Goal: Task Accomplishment & Management: Manage account settings

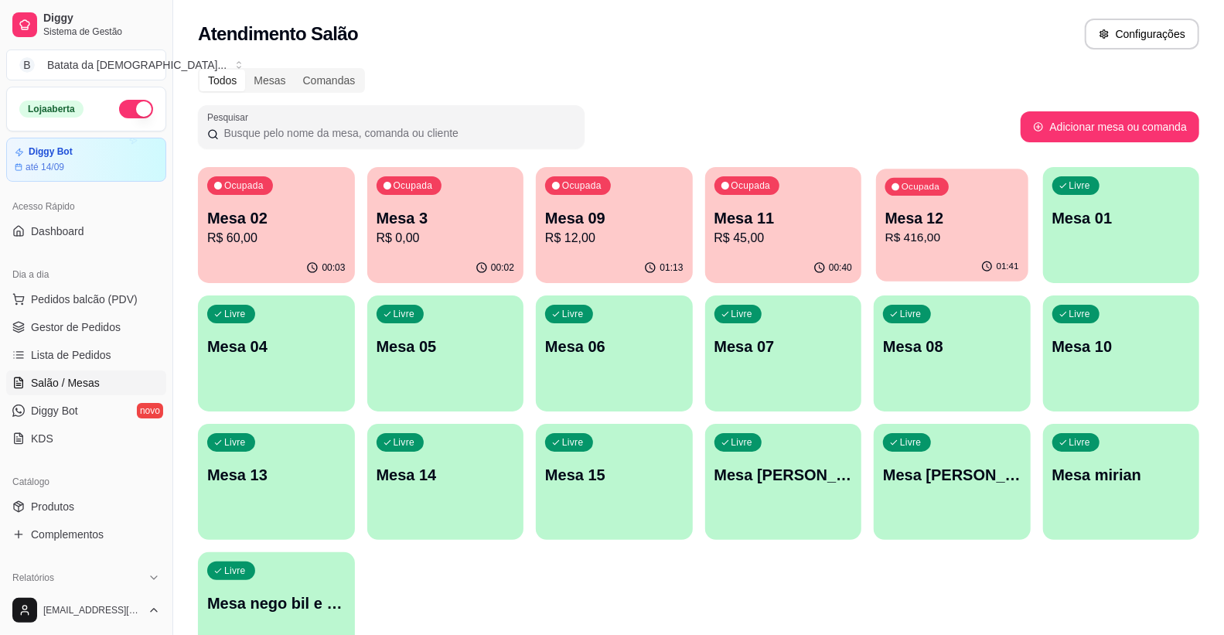
click at [970, 234] on p "R$ 416,00" at bounding box center [953, 238] width 134 height 18
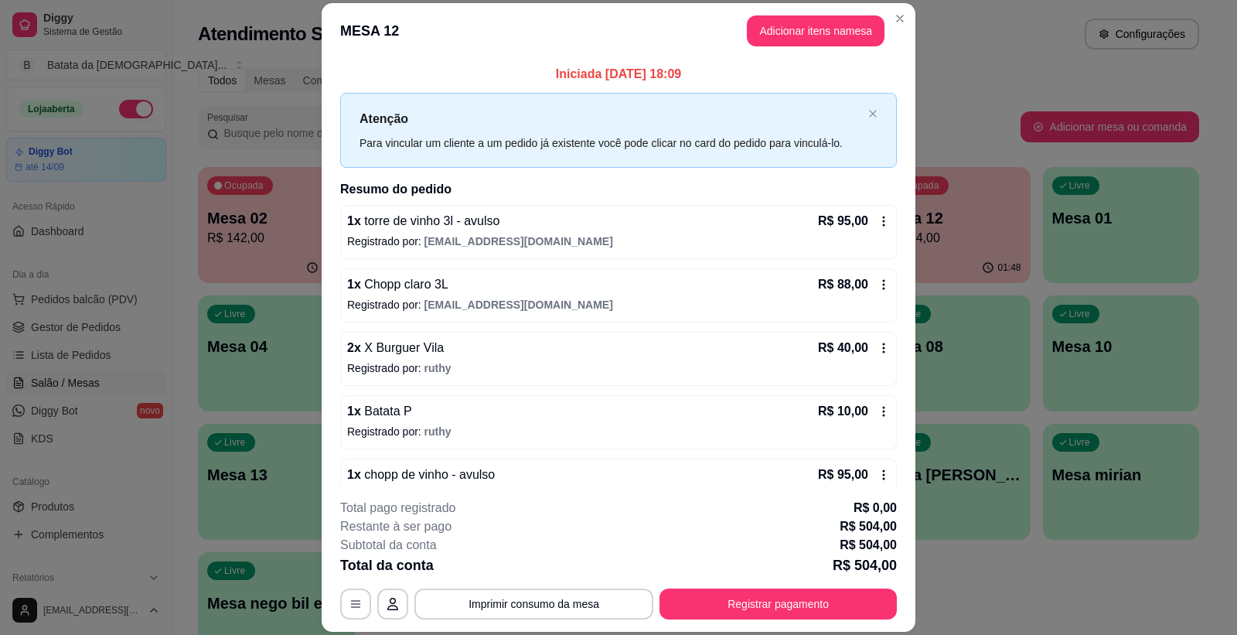
click at [340, 188] on h2 "Resumo do pedido" at bounding box center [618, 189] width 557 height 19
click at [323, 184] on div "Iniciada [DATE] 18:09 Atenção Para vincular um cliente a um pedido já existente…" at bounding box center [619, 273] width 594 height 428
click at [322, 183] on div "Iniciada [DATE] 18:09 Atenção Para vincular um cliente a um pedido já existente…" at bounding box center [619, 273] width 594 height 428
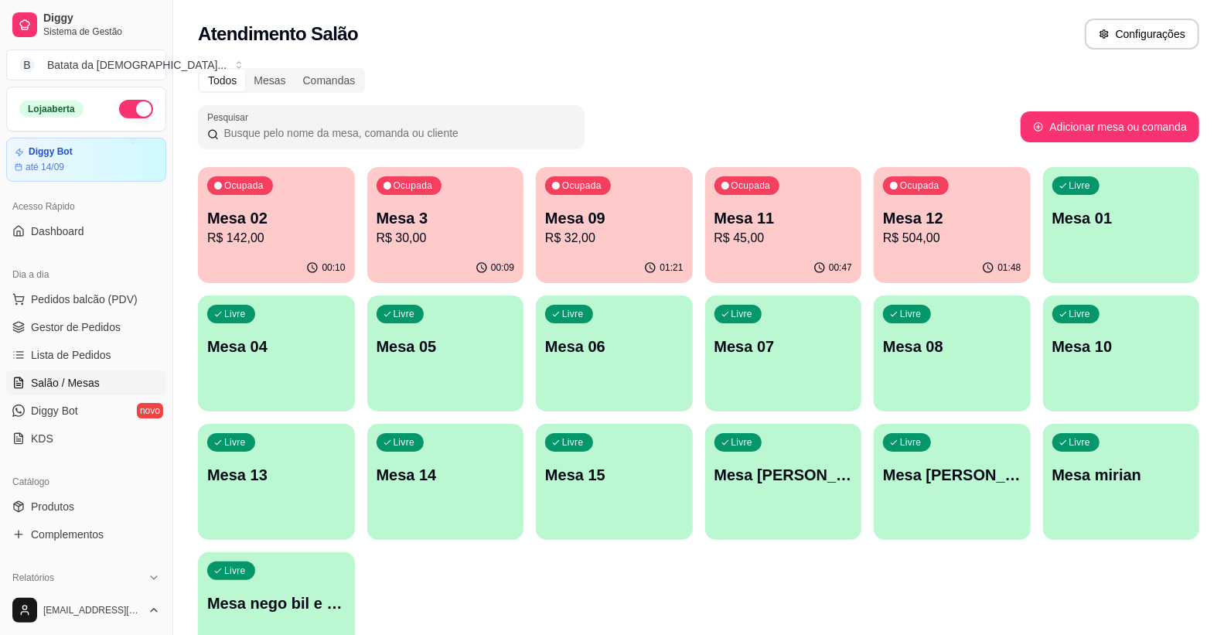
click at [763, 251] on div "Ocupada Mesa 11 R$ 45,00" at bounding box center [783, 210] width 157 height 86
click at [66, 366] on link "Lista de Pedidos" at bounding box center [86, 355] width 160 height 25
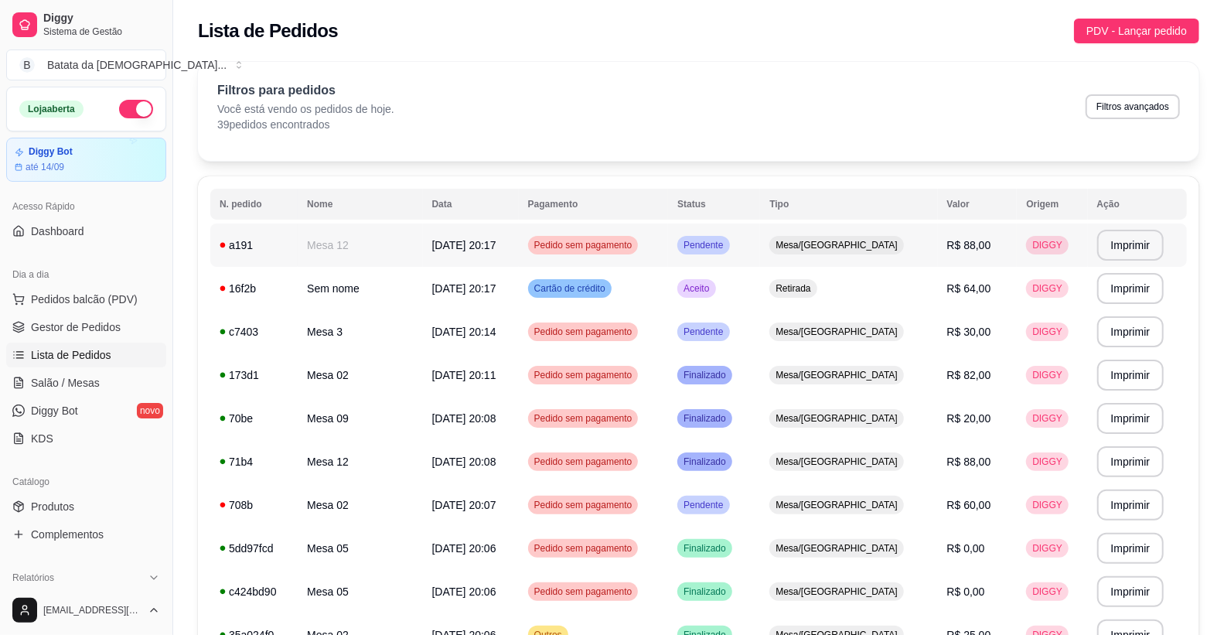
click at [342, 258] on td "Mesa 12" at bounding box center [360, 245] width 125 height 43
click at [342, 299] on td "Sem nome" at bounding box center [360, 288] width 125 height 43
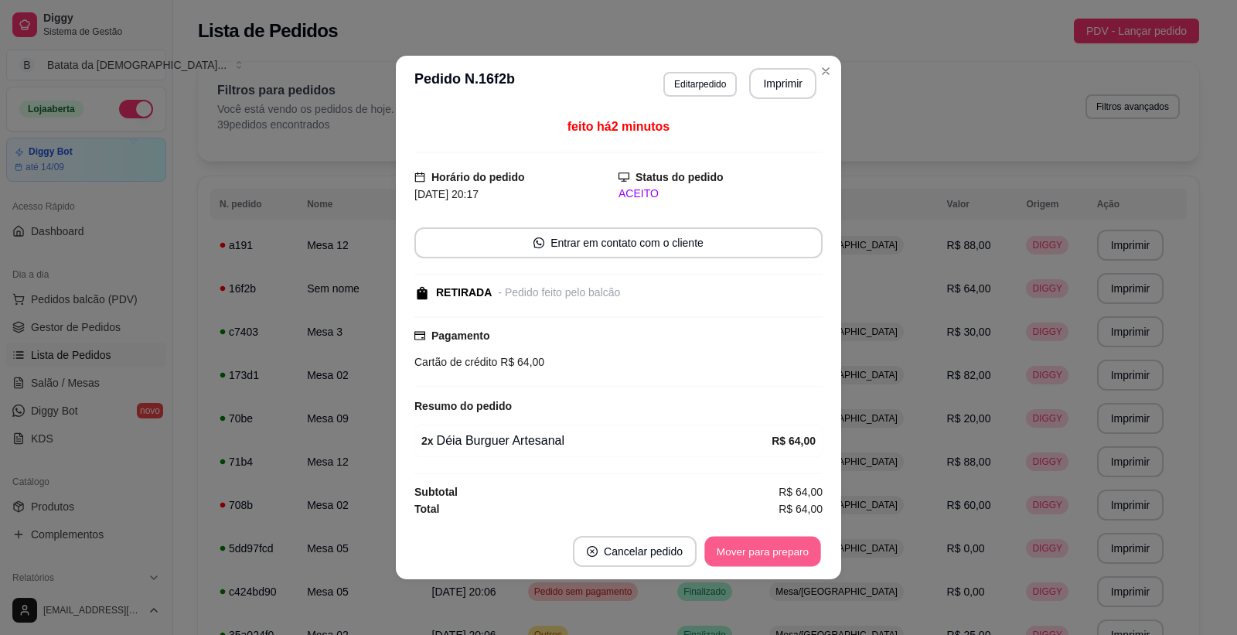
click at [766, 549] on button "Mover para preparo" at bounding box center [763, 552] width 116 height 30
click at [800, 94] on button "Imprimir" at bounding box center [782, 83] width 67 height 31
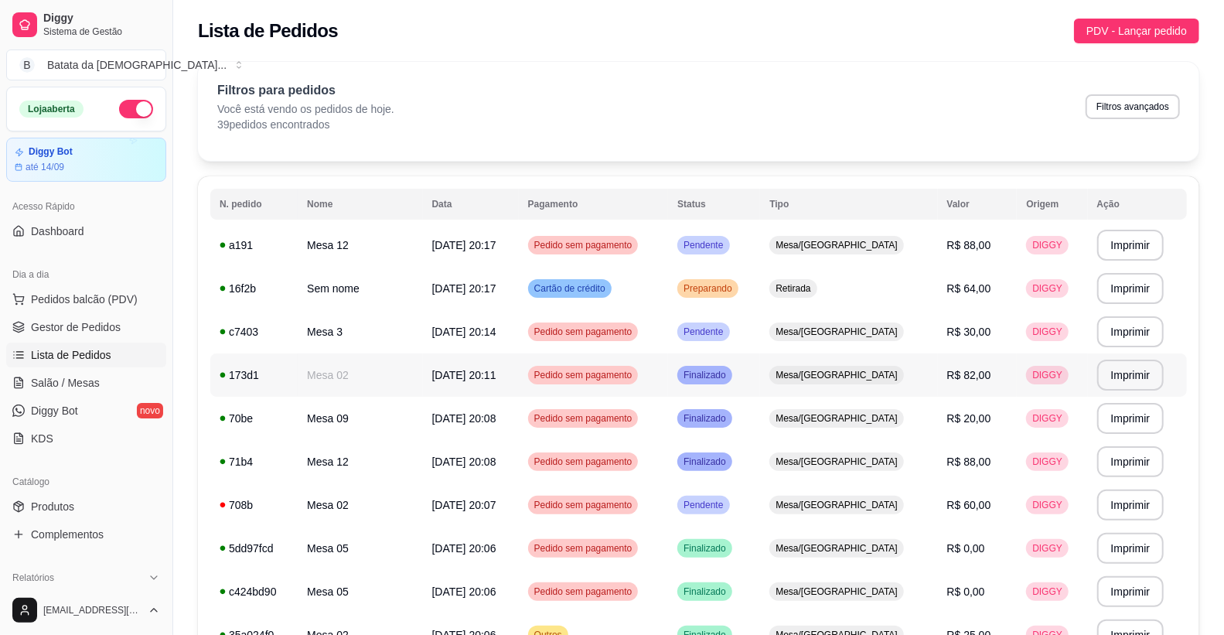
click at [1024, 365] on td "DIGGY" at bounding box center [1052, 374] width 70 height 43
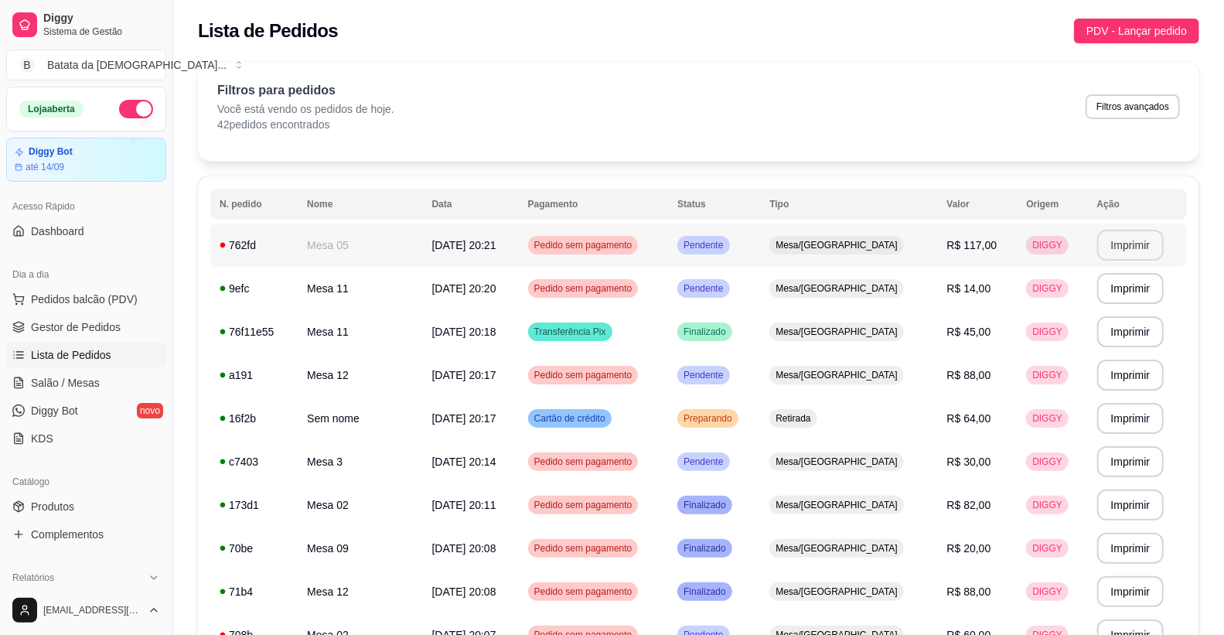
click at [1106, 251] on button "Imprimir" at bounding box center [1130, 245] width 67 height 31
click at [1111, 292] on button "Imprimir" at bounding box center [1130, 289] width 65 height 30
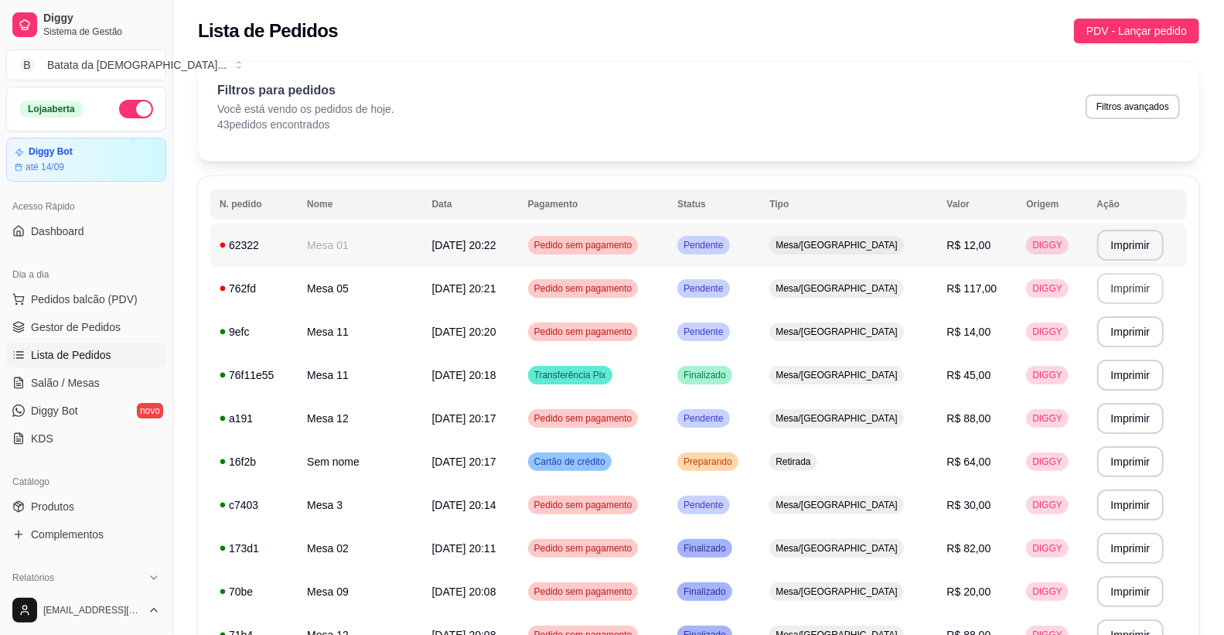
drag, startPoint x: 333, startPoint y: 251, endPoint x: 108, endPoint y: 357, distance: 249.1
click at [87, 376] on span "Salão / Mesas" at bounding box center [65, 382] width 69 height 15
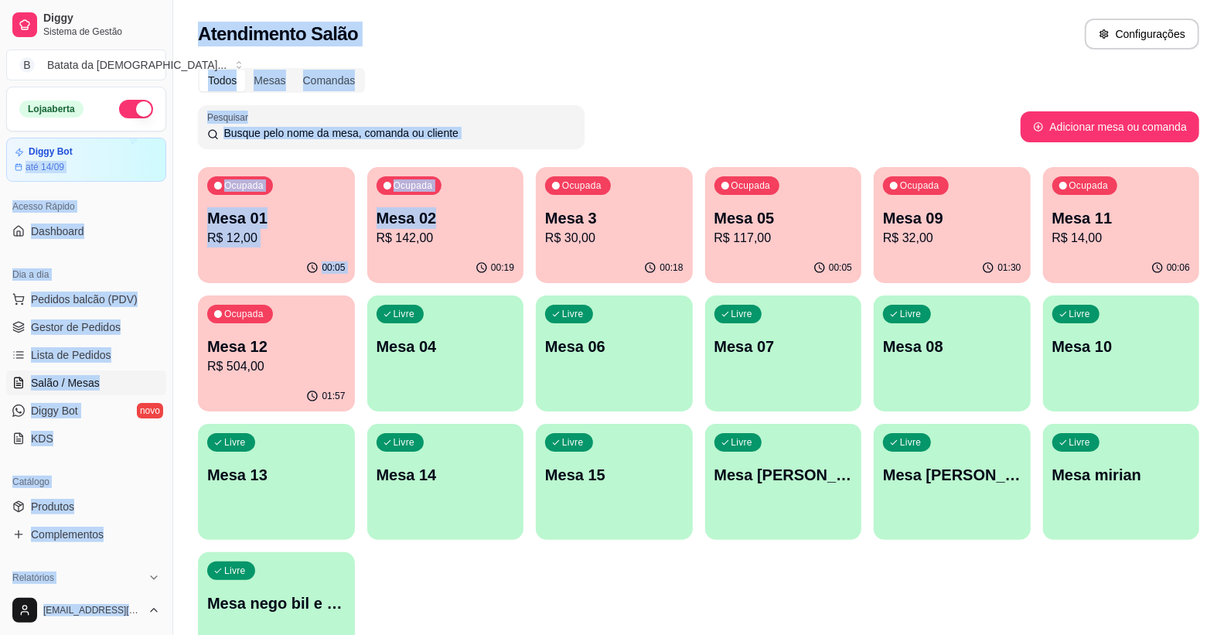
drag, startPoint x: 527, startPoint y: 219, endPoint x: 311, endPoint y: 179, distance: 220.1
click at [164, 156] on div "Diggy Sistema de Gestão B Batata da Dei ... Loja aberta Diggy Bot até 14/09 Ace…" at bounding box center [612, 365] width 1224 height 731
click at [606, 0] on html "Diggy Sistema de Gestão B Batata da Dei ... Loja aberta Diggy Bot até 14/09 Ace…" at bounding box center [612, 317] width 1224 height 635
click at [200, 155] on div "Todos Mesas Comandas Pesquisar Adicionar mesa ou comanda Ocupada Mesa 01 R$ 12,…" at bounding box center [698, 373] width 1051 height 628
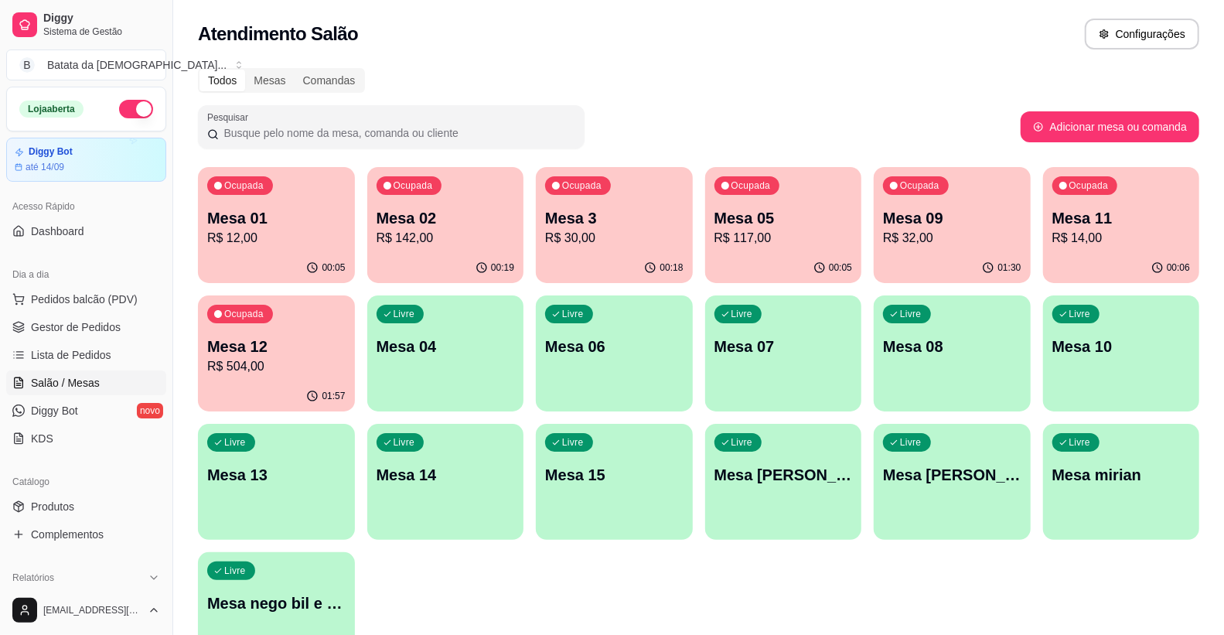
click at [268, 227] on div "Mesa 01 R$ 12,00" at bounding box center [276, 227] width 138 height 40
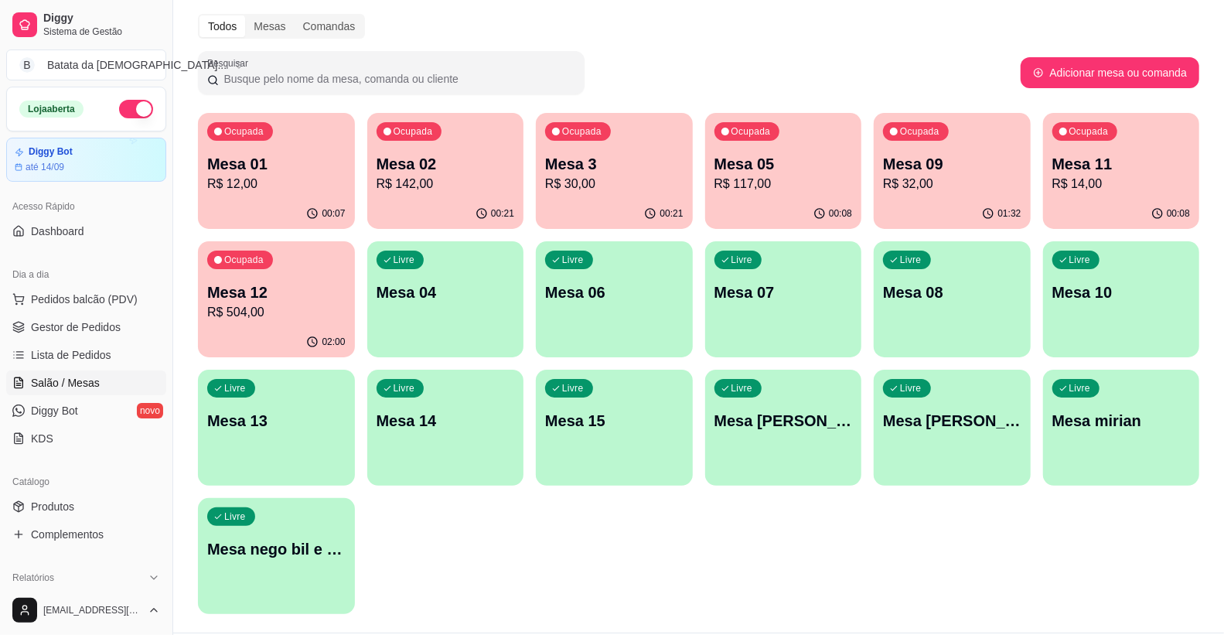
scroll to position [96, 0]
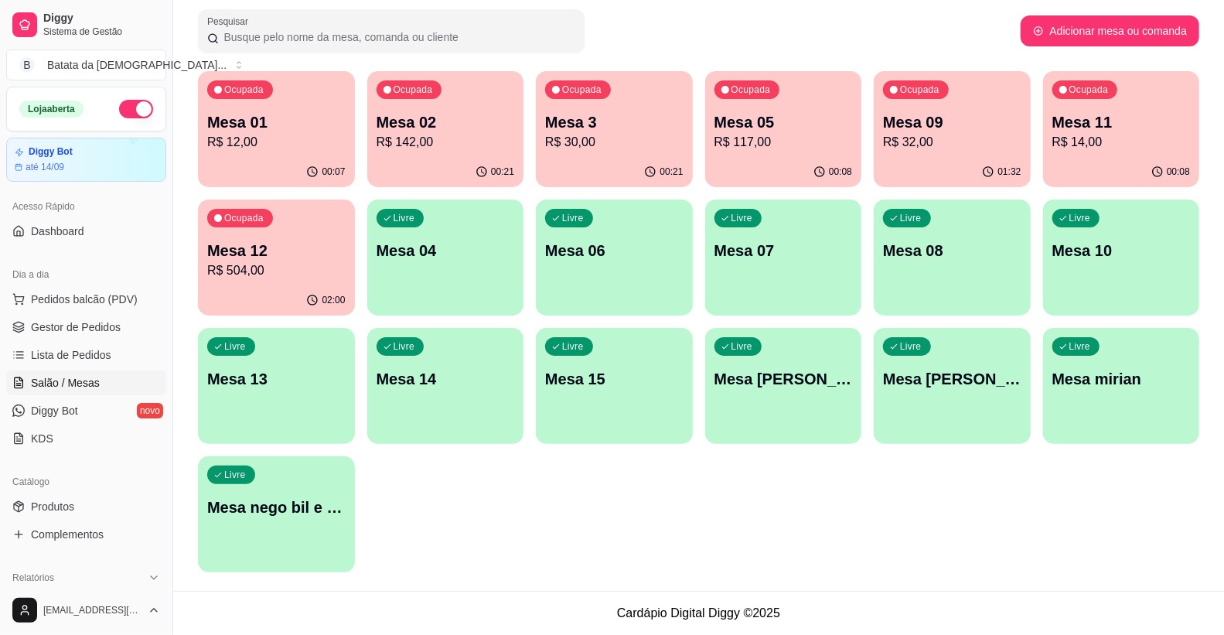
click at [755, 427] on div "button" at bounding box center [783, 434] width 157 height 19
click at [892, 350] on icon "button" at bounding box center [893, 346] width 9 height 9
click at [996, 393] on div "Livre Mesa [PERSON_NAME]" at bounding box center [952, 376] width 157 height 97
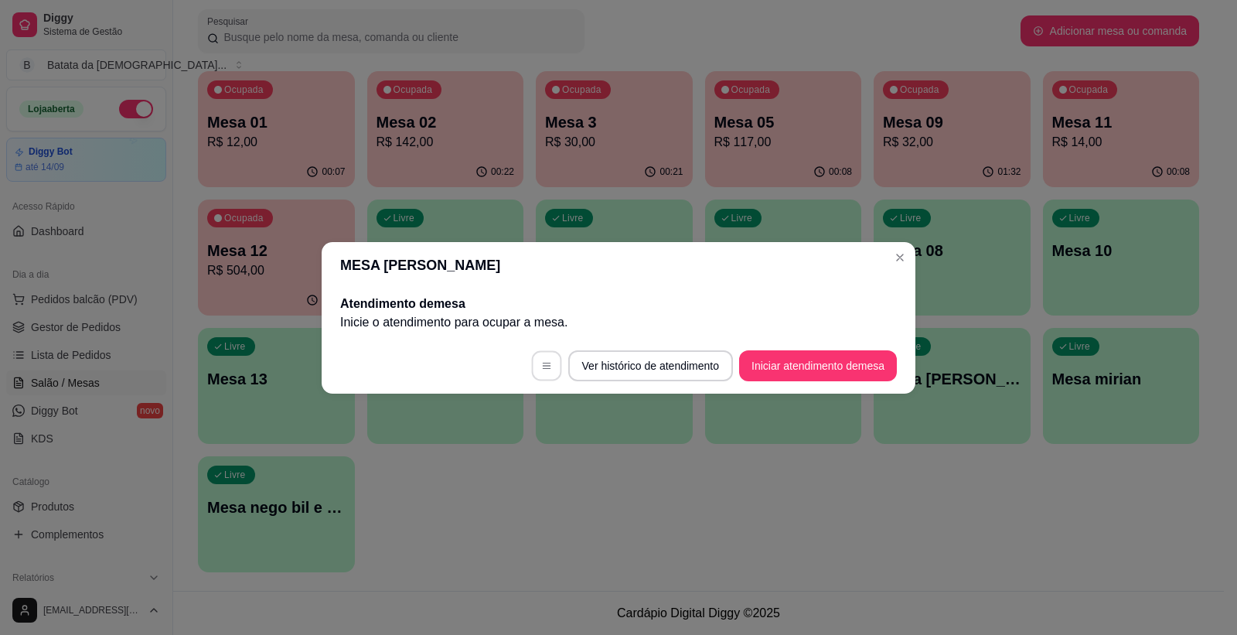
click at [544, 357] on button "button" at bounding box center [546, 365] width 30 height 30
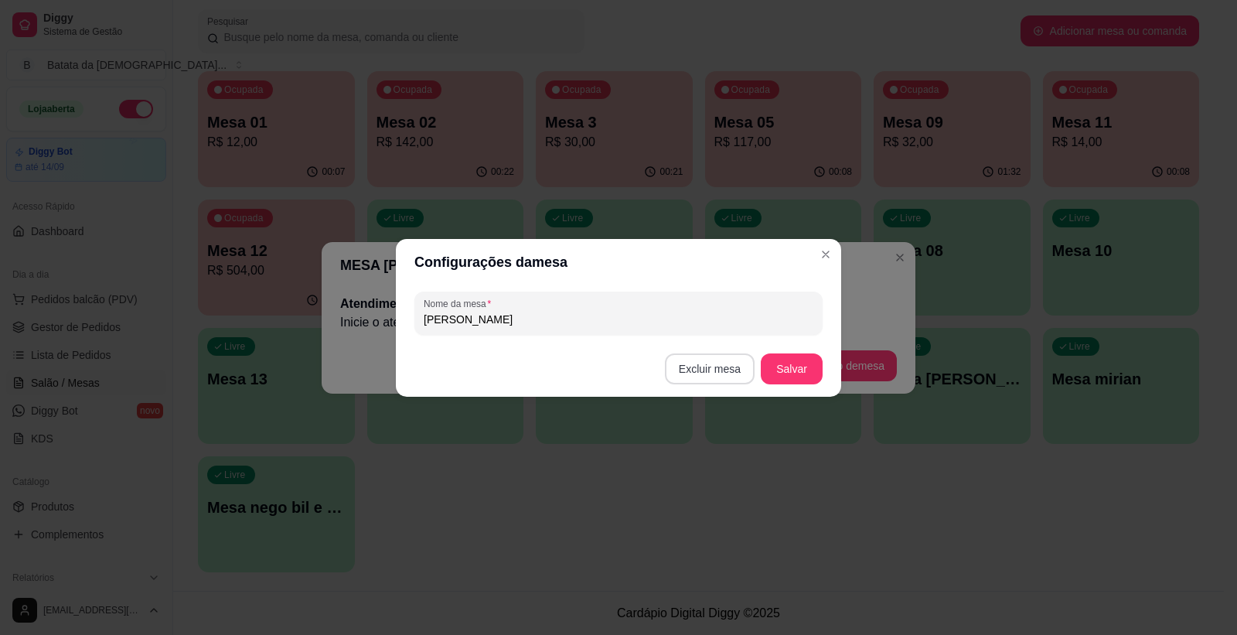
click at [691, 354] on button "Excluir mesa" at bounding box center [710, 368] width 90 height 31
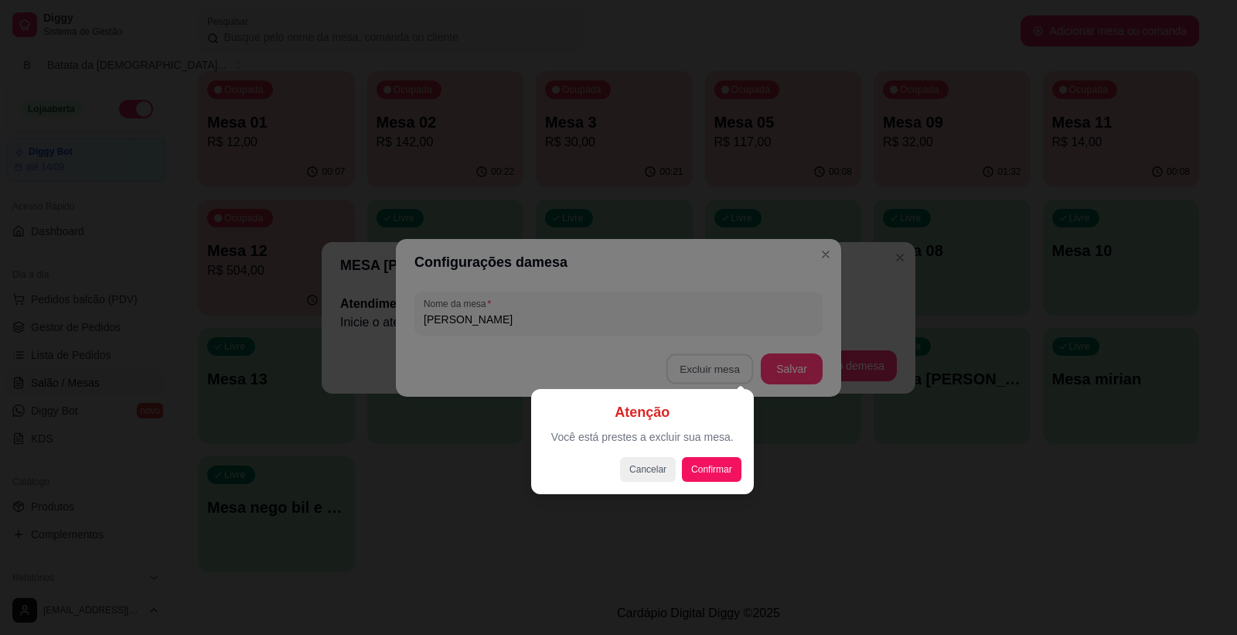
click at [831, 252] on div at bounding box center [618, 317] width 1237 height 635
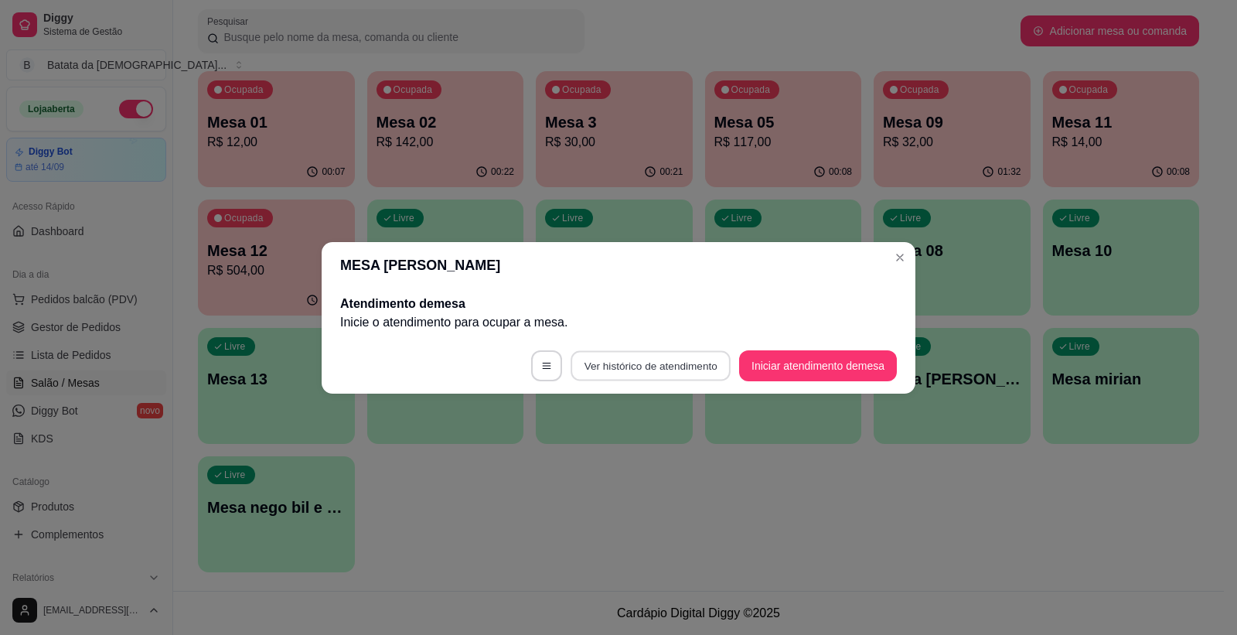
click at [665, 371] on button "Ver histórico de atendimento" at bounding box center [651, 365] width 160 height 30
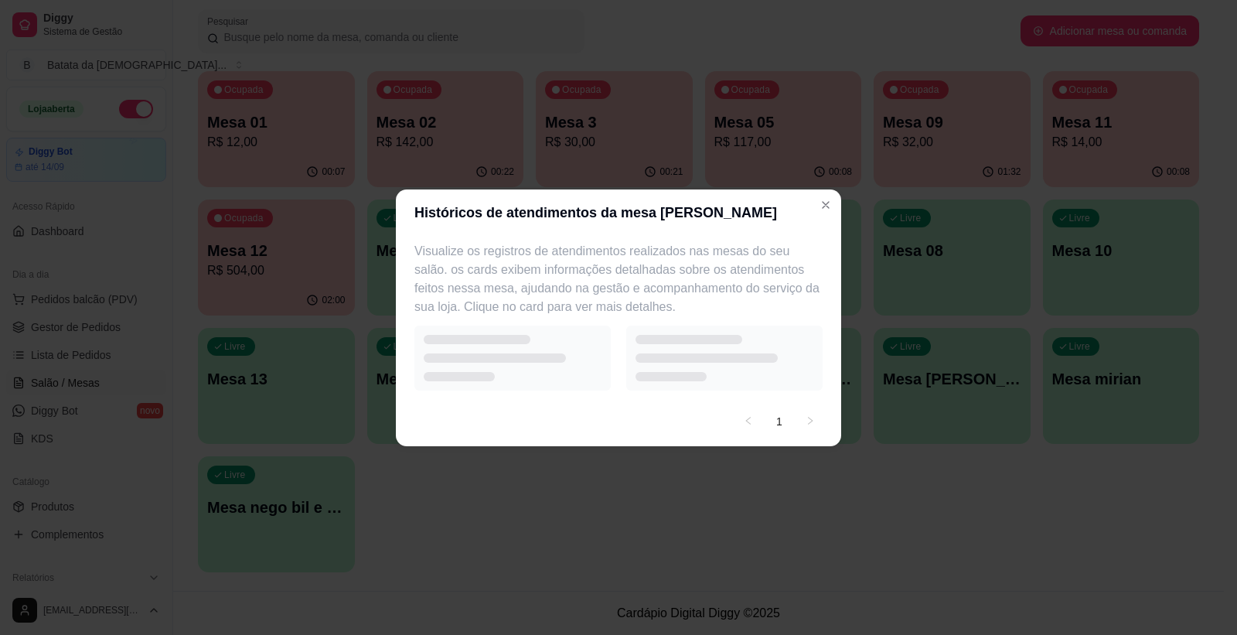
select select "7"
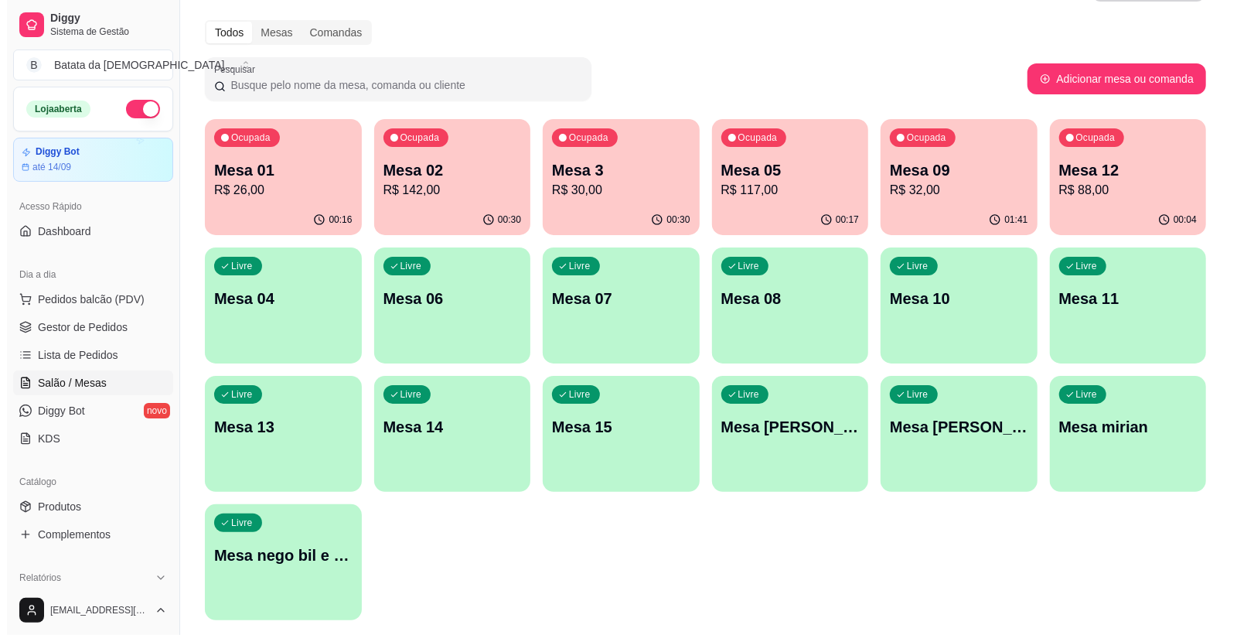
scroll to position [0, 0]
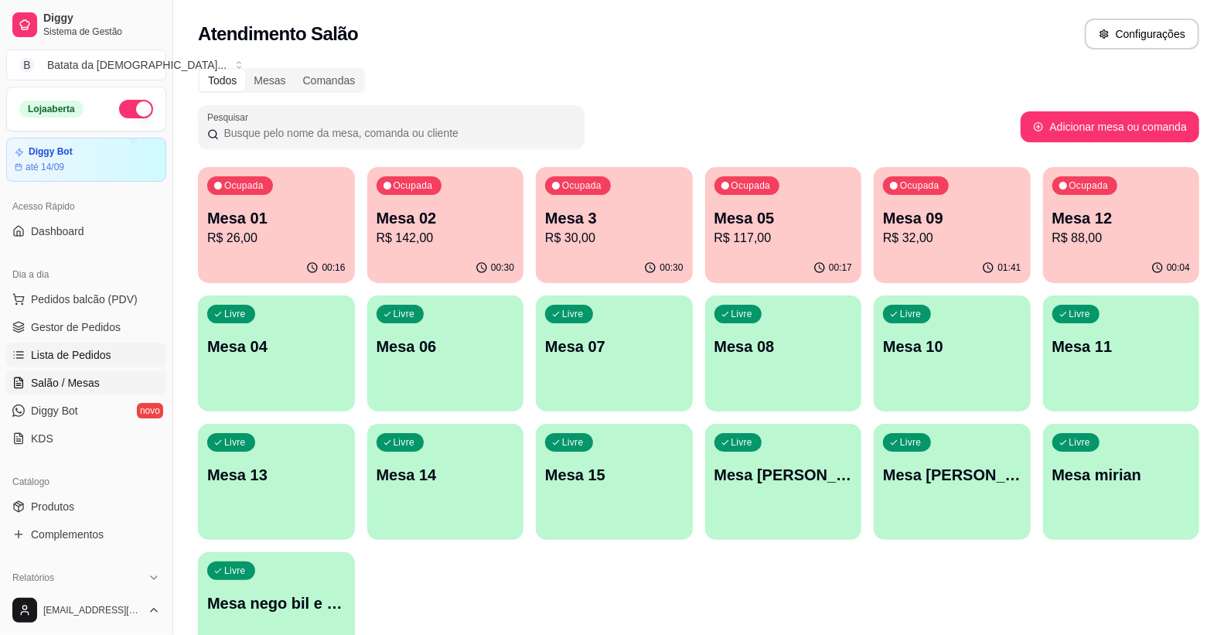
click at [99, 345] on link "Lista de Pedidos" at bounding box center [86, 355] width 160 height 25
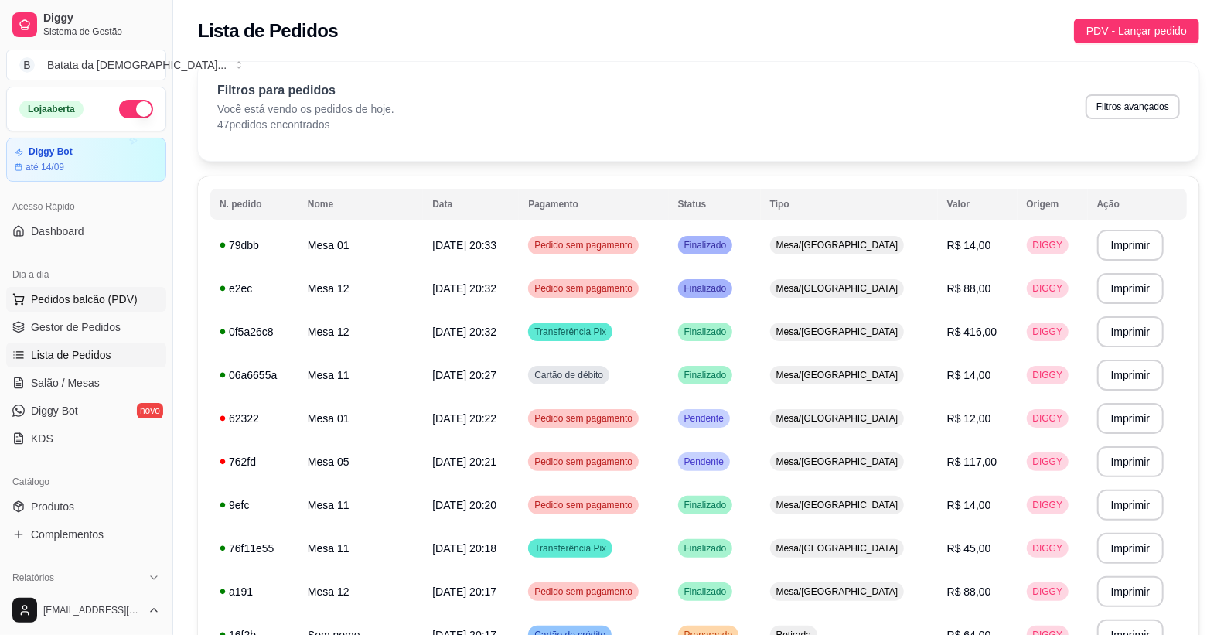
click at [60, 305] on span "Pedidos balcão (PDV)" at bounding box center [84, 299] width 107 height 15
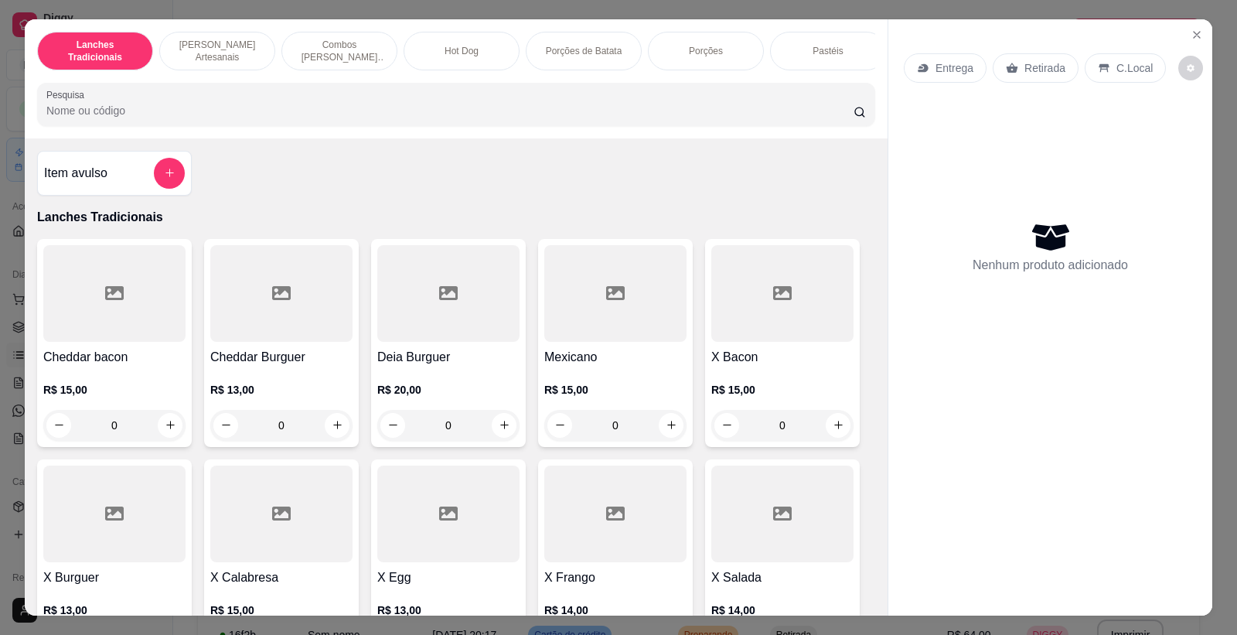
scroll to position [258, 0]
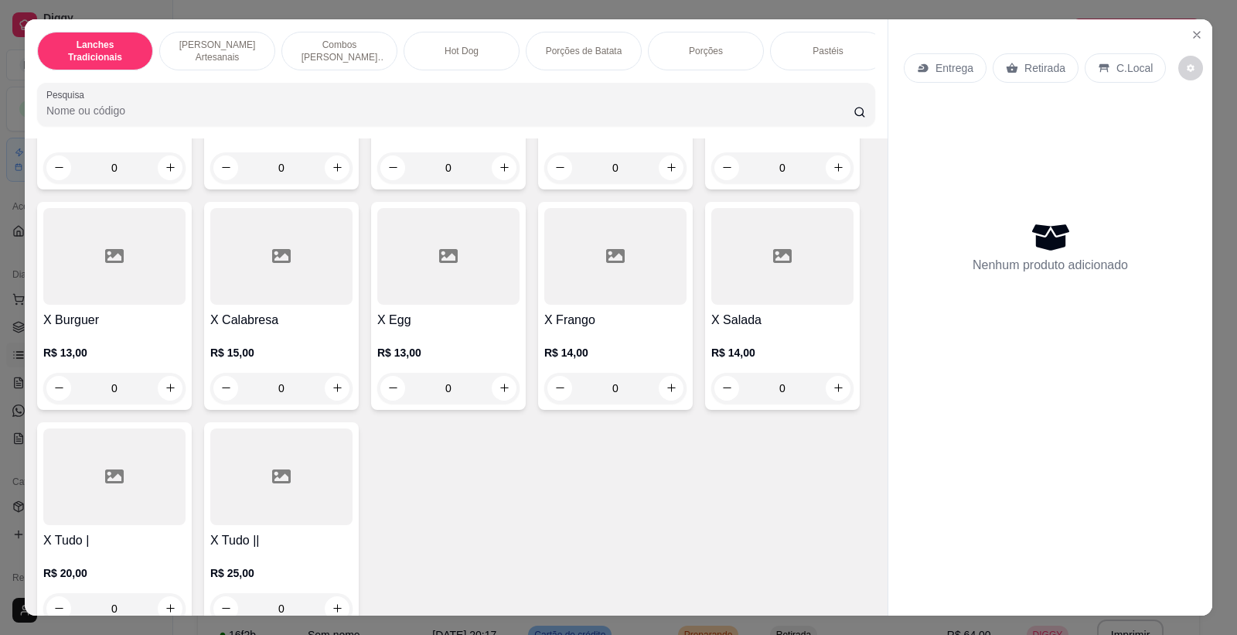
click at [166, 404] on div "0" at bounding box center [114, 388] width 142 height 31
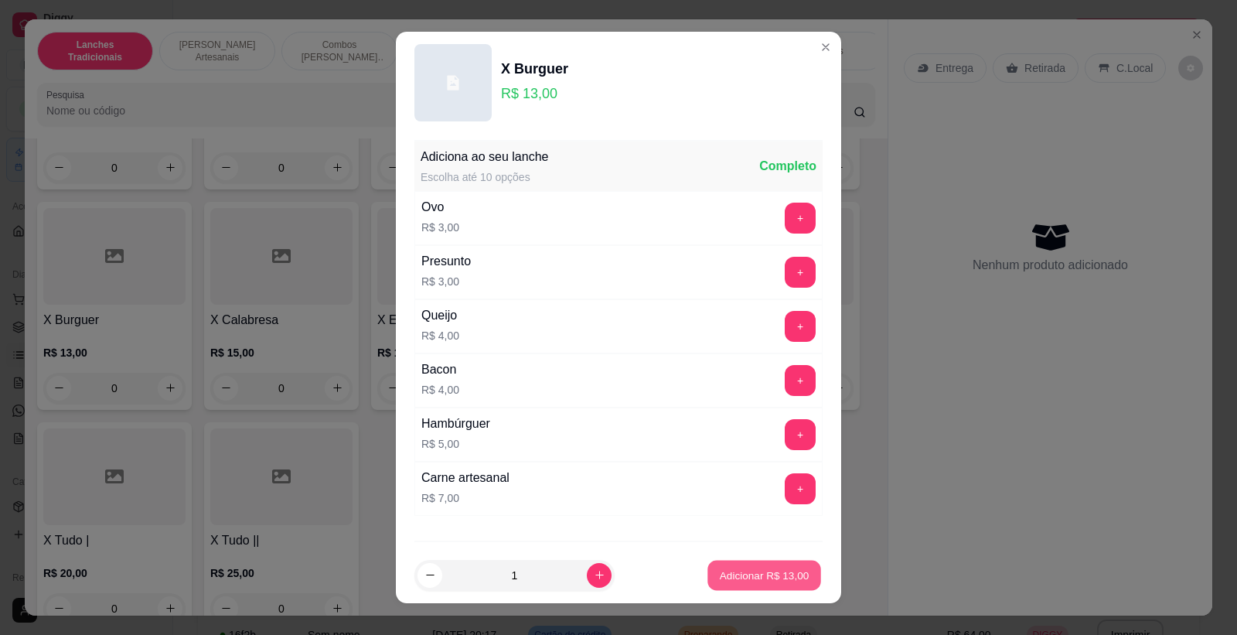
click at [792, 573] on button "Adicionar R$ 13,00" at bounding box center [765, 576] width 114 height 30
type input "1"
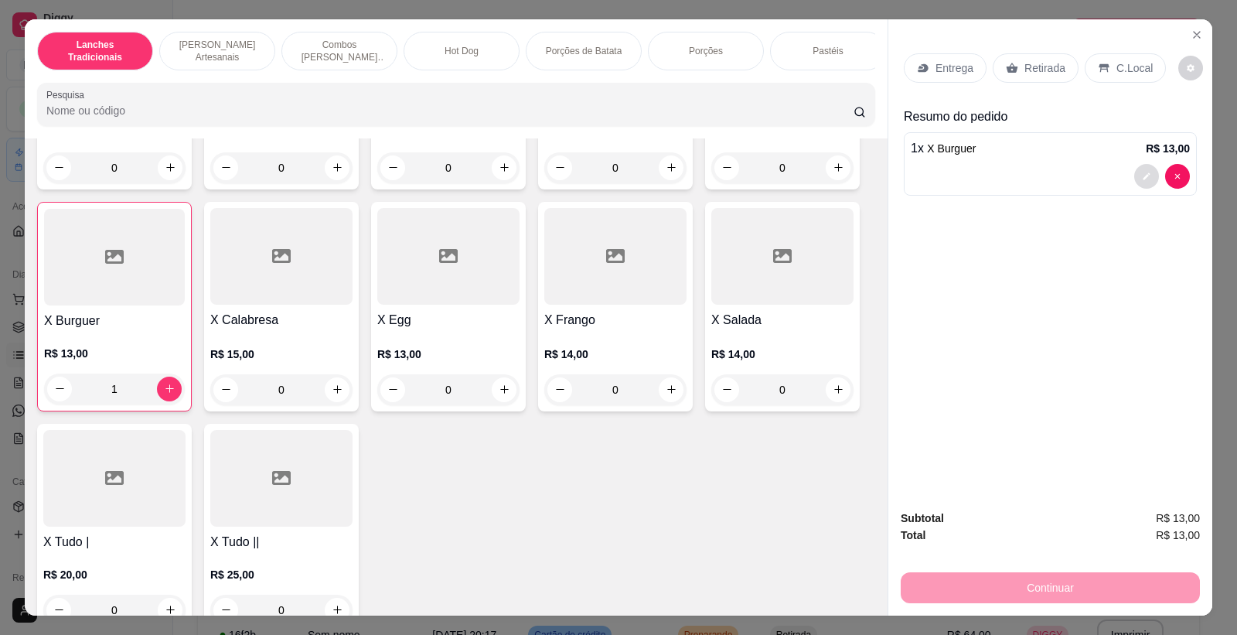
click at [1146, 168] on button "decrease-product-quantity" at bounding box center [1147, 176] width 25 height 25
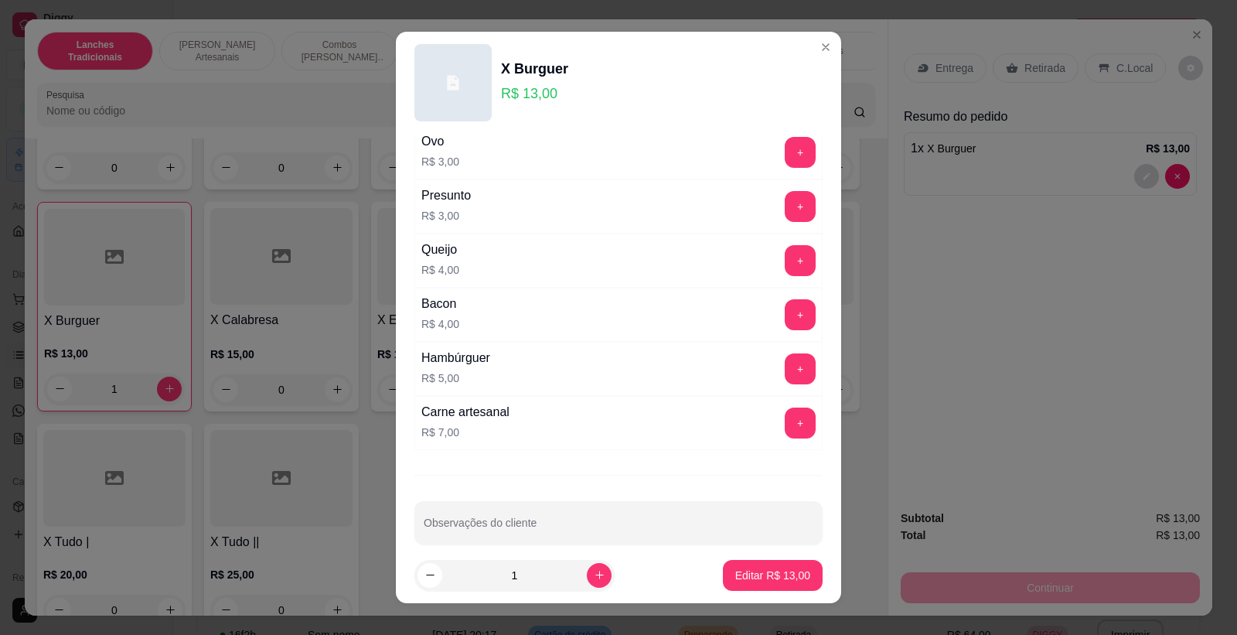
scroll to position [85, 0]
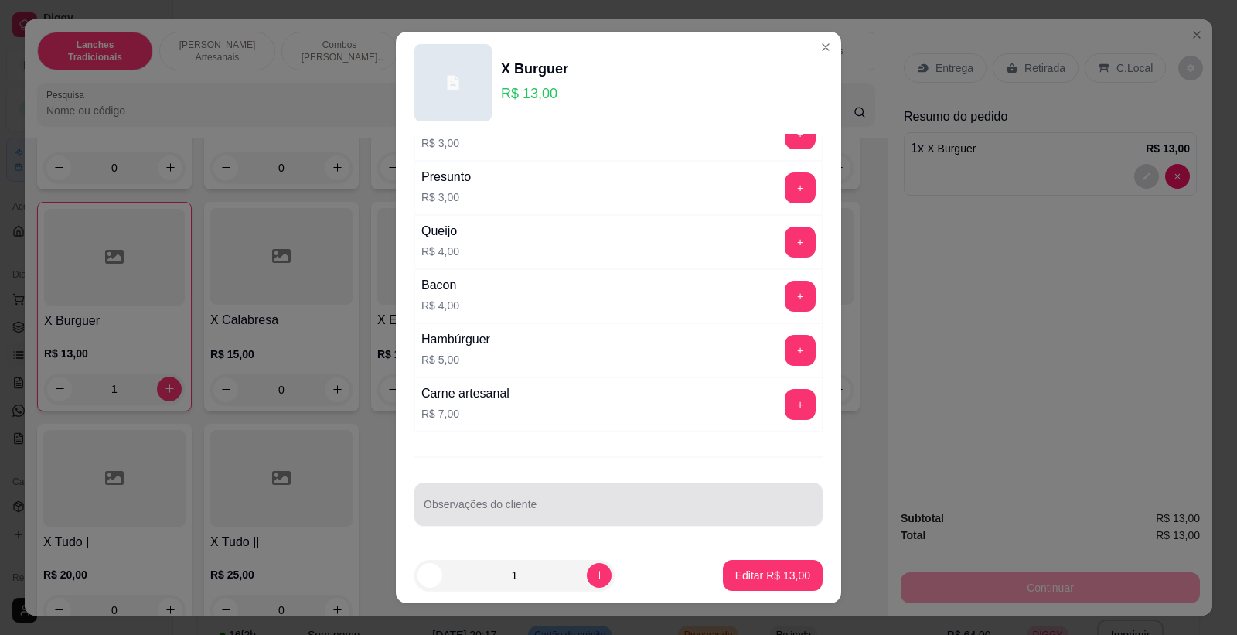
click at [599, 497] on div at bounding box center [619, 504] width 390 height 31
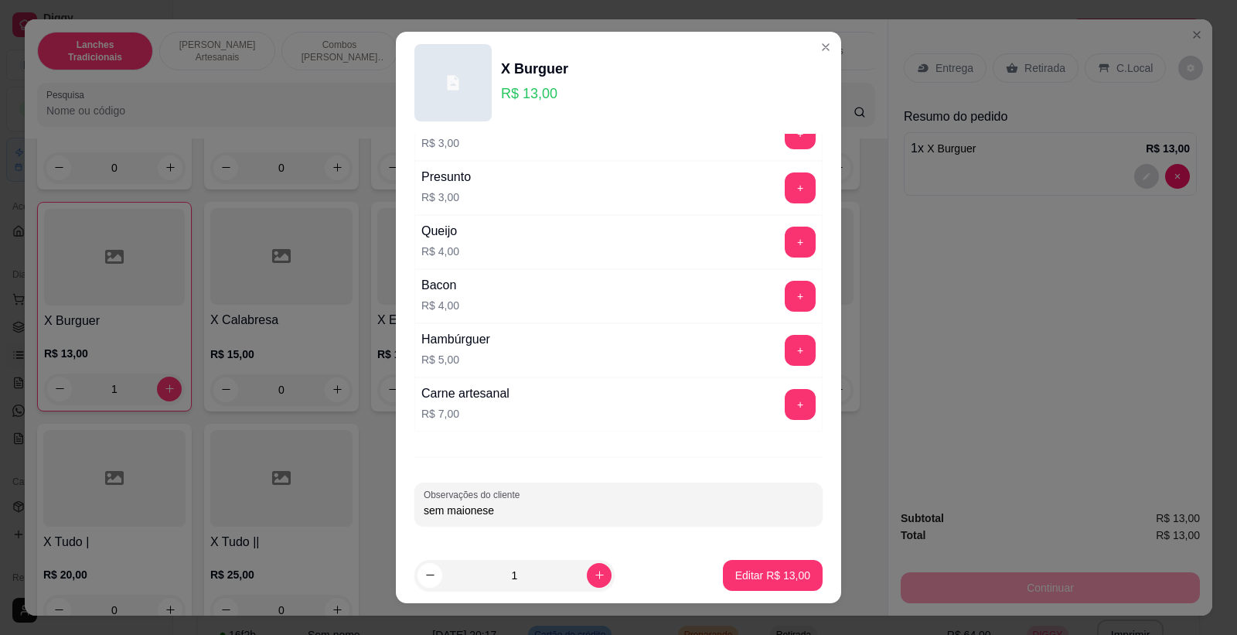
type input "sem maionese"
click at [732, 553] on footer "1 Editar R$ 13,00" at bounding box center [618, 576] width 445 height 56
click at [735, 568] on p "Editar R$ 13,00" at bounding box center [772, 575] width 75 height 15
type input "0"
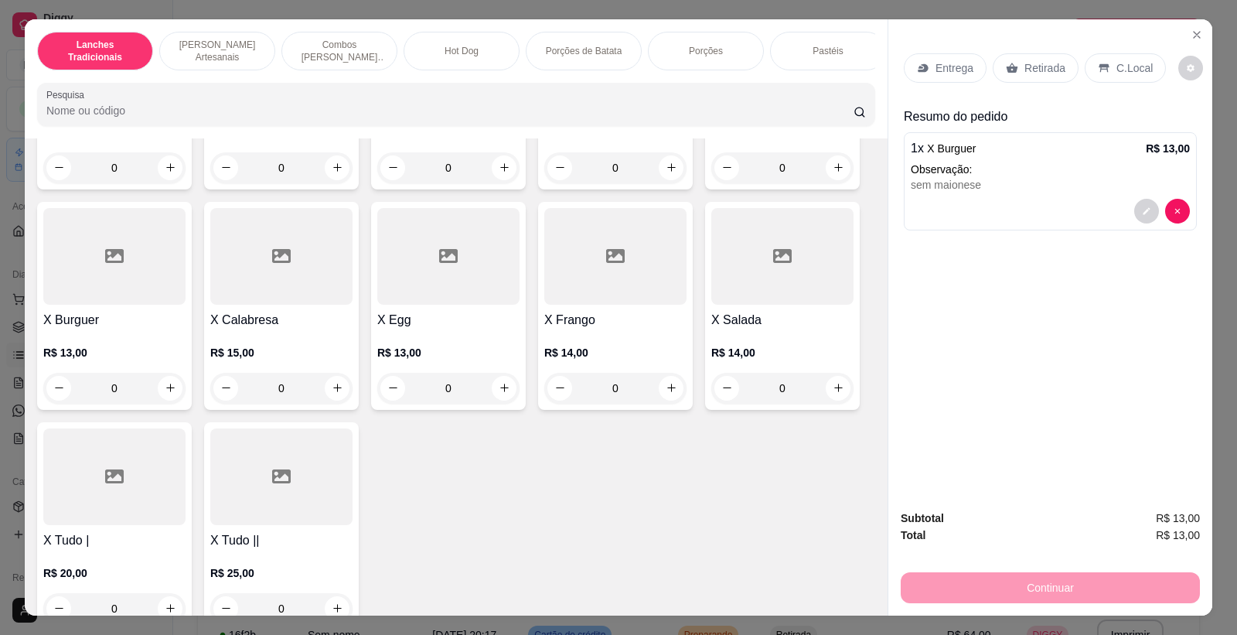
click at [1104, 68] on div "C.Local" at bounding box center [1125, 67] width 81 height 29
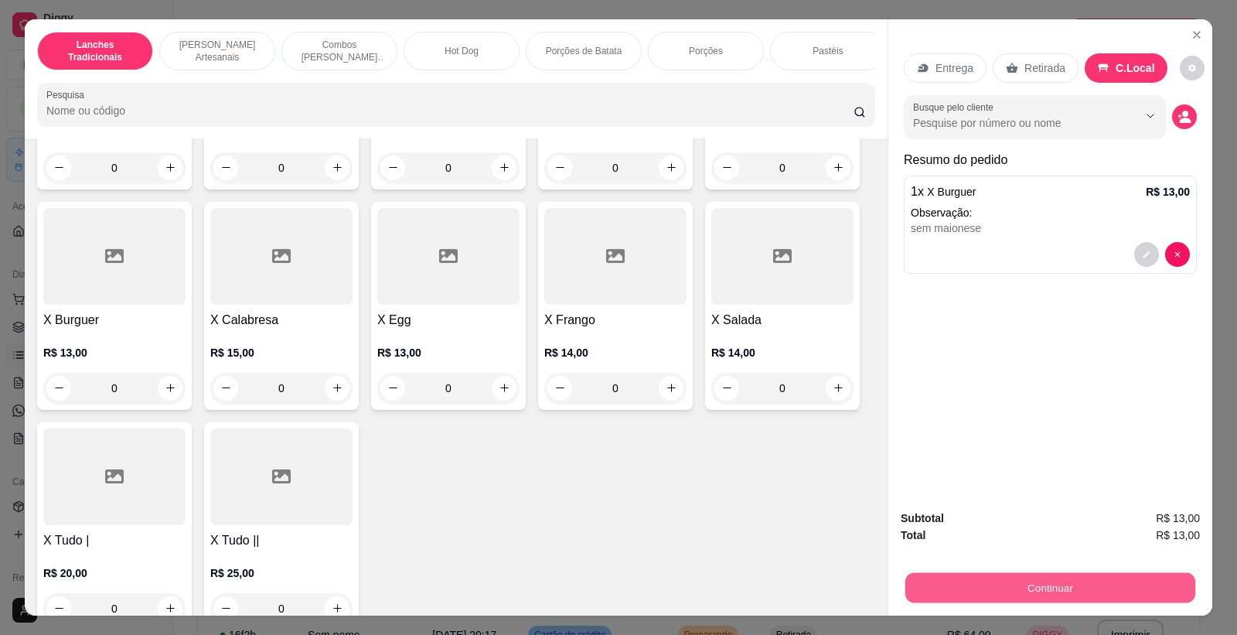
click at [1054, 581] on button "Continuar" at bounding box center [1051, 588] width 290 height 30
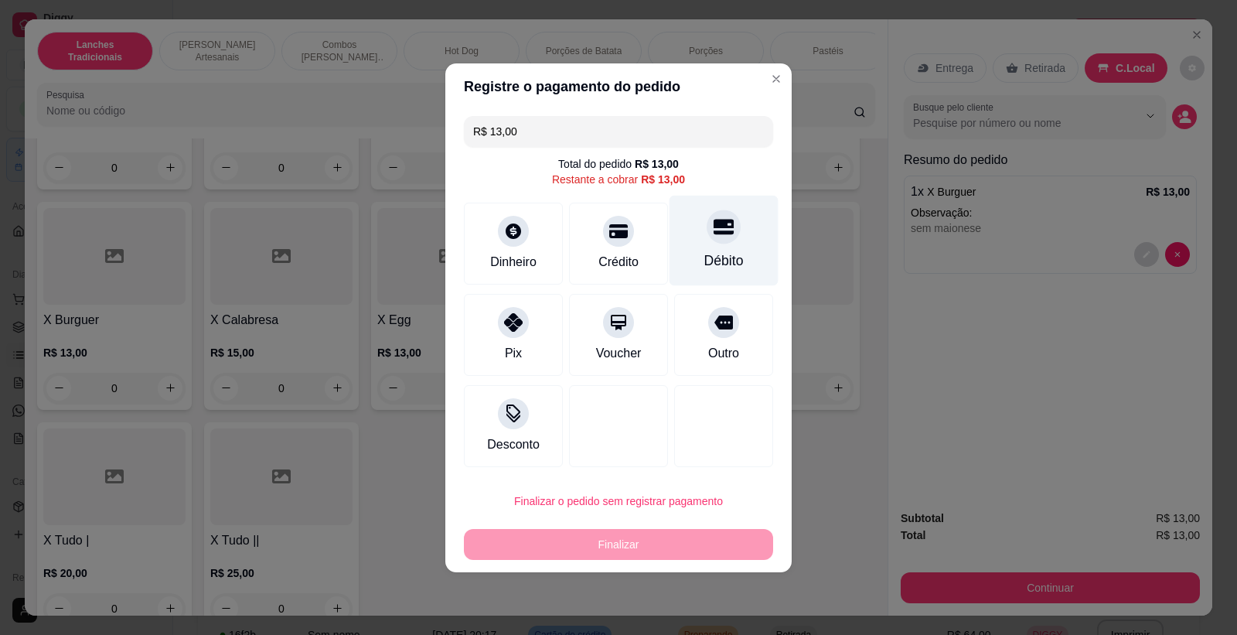
click at [723, 220] on div "Débito" at bounding box center [724, 240] width 109 height 90
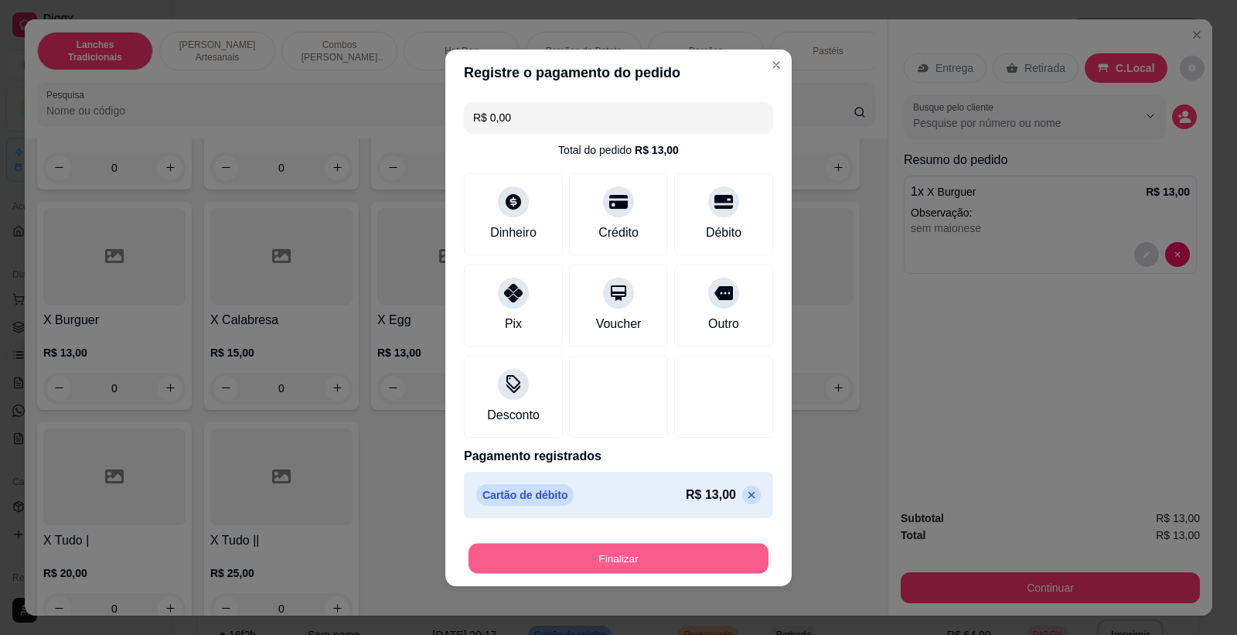
click at [589, 554] on button "Finalizar" at bounding box center [619, 558] width 300 height 30
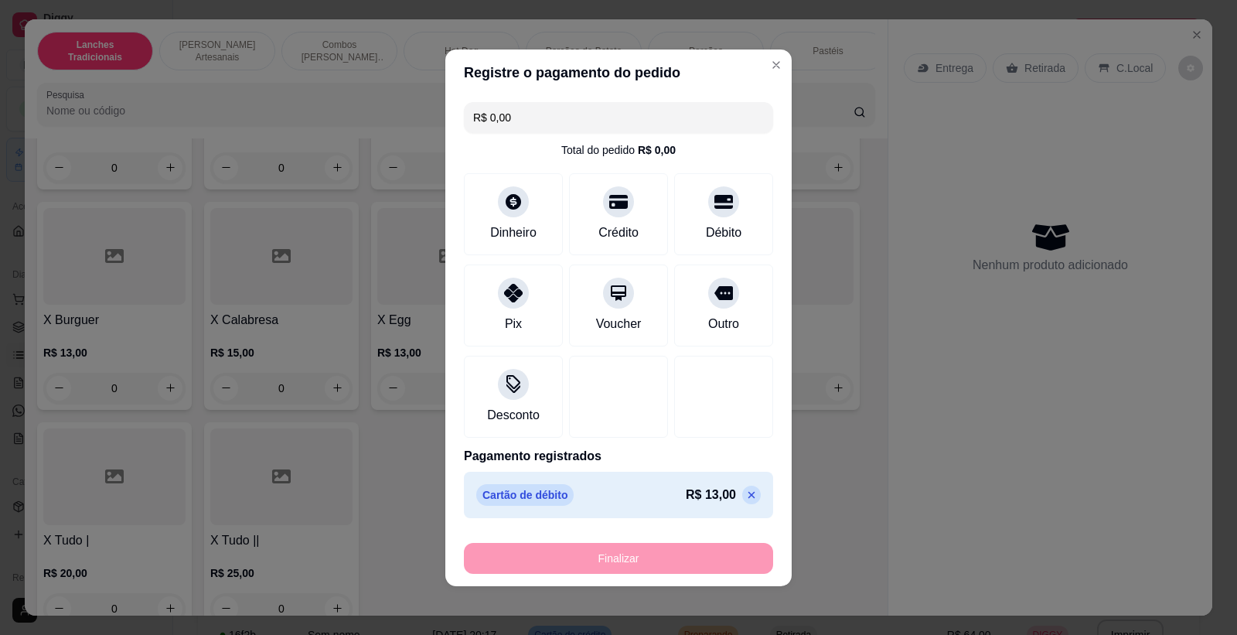
type input "-R$ 13,00"
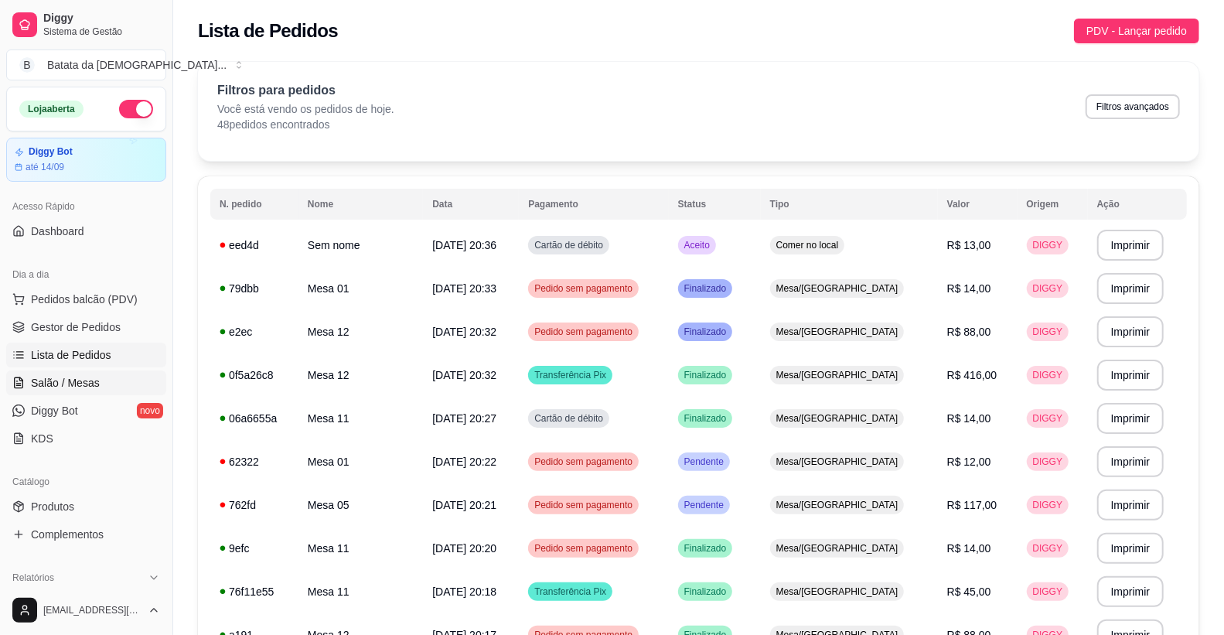
click at [40, 381] on span "Salão / Mesas" at bounding box center [65, 382] width 69 height 15
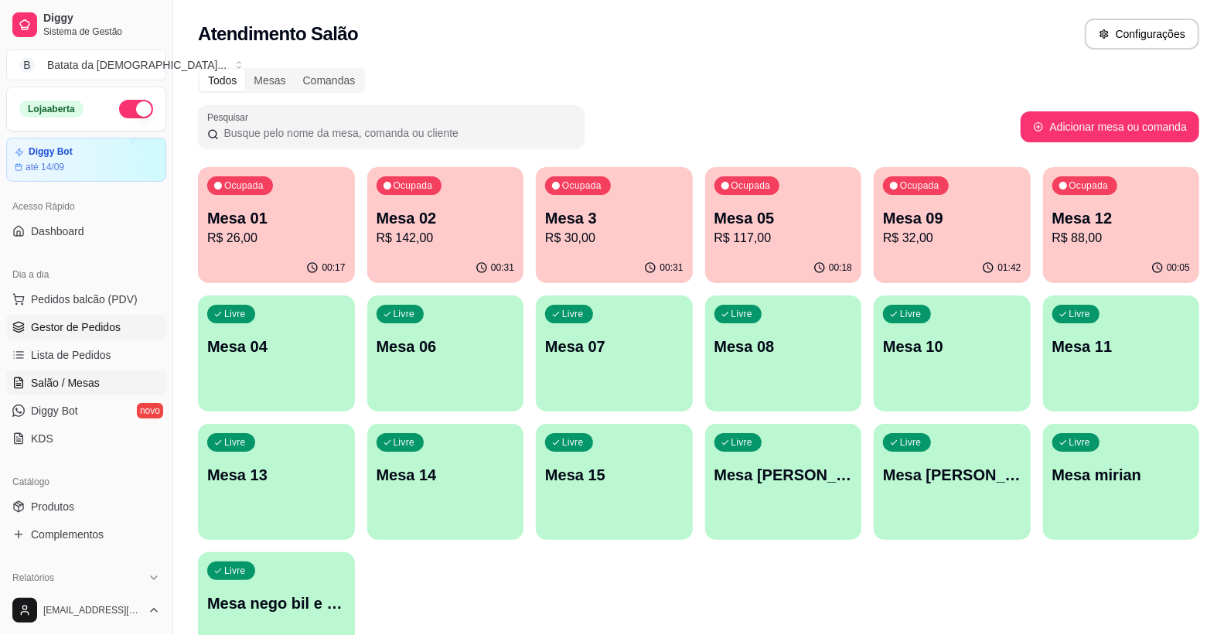
click at [83, 327] on span "Gestor de Pedidos" at bounding box center [76, 326] width 90 height 15
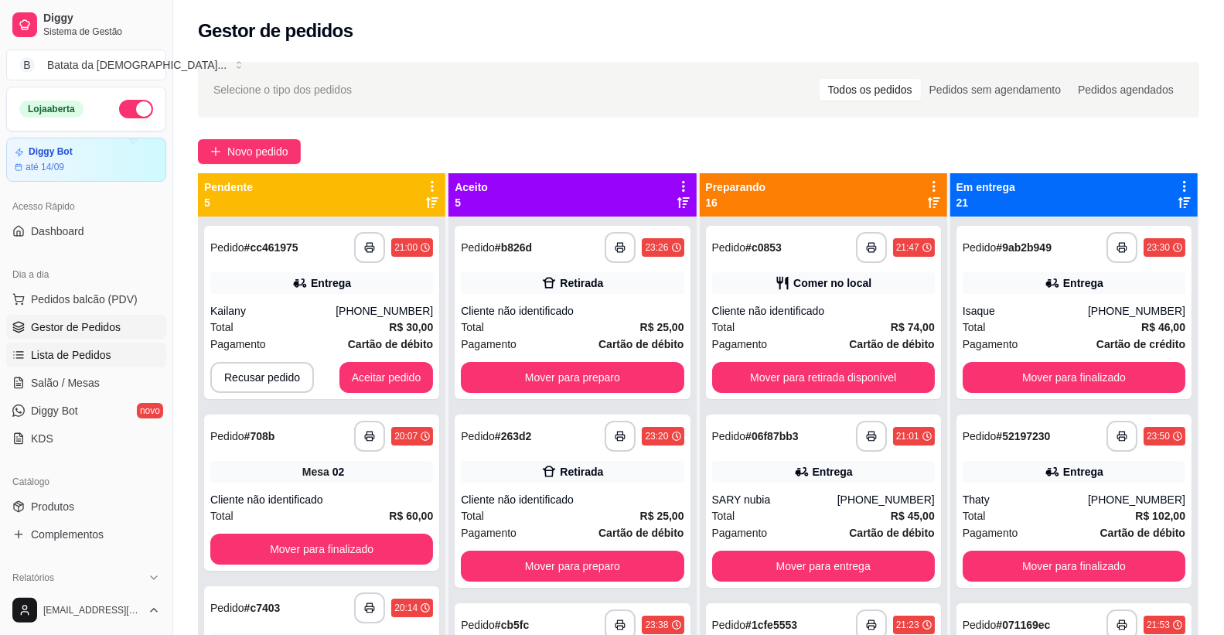
click at [39, 346] on link "Lista de Pedidos" at bounding box center [86, 355] width 160 height 25
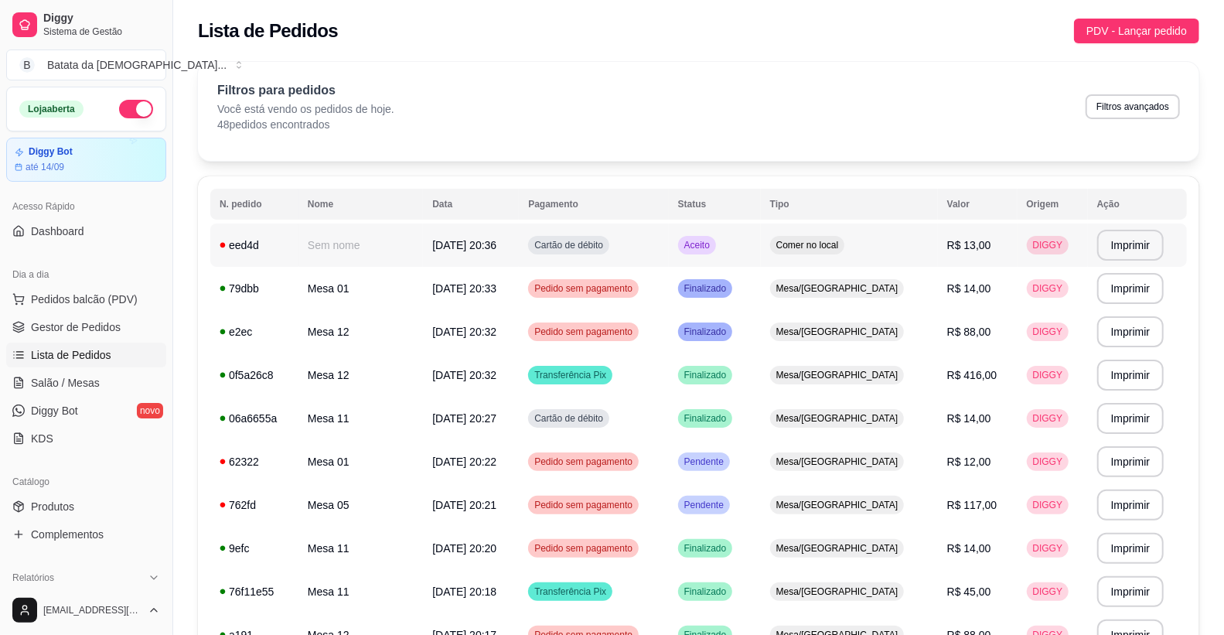
click at [271, 255] on td "eed4d" at bounding box center [254, 245] width 88 height 43
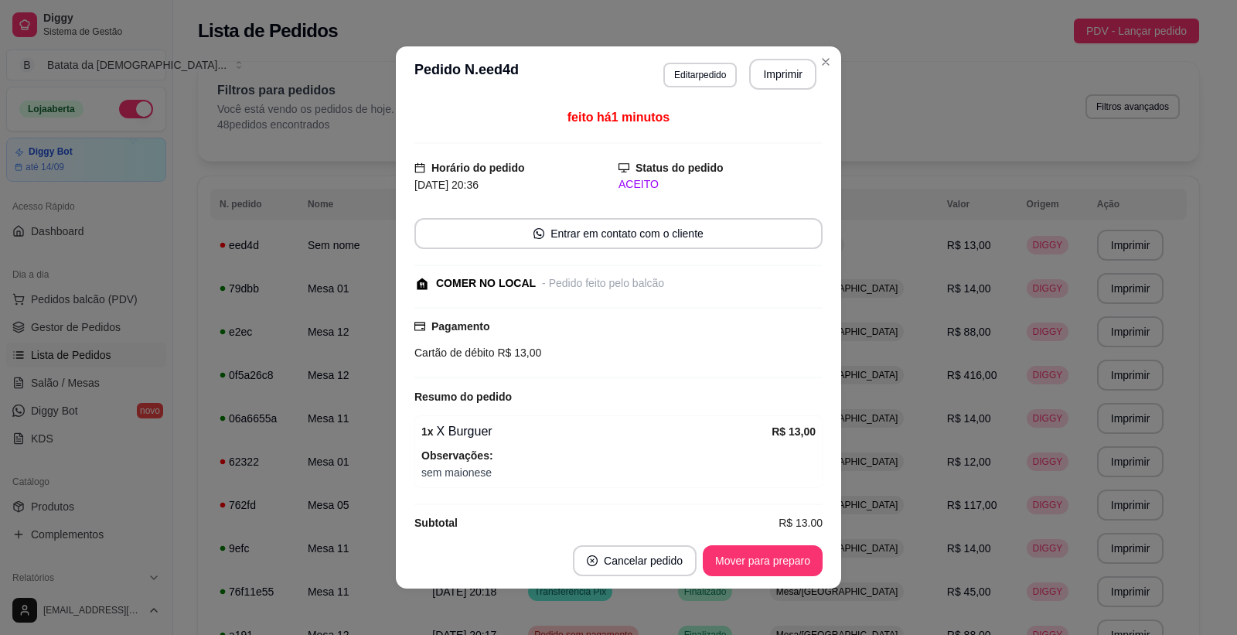
scroll to position [23, 0]
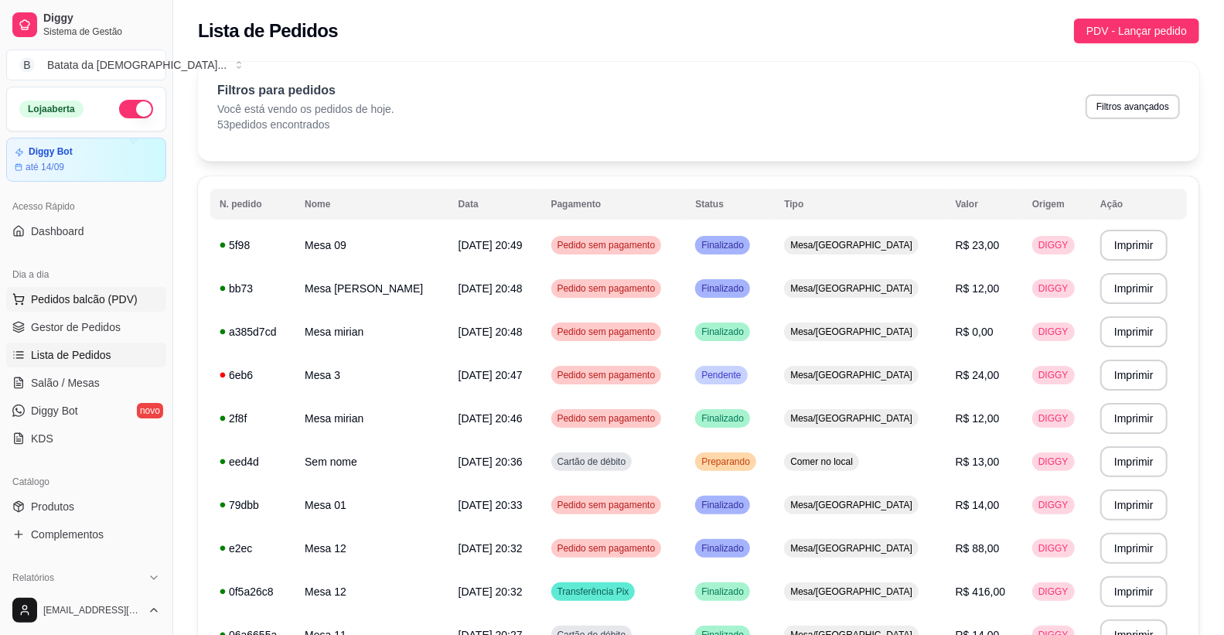
click at [49, 305] on span "Pedidos balcão (PDV)" at bounding box center [84, 299] width 107 height 15
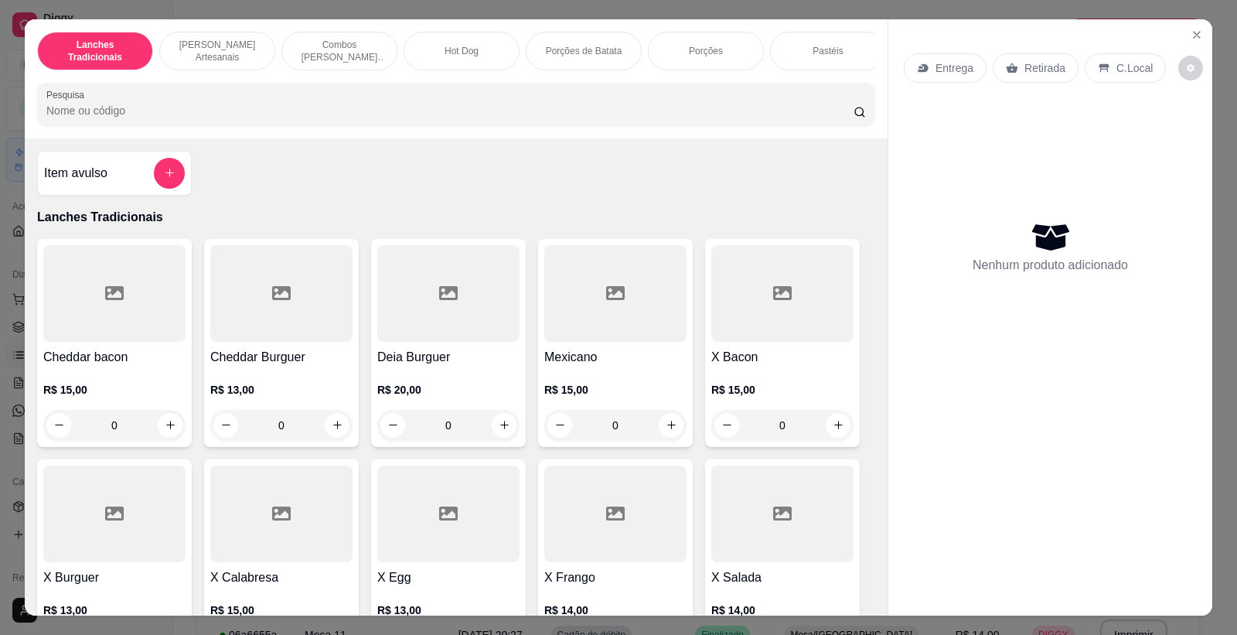
click at [1080, 39] on div "Entrega Retirada C.Local Nenhum produto adicionado" at bounding box center [1051, 305] width 324 height 572
click at [1097, 14] on div "Lanches Tradicionais Burguer's Artesanais Combos Burguer's Artesanais Hot Dog P…" at bounding box center [618, 317] width 1237 height 635
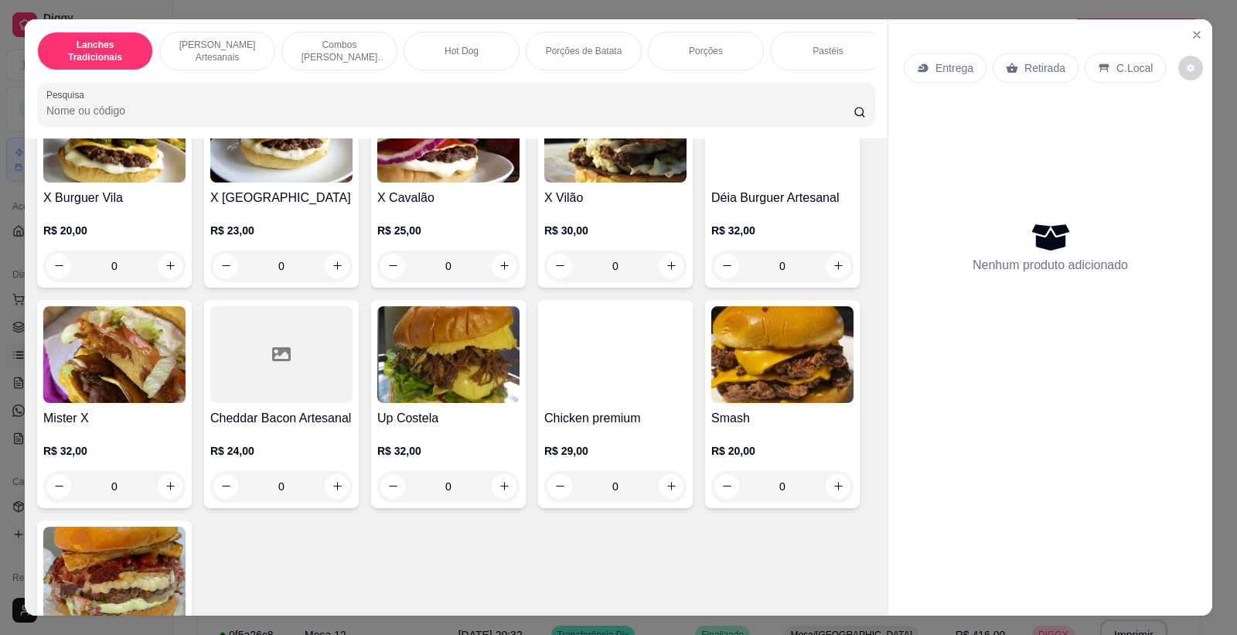
scroll to position [859, 0]
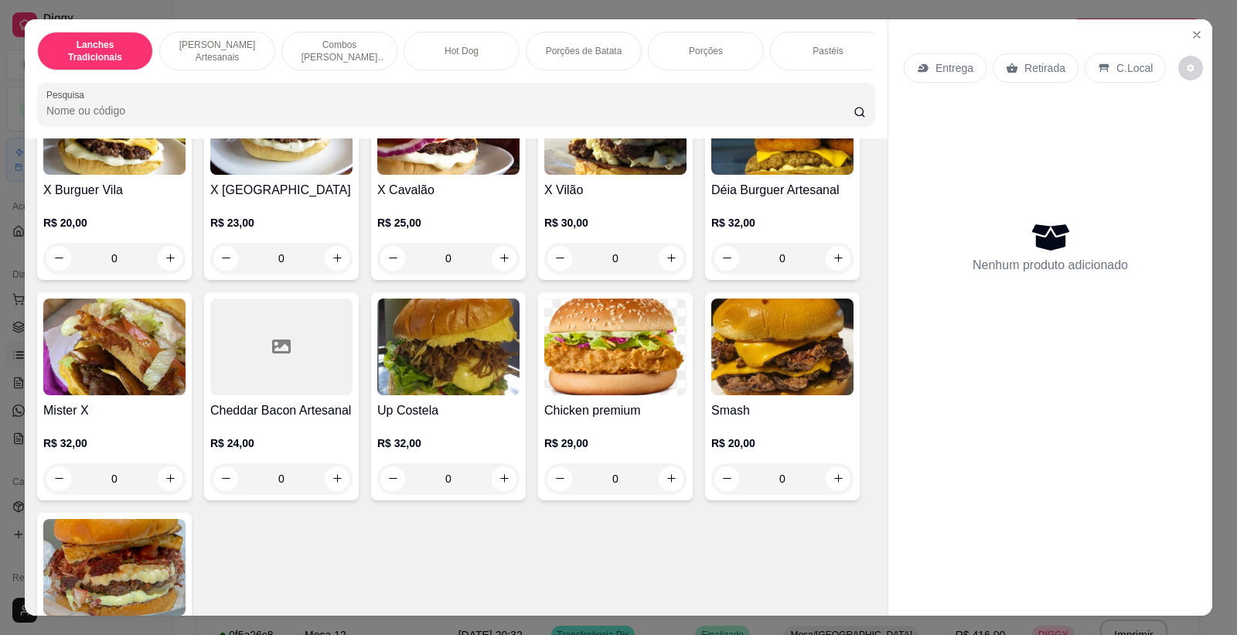
click at [492, 268] on div "0" at bounding box center [448, 258] width 142 height 31
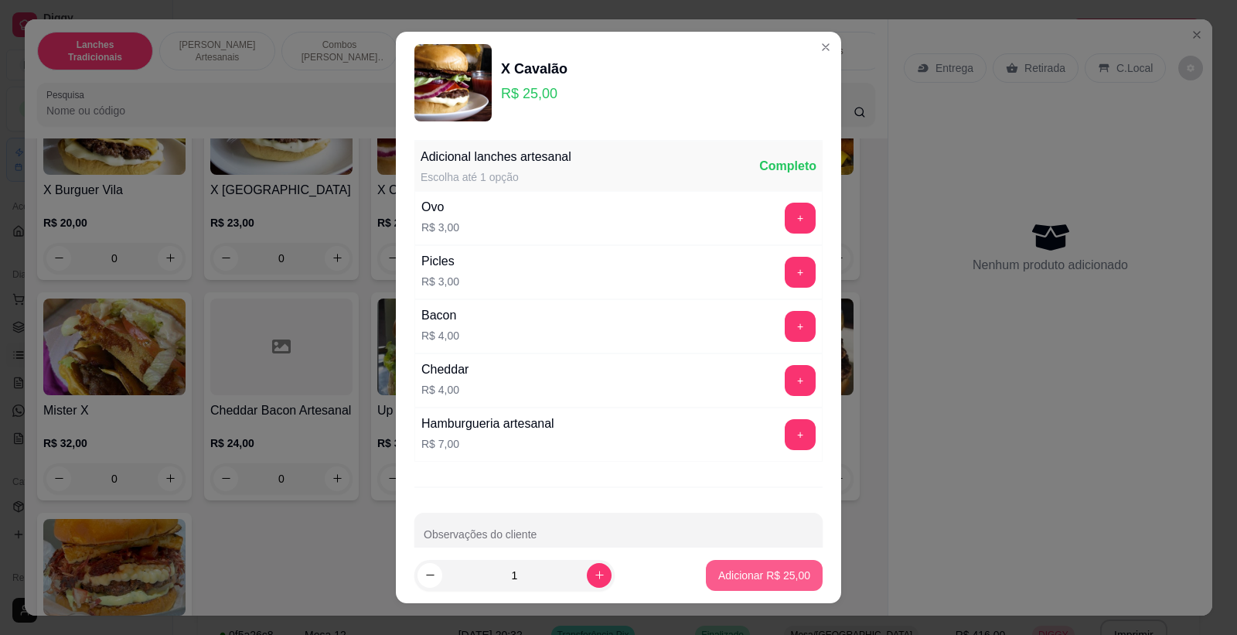
click at [742, 575] on p "Adicionar R$ 25,00" at bounding box center [764, 575] width 92 height 15
type input "1"
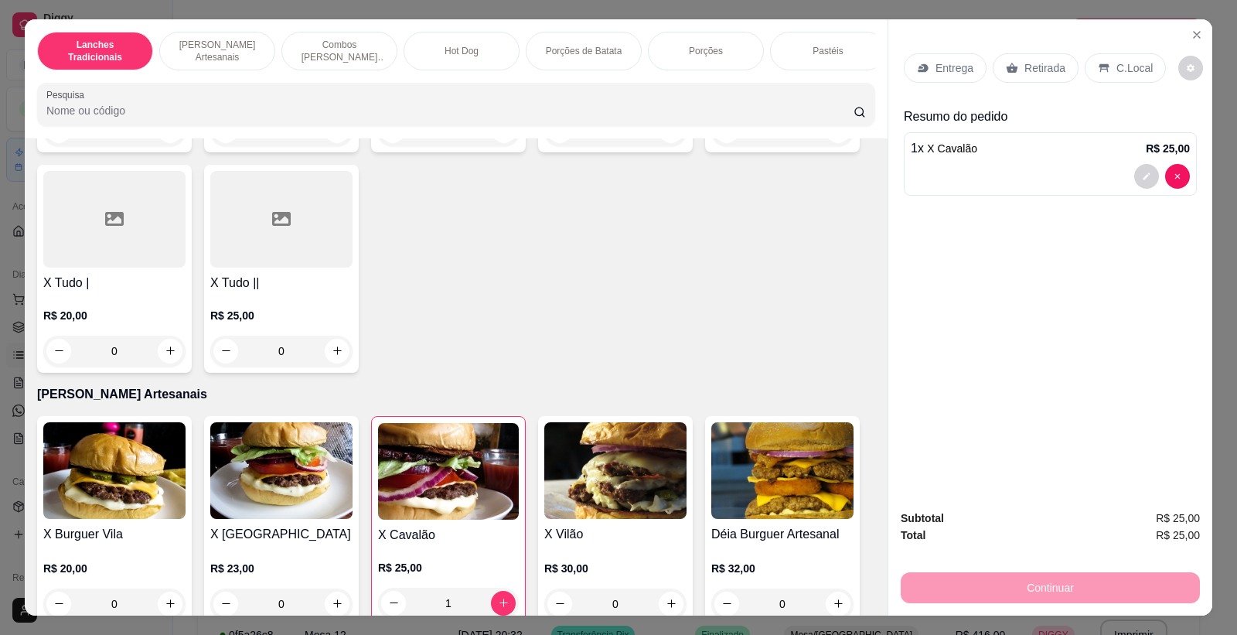
scroll to position [343, 0]
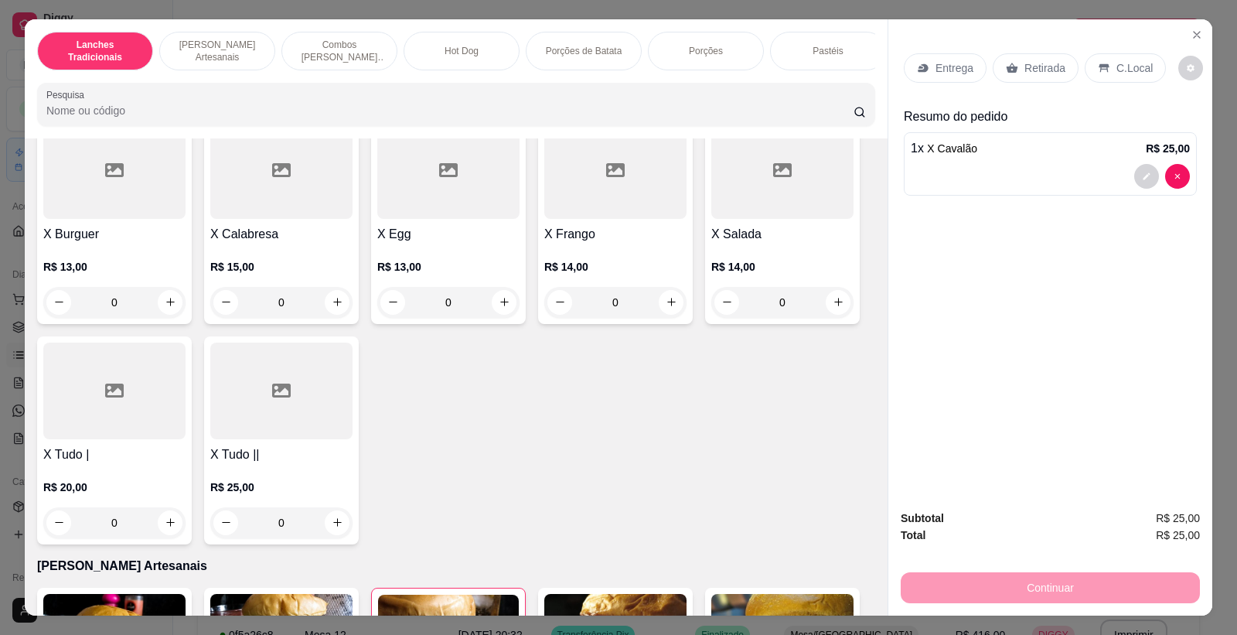
click at [675, 318] on div "0" at bounding box center [615, 302] width 142 height 31
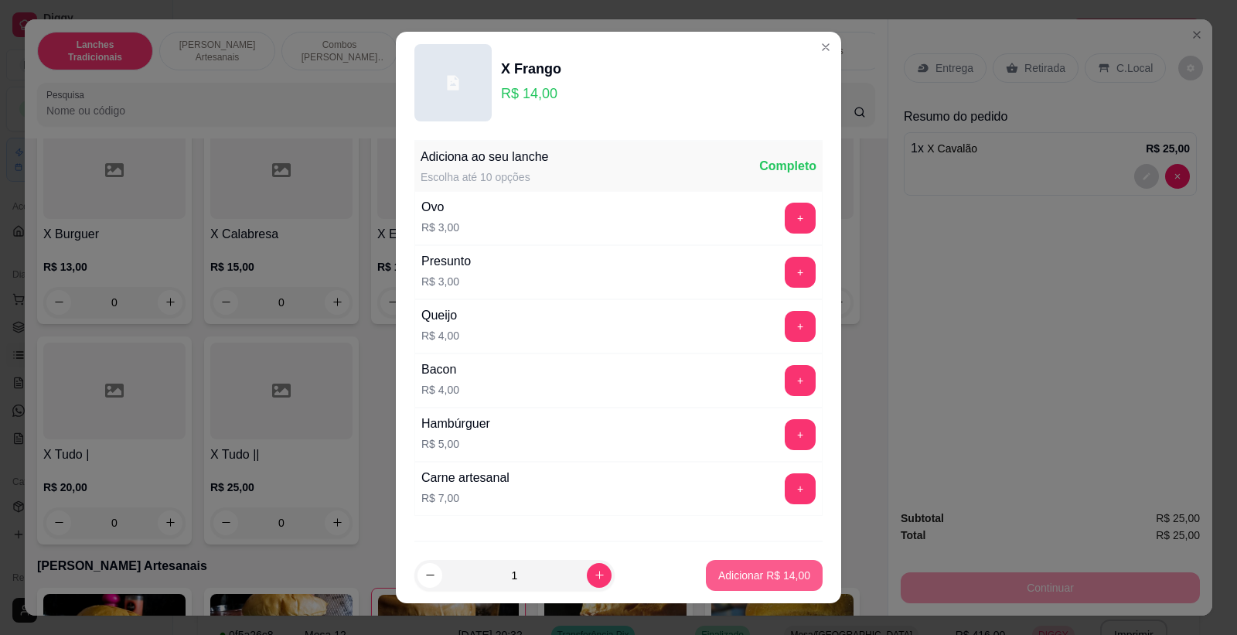
click at [718, 568] on p "Adicionar R$ 14,00" at bounding box center [764, 575] width 92 height 15
type input "1"
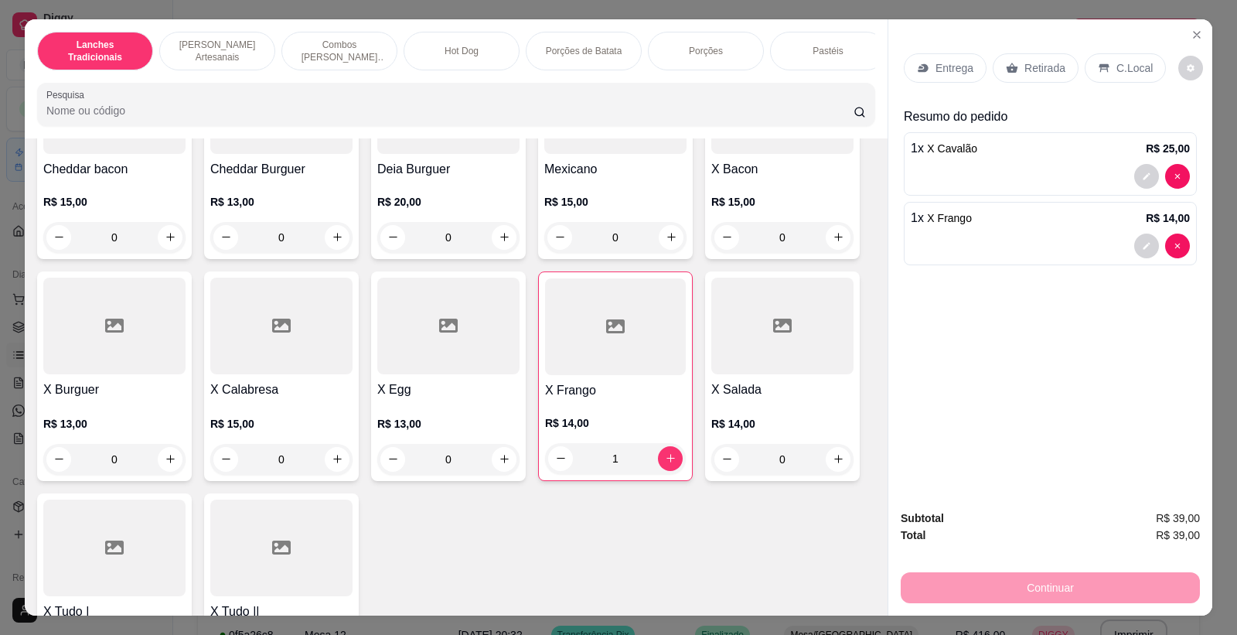
scroll to position [258, 0]
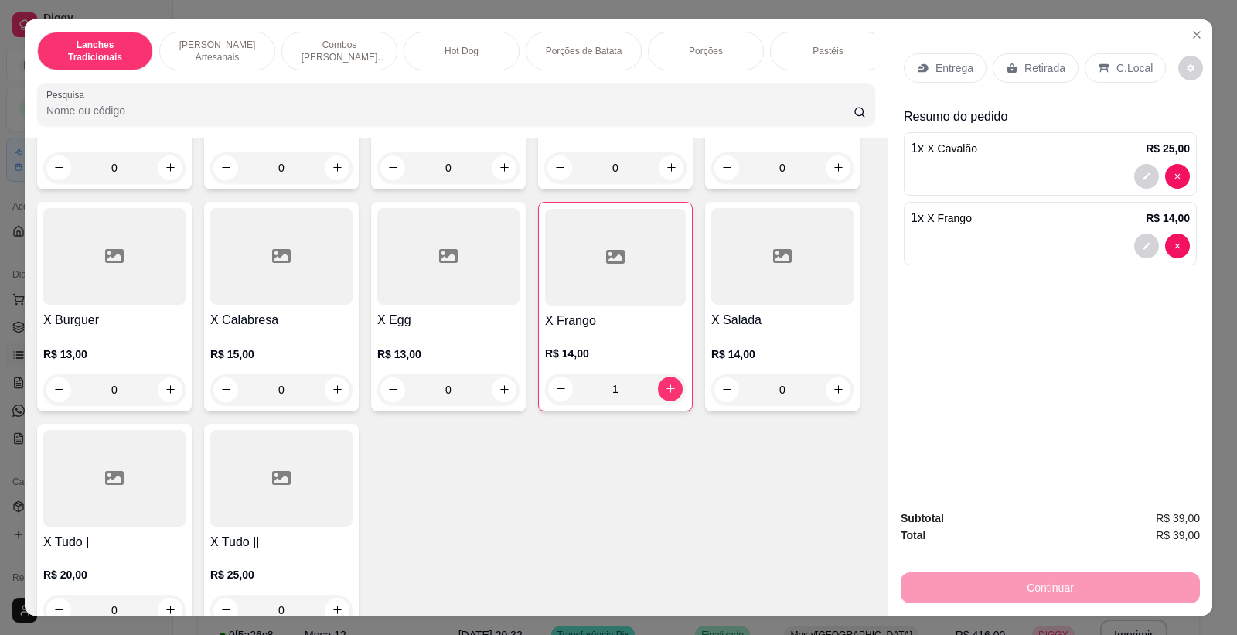
click at [335, 401] on div "0" at bounding box center [281, 389] width 142 height 31
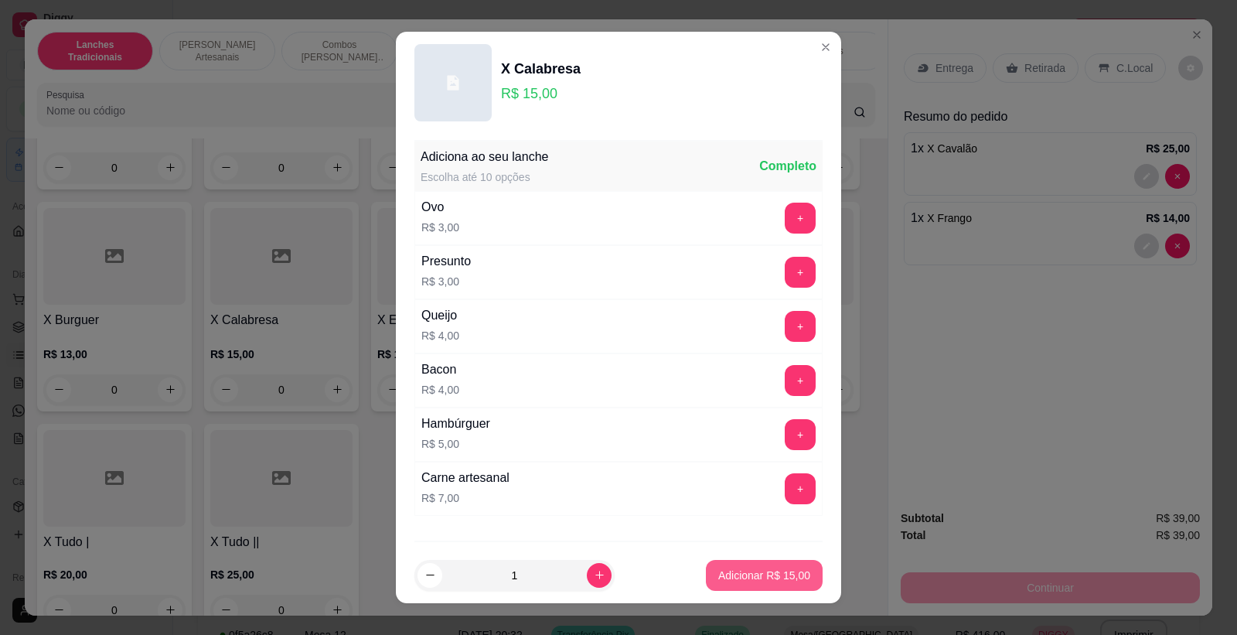
click at [706, 582] on button "Adicionar R$ 15,00" at bounding box center [764, 575] width 117 height 31
type input "1"
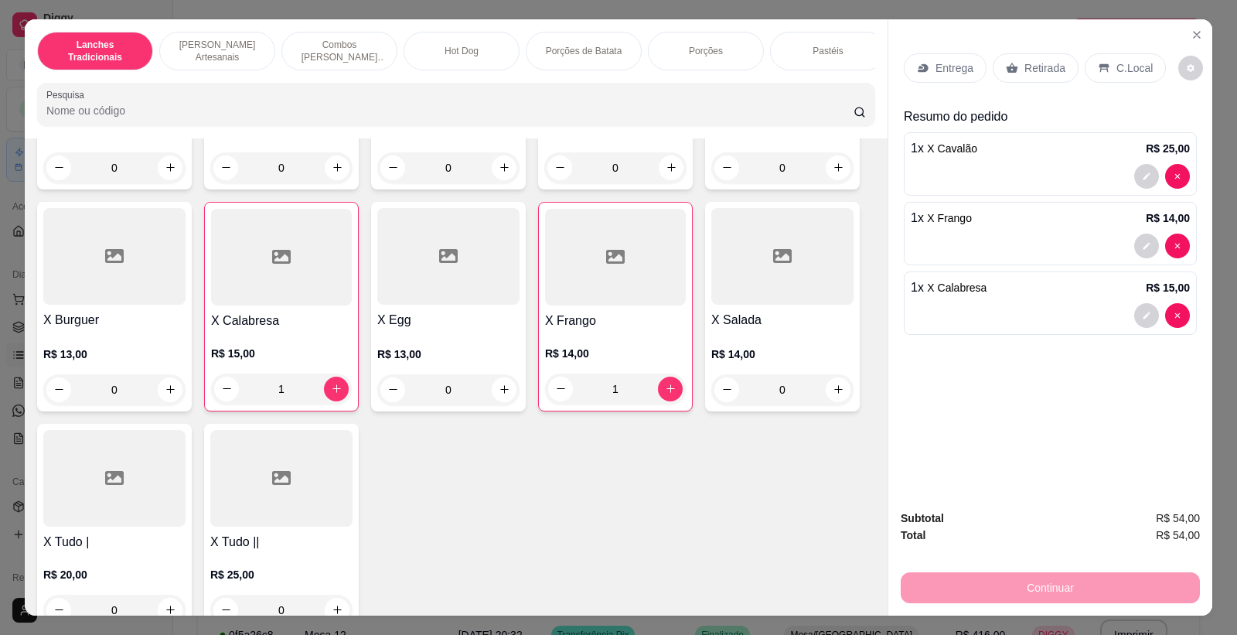
click at [1107, 68] on div "C.Local" at bounding box center [1125, 67] width 81 height 29
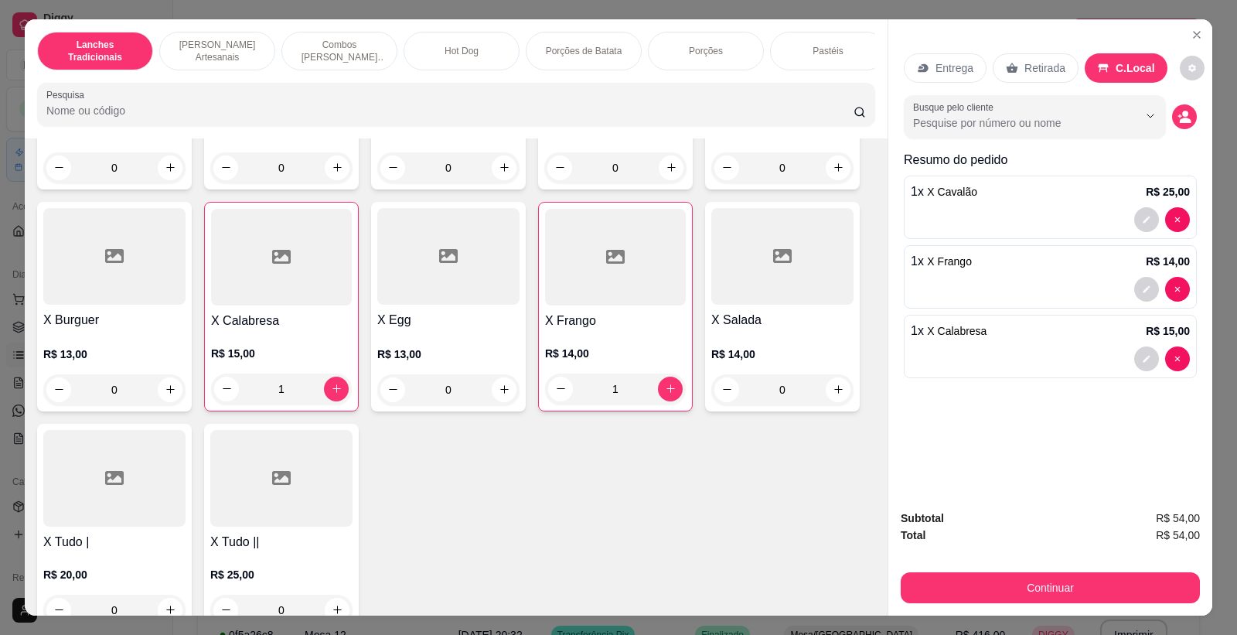
click at [938, 70] on p "Entrega" at bounding box center [955, 67] width 38 height 15
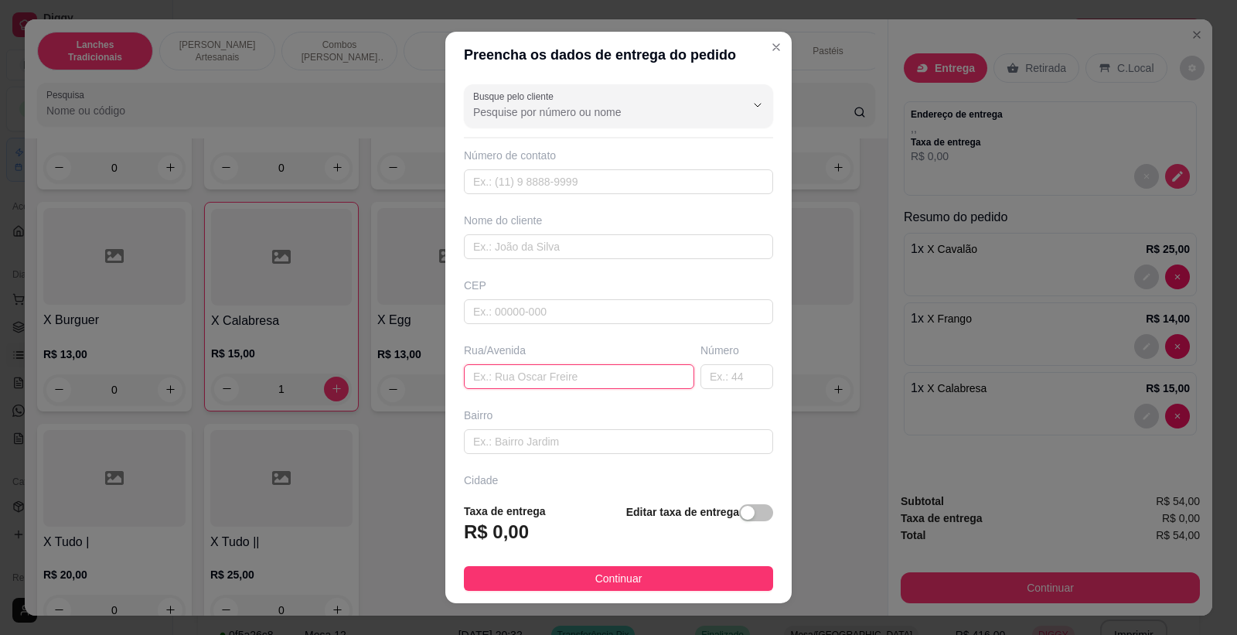
click at [583, 369] on input "text" at bounding box center [579, 376] width 230 height 25
type input "[STREET_ADDRESS]"
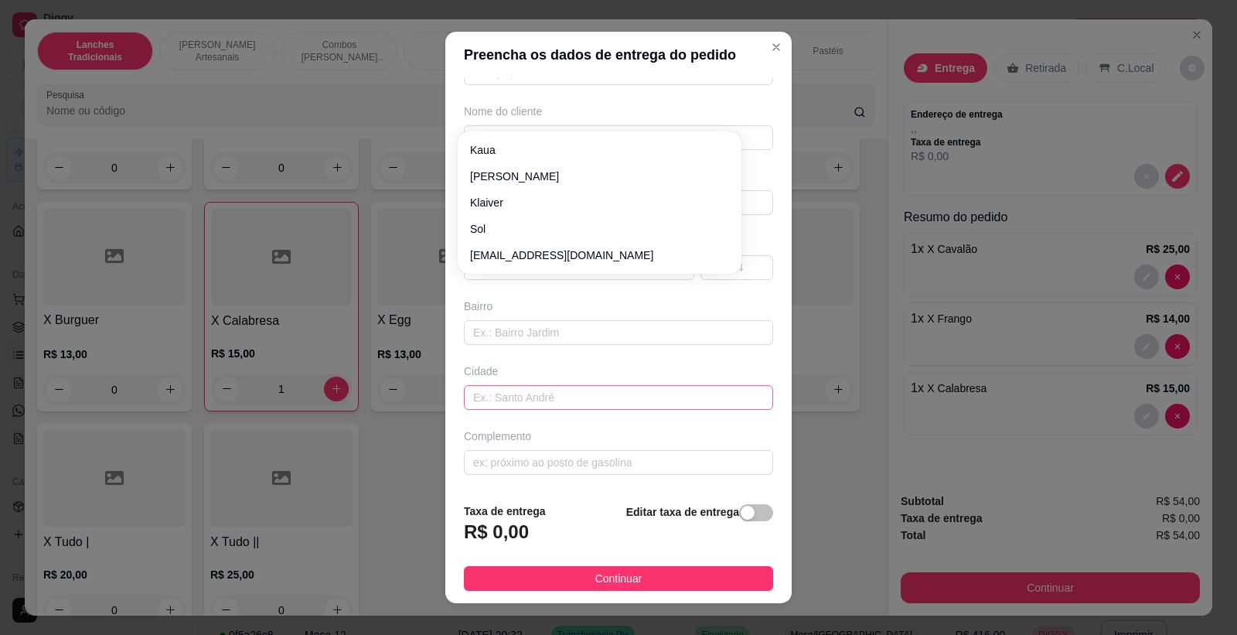
scroll to position [0, 0]
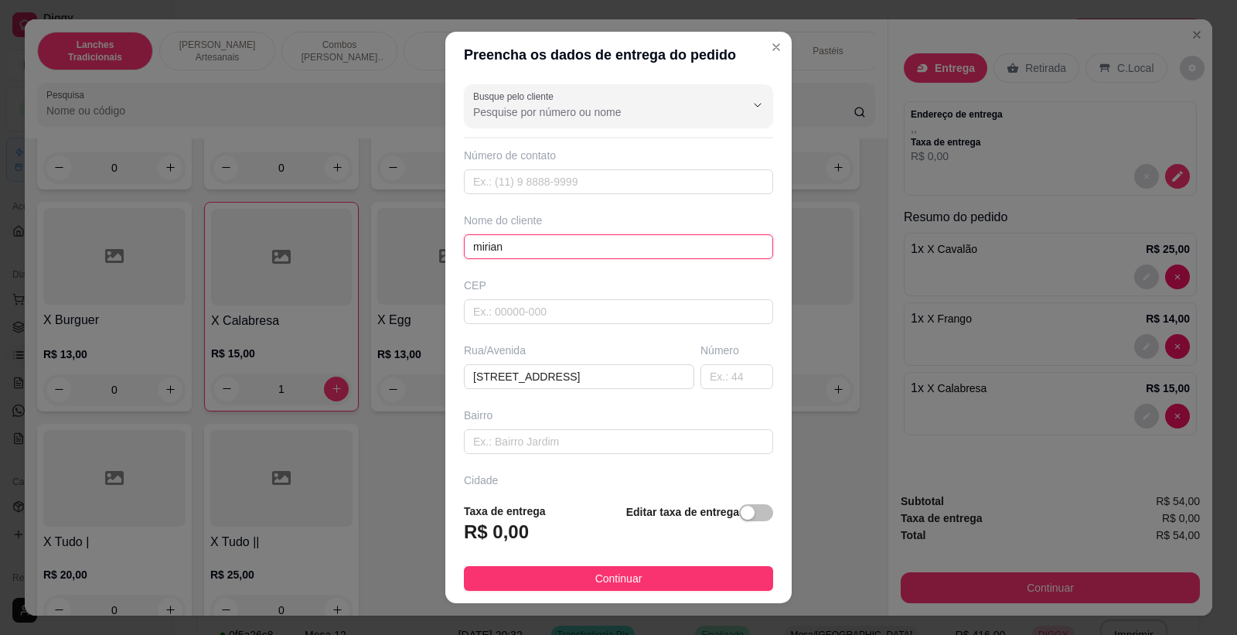
type input "mirian"
type input "[GEOGRAPHIC_DATA]"
type input "39"
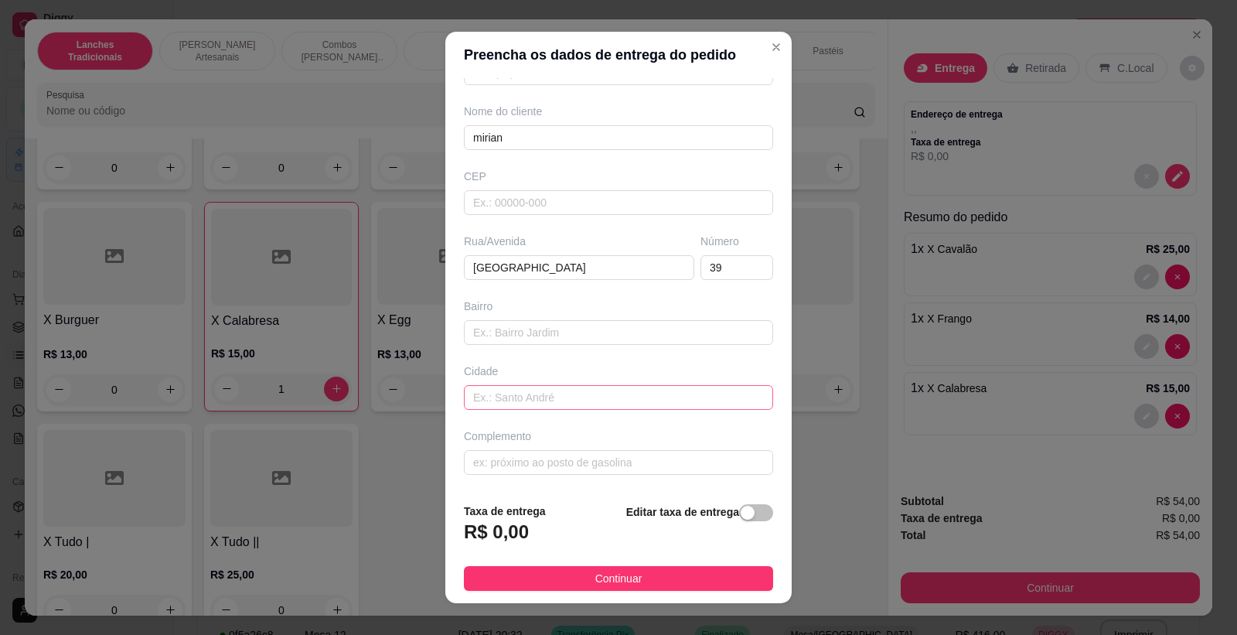
click at [739, 504] on button "button" at bounding box center [756, 512] width 34 height 17
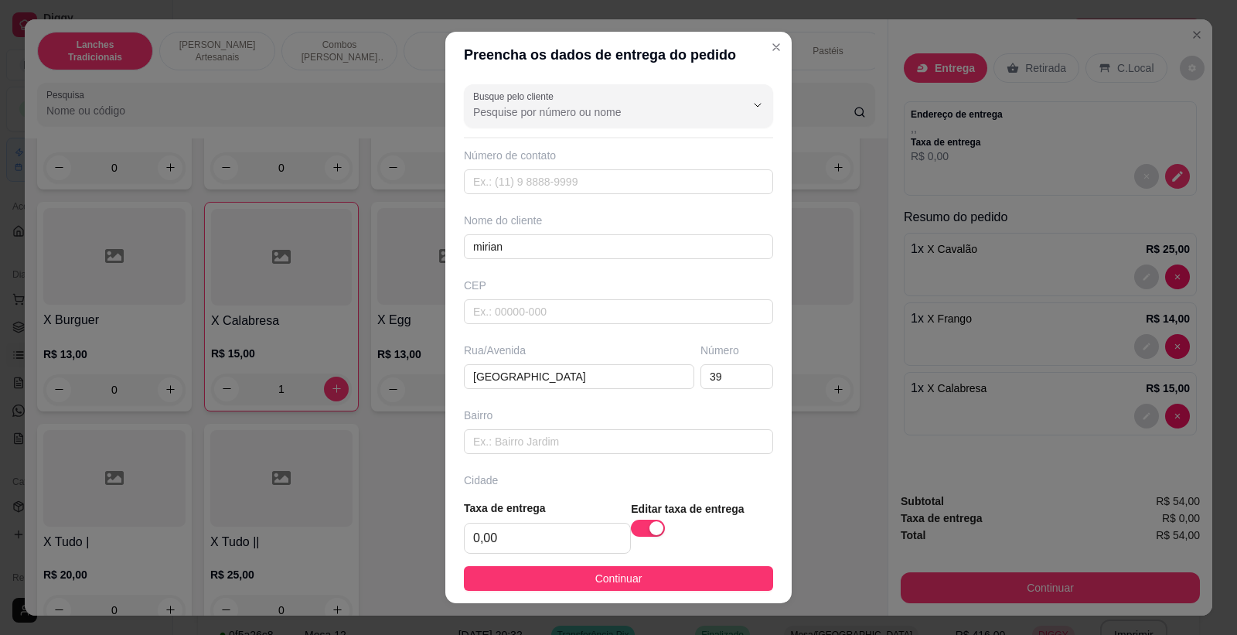
scroll to position [113, 0]
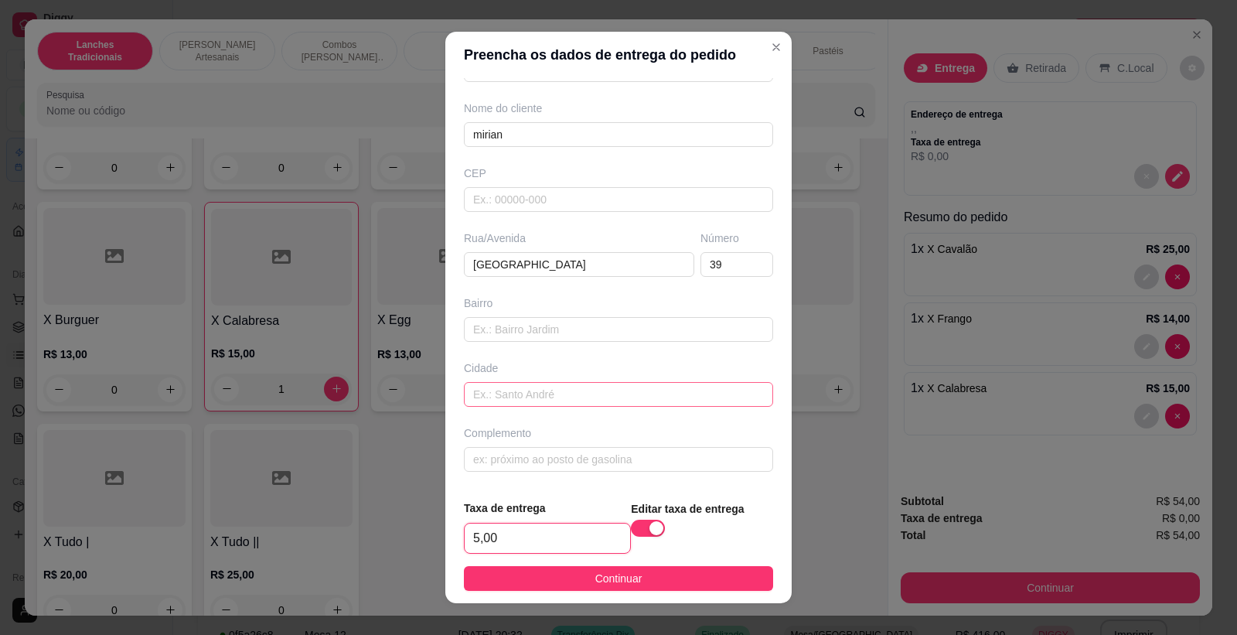
type input "5,00"
click button "Continuar" at bounding box center [618, 578] width 309 height 25
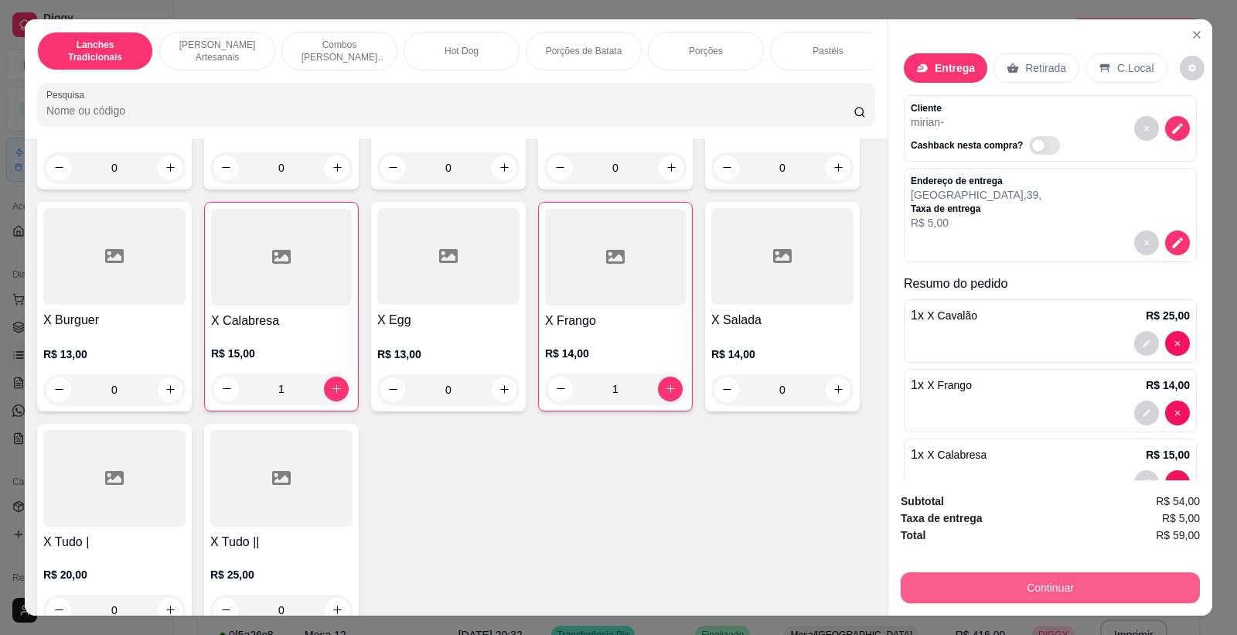
click at [1087, 594] on button "Continuar" at bounding box center [1050, 587] width 299 height 31
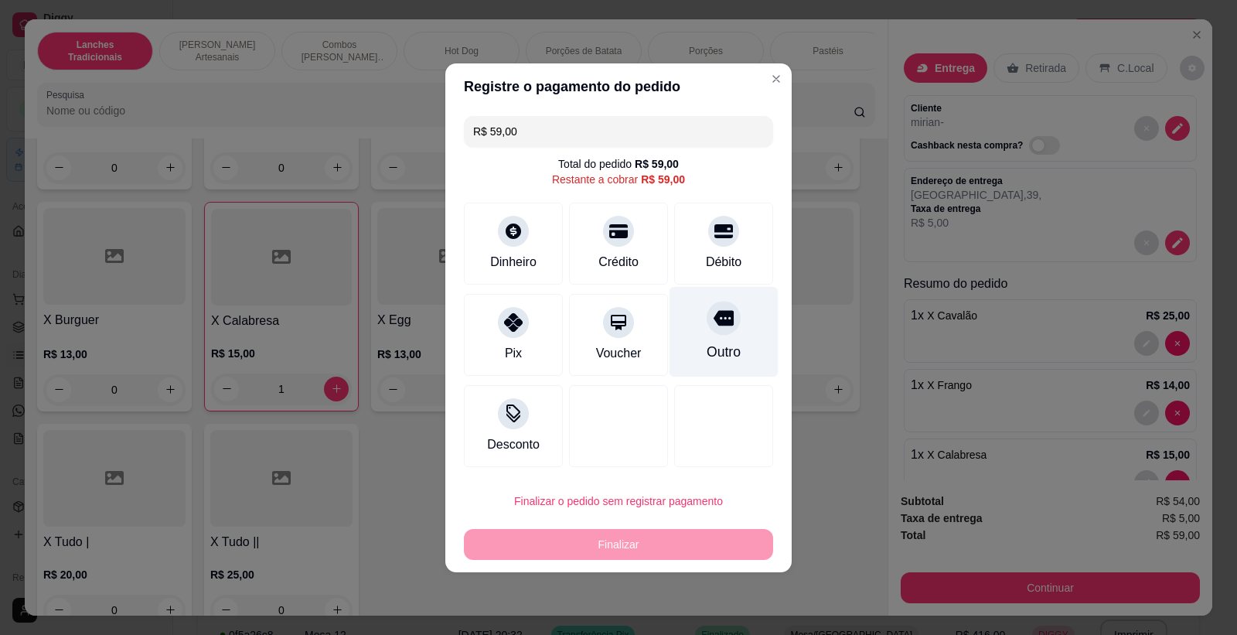
click at [718, 329] on div at bounding box center [724, 318] width 34 height 34
type input "R$ 0,00"
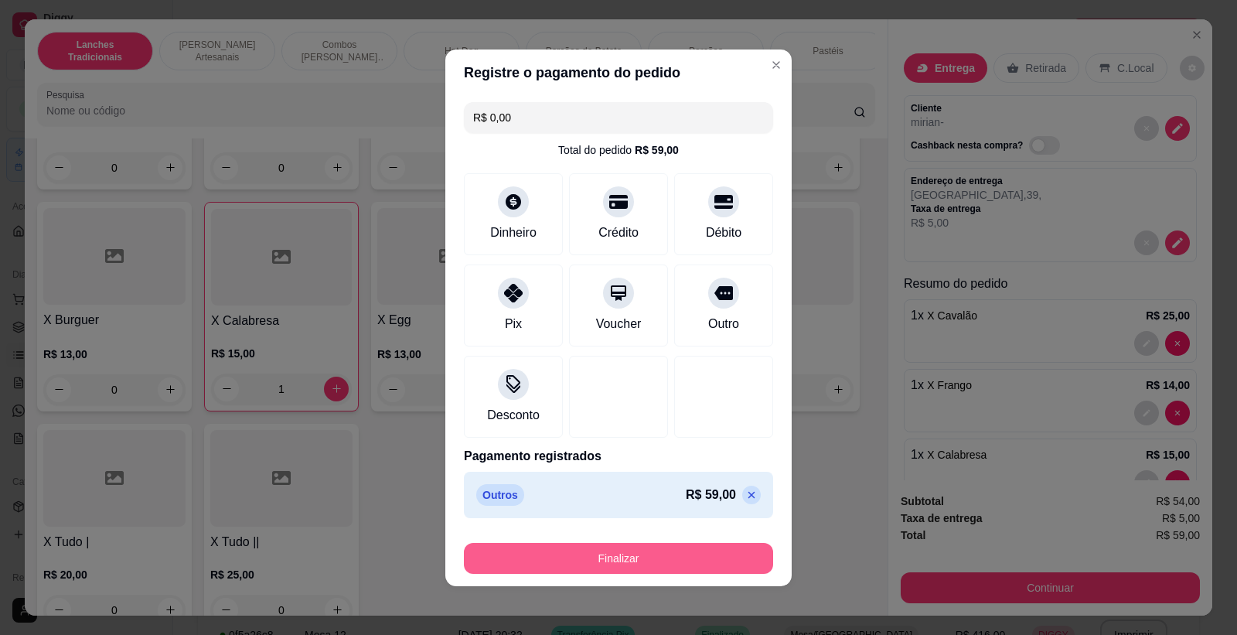
click at [688, 558] on button "Finalizar" at bounding box center [618, 558] width 309 height 31
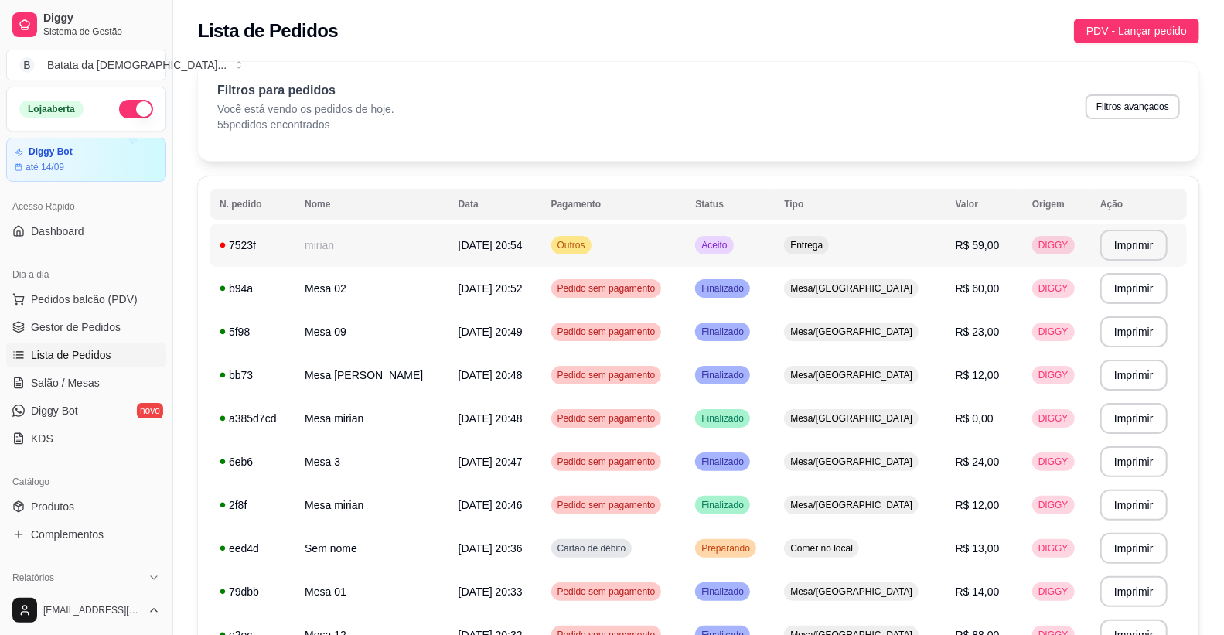
click at [589, 247] on span "Outros" at bounding box center [572, 245] width 34 height 12
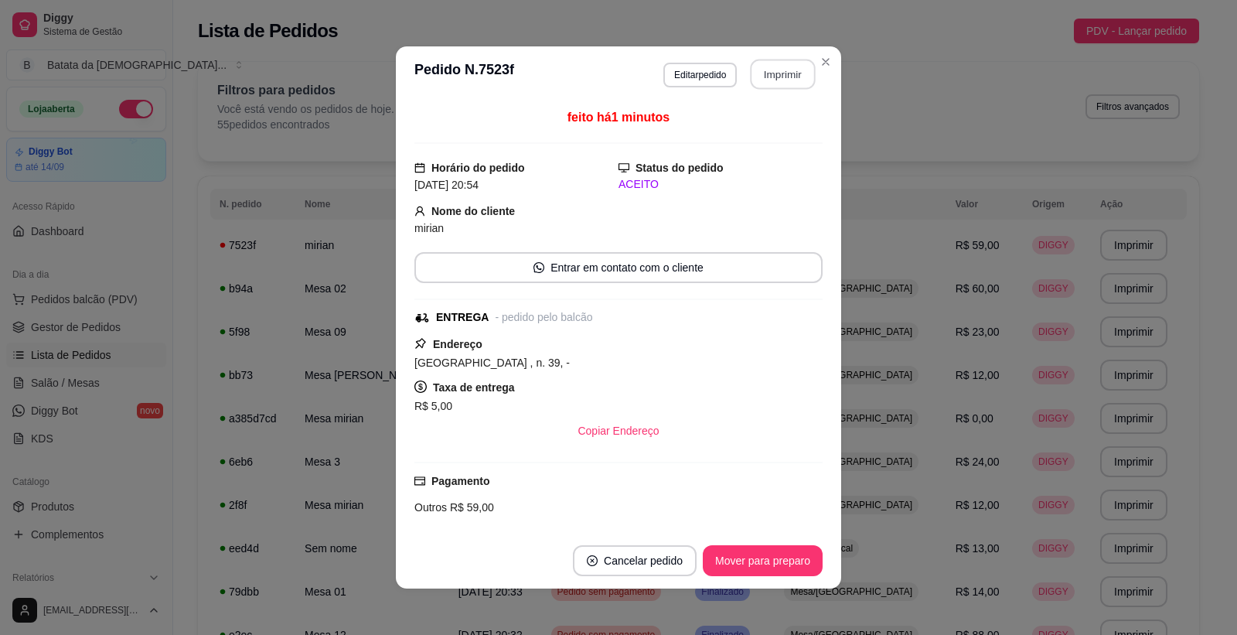
click at [762, 81] on button "Imprimir" at bounding box center [783, 75] width 65 height 30
click at [778, 558] on button "Mover para preparo" at bounding box center [763, 560] width 120 height 31
click at [783, 565] on button "Mover para preparo" at bounding box center [763, 561] width 116 height 30
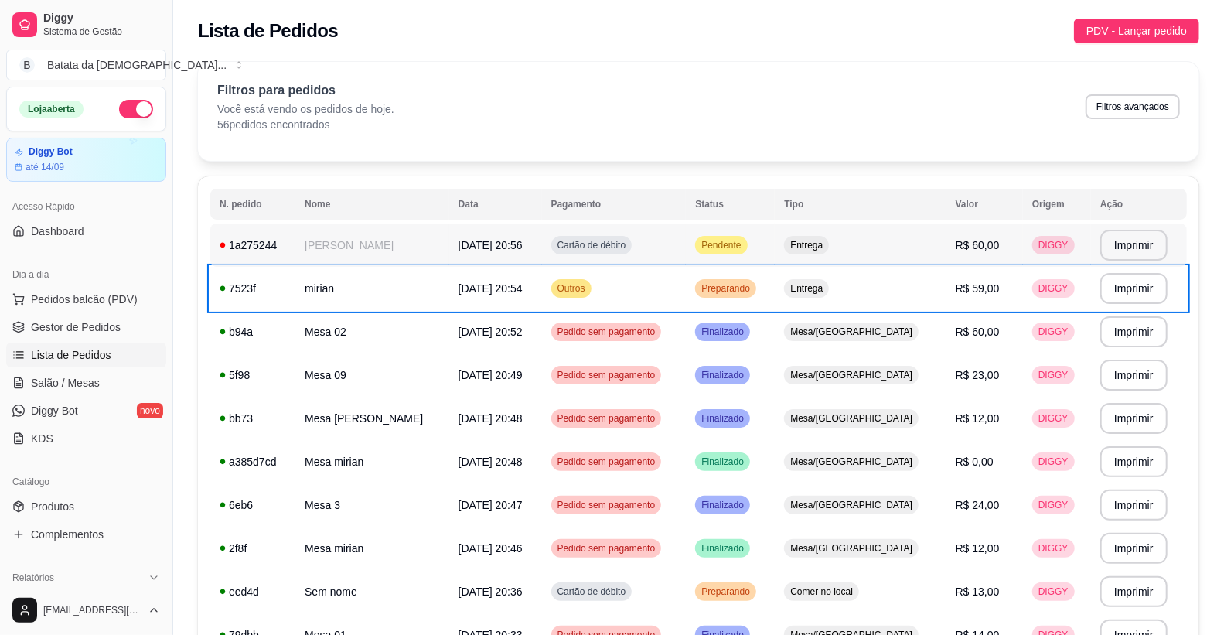
click at [377, 258] on td "[PERSON_NAME]" at bounding box center [372, 245] width 154 height 43
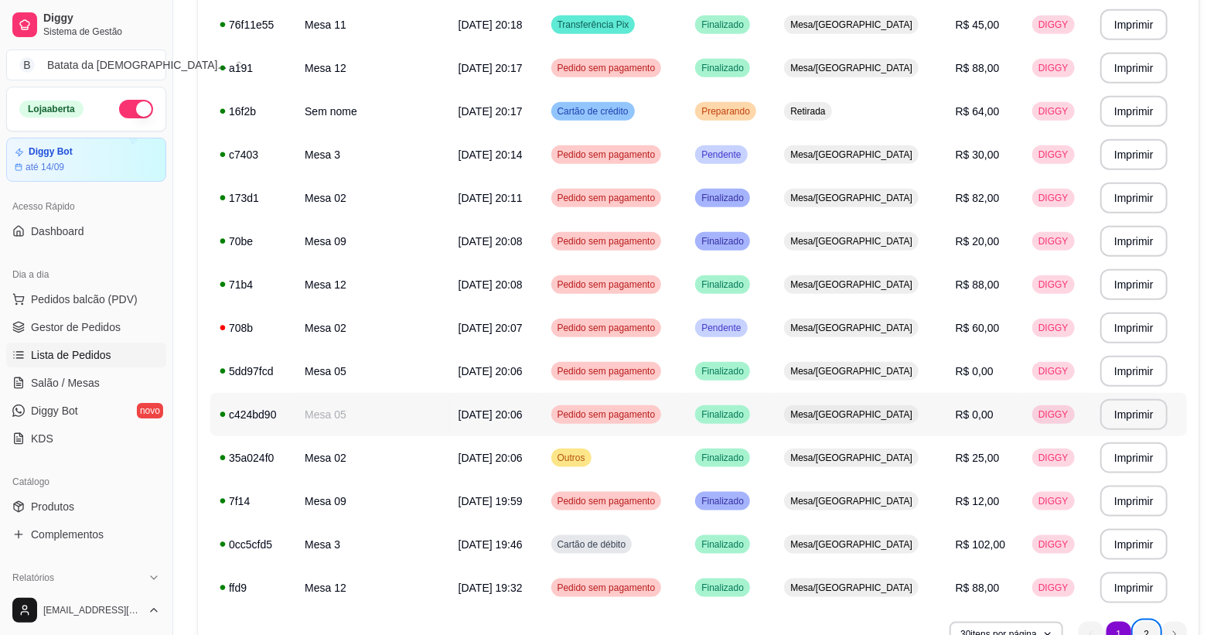
scroll to position [924, 0]
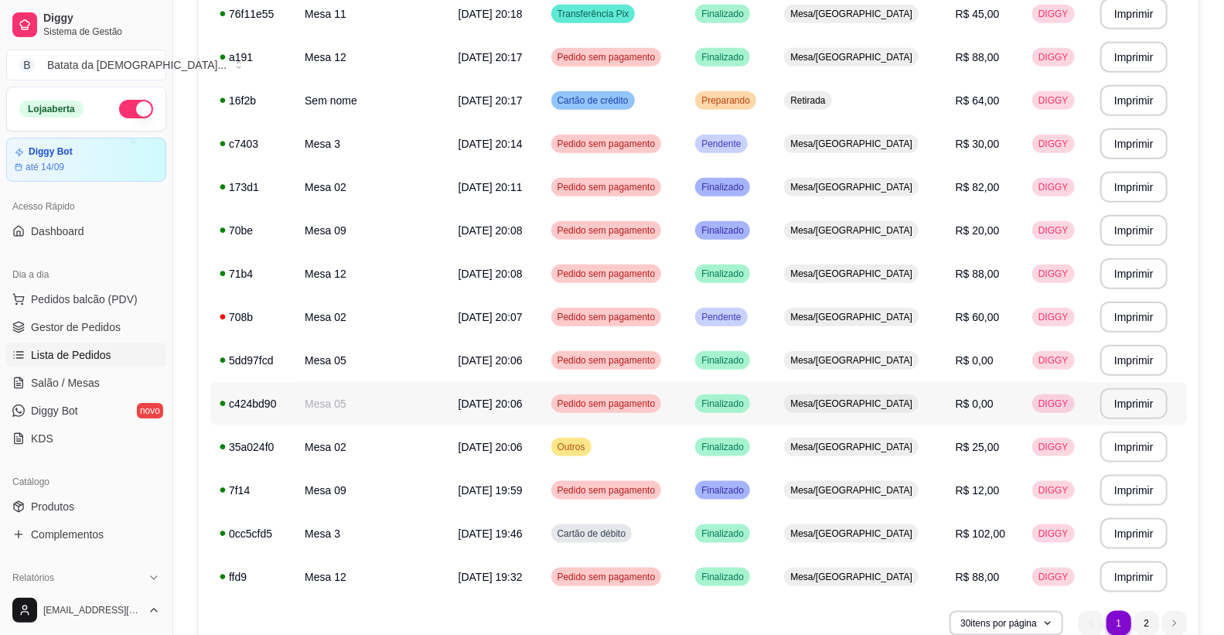
type button "on"
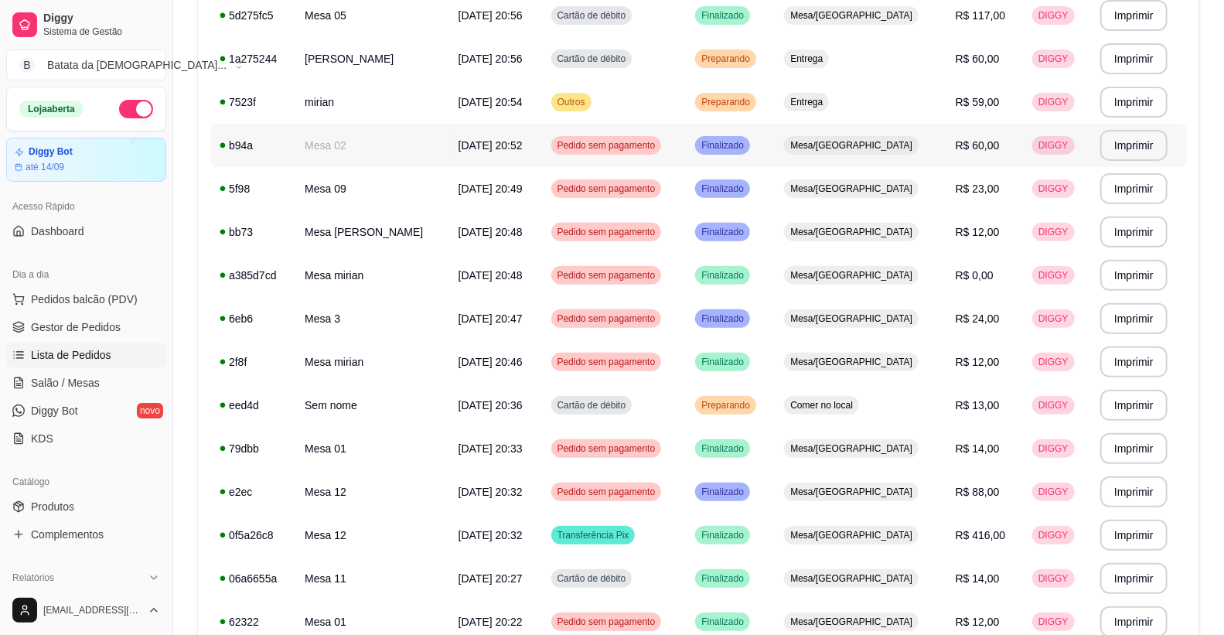
scroll to position [0, 0]
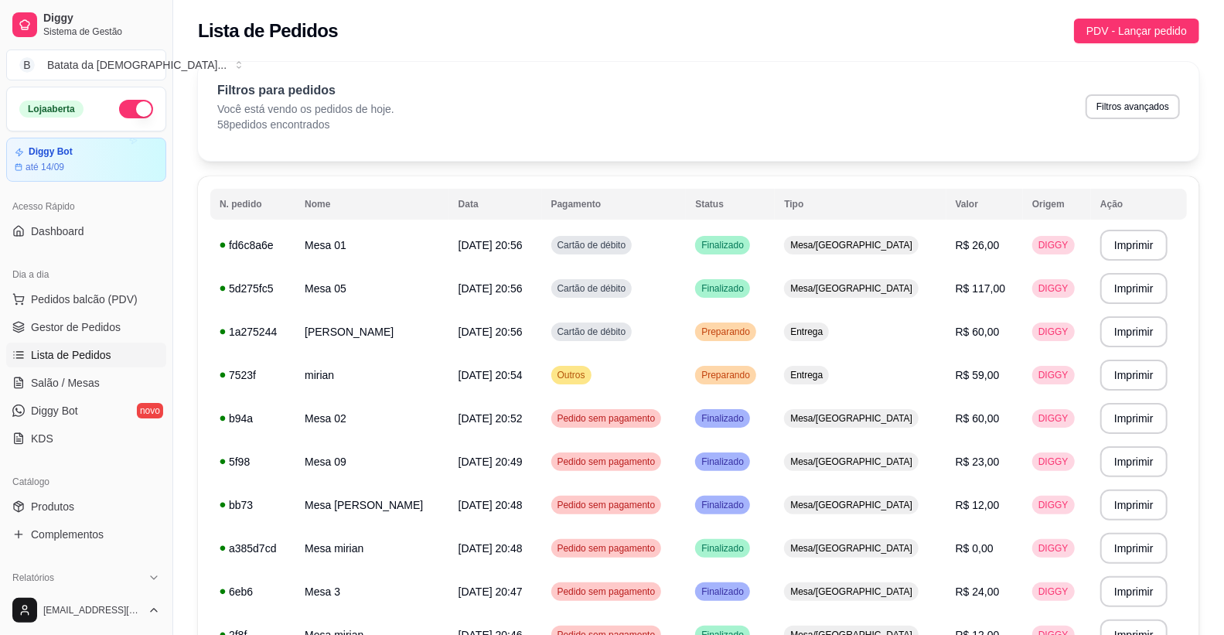
click at [85, 326] on span "Gestor de Pedidos" at bounding box center [76, 326] width 90 height 15
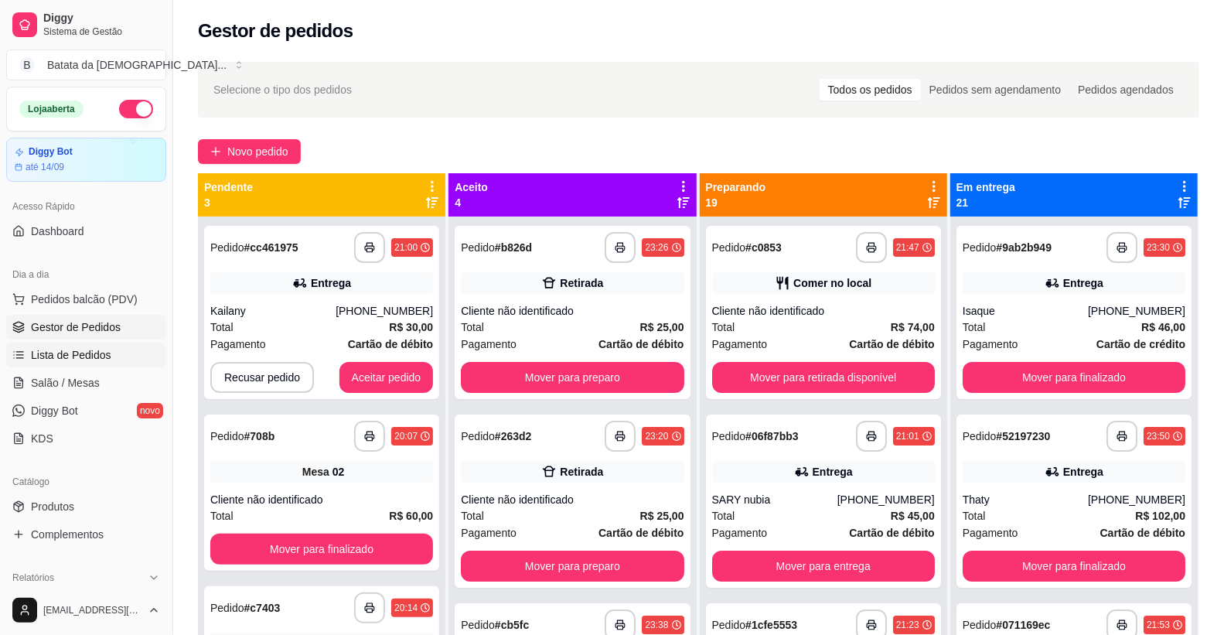
click at [79, 360] on span "Lista de Pedidos" at bounding box center [71, 354] width 80 height 15
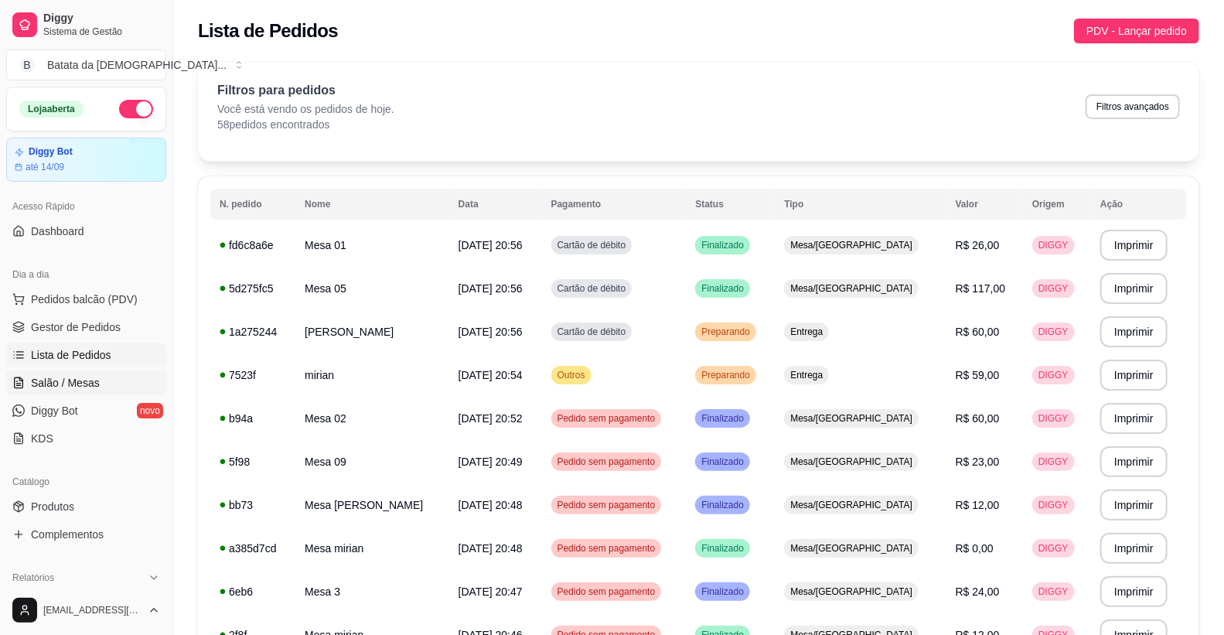
click at [87, 376] on span "Salão / Mesas" at bounding box center [65, 382] width 69 height 15
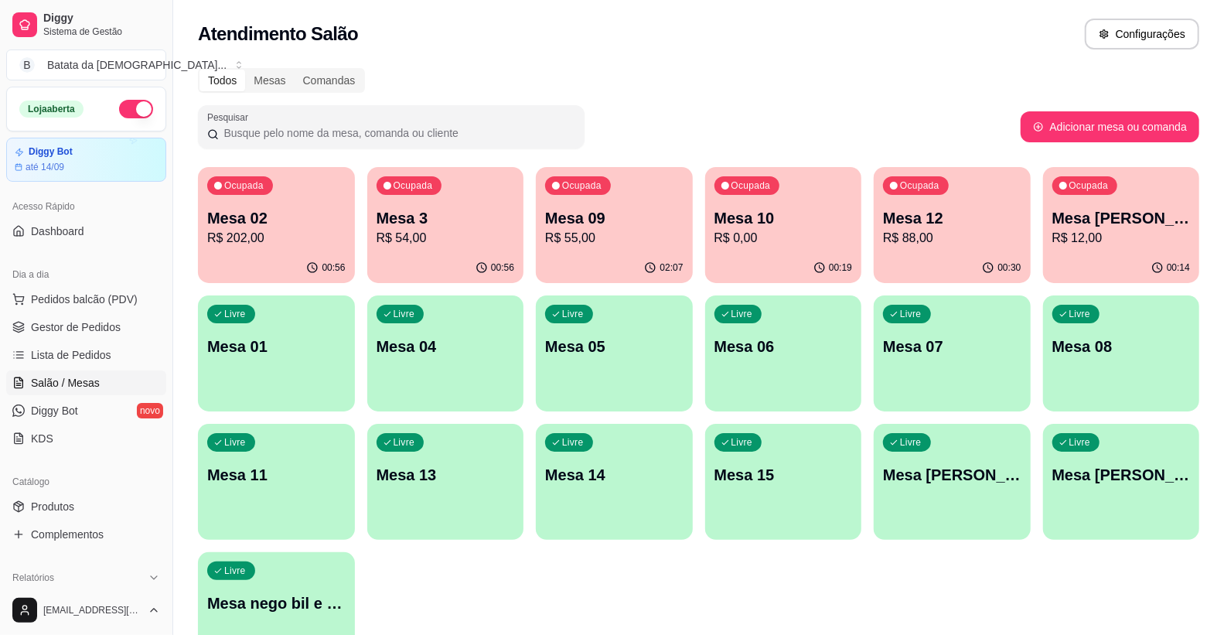
click at [992, 452] on div "Livre Mesa [PERSON_NAME]" at bounding box center [952, 472] width 157 height 97
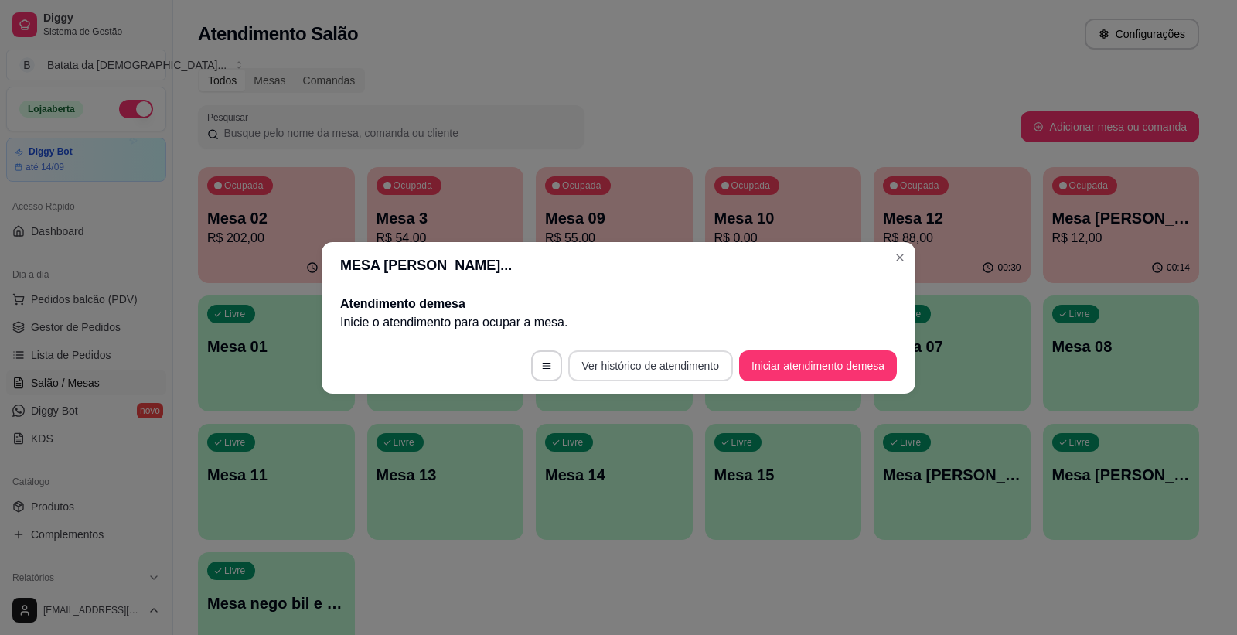
click at [701, 362] on button "Ver histórico de atendimento" at bounding box center [650, 365] width 165 height 31
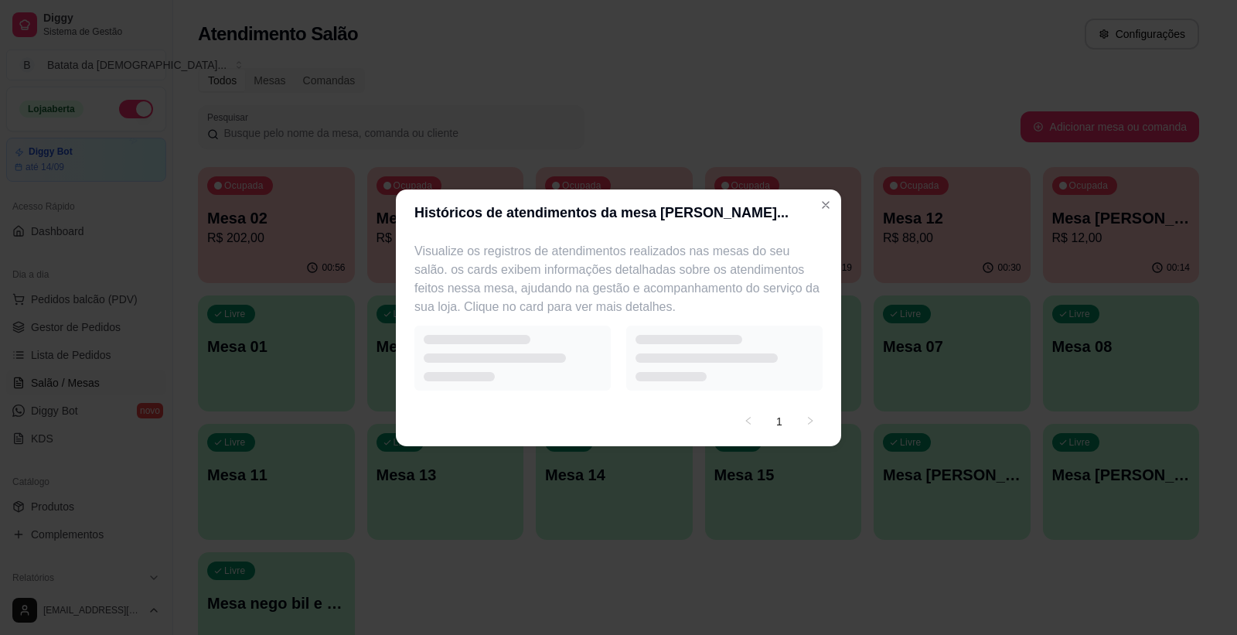
select select "7"
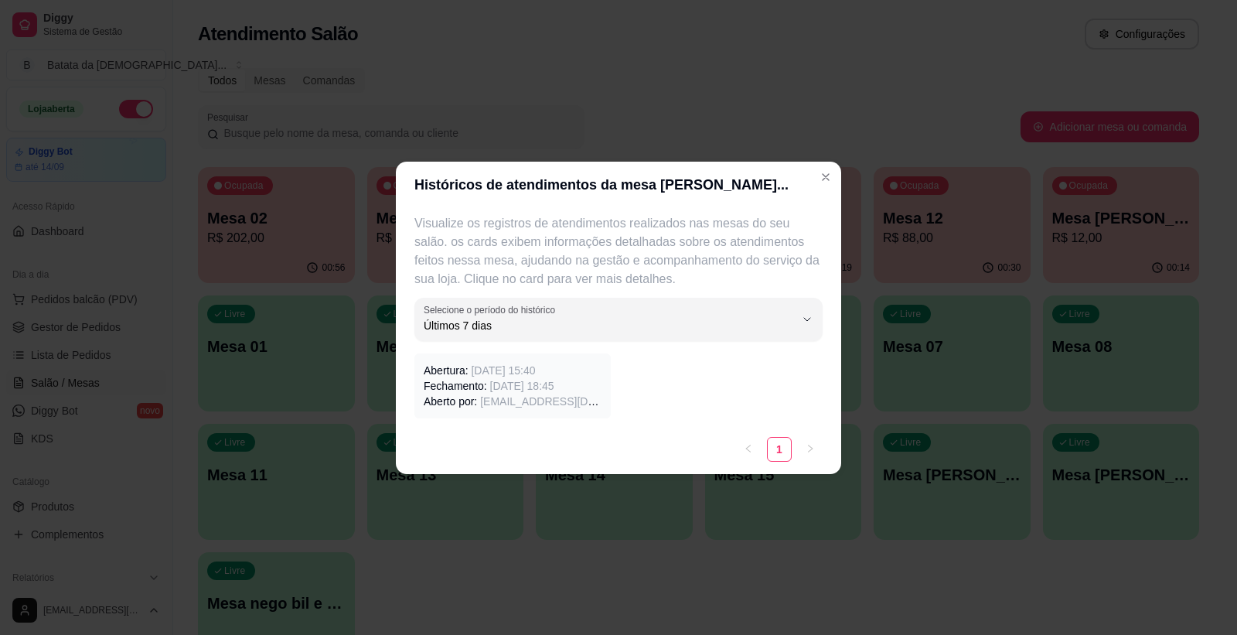
click at [637, 374] on div "Abertura: [DATE] 15:40 Fechamento: [DATE] 18:45 Aberto por: [EMAIL_ADDRESS][DOM…" at bounding box center [619, 385] width 408 height 65
click at [446, 387] on p "Fechamento: [DATE] 18:45" at bounding box center [513, 385] width 178 height 15
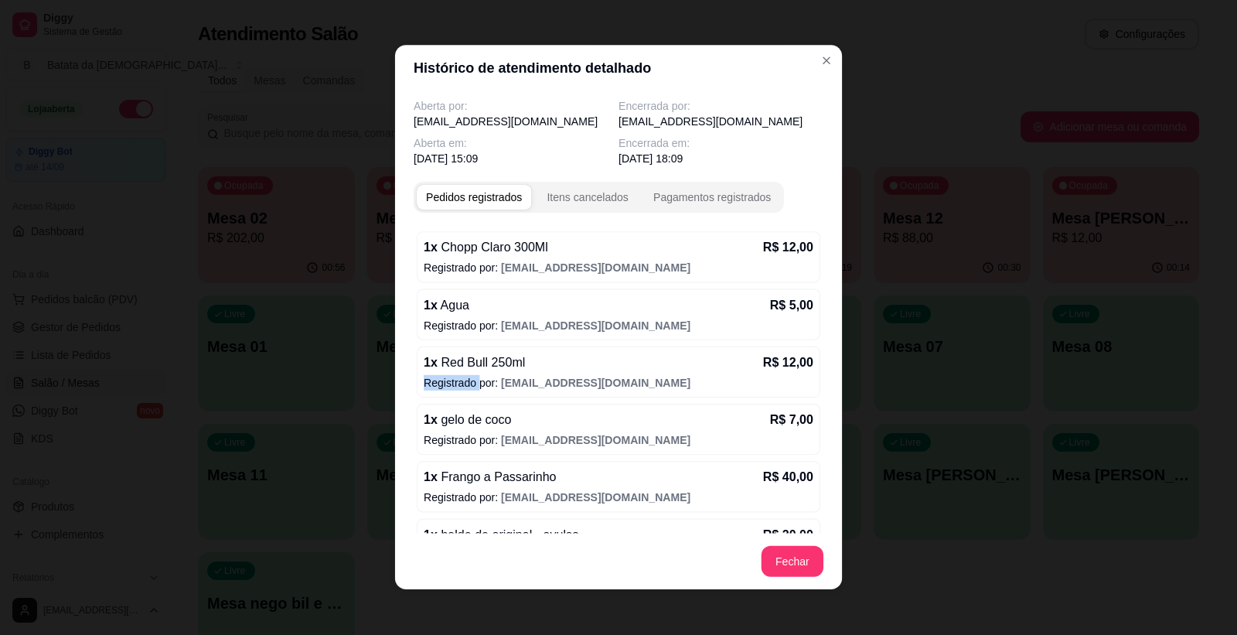
click at [447, 387] on p "Registrado por: [EMAIL_ADDRESS][DOMAIN_NAME]" at bounding box center [619, 382] width 390 height 15
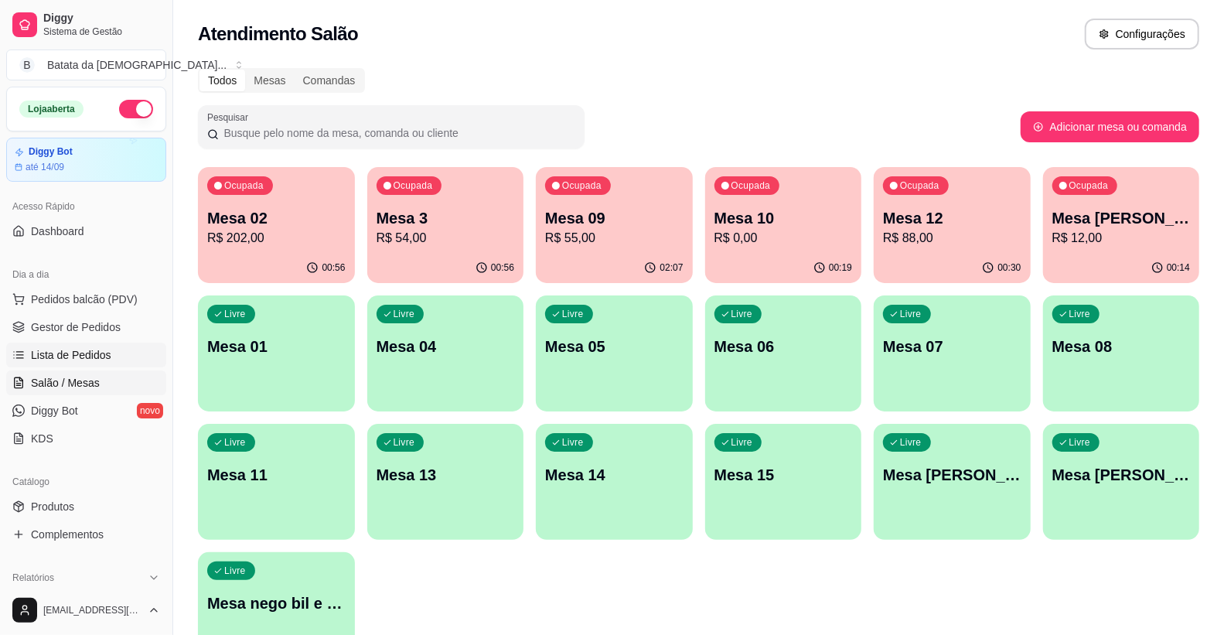
click at [95, 347] on span "Lista de Pedidos" at bounding box center [71, 354] width 80 height 15
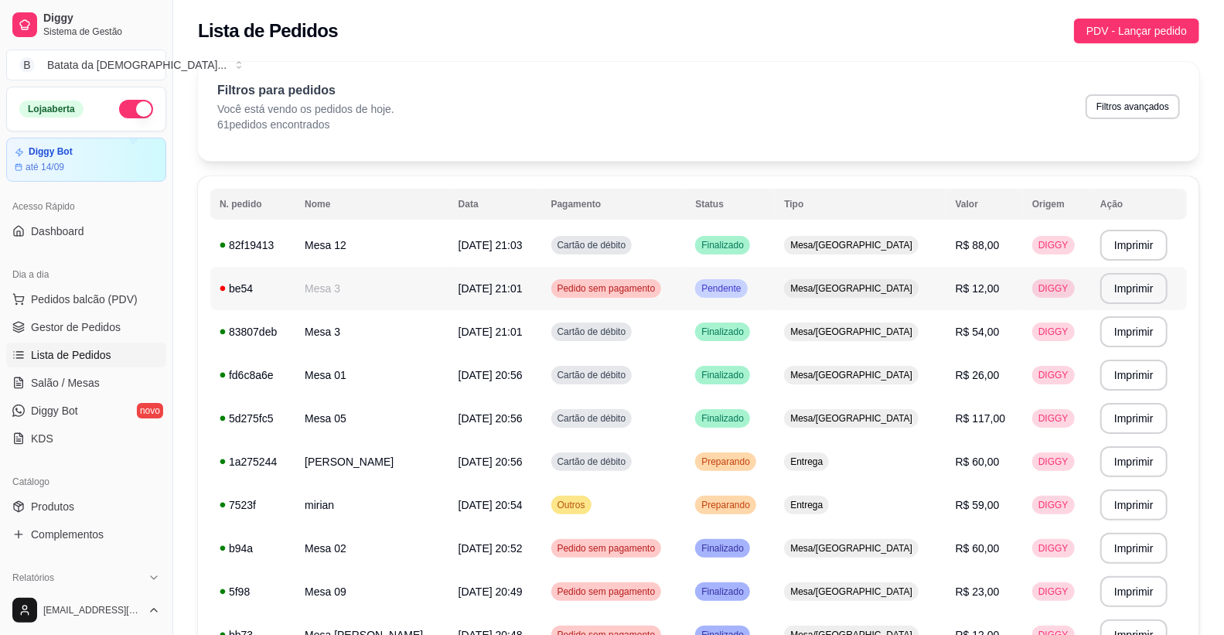
click at [426, 294] on td "Mesa 3" at bounding box center [372, 288] width 154 height 43
click at [994, 246] on td "R$ 88,00" at bounding box center [985, 245] width 77 height 43
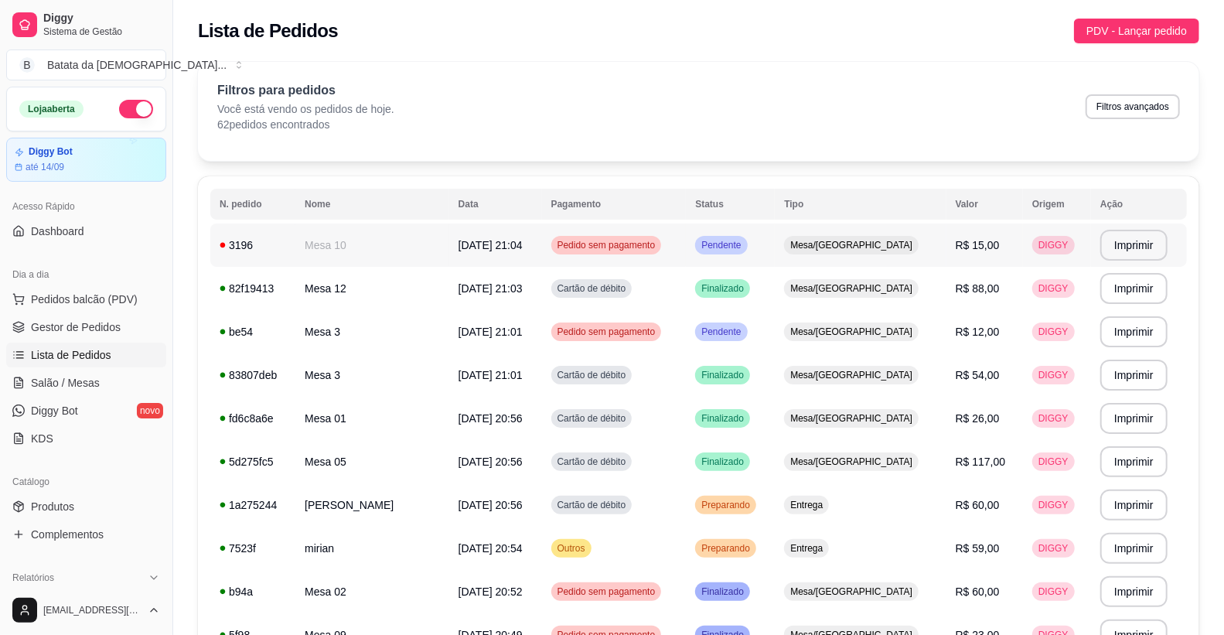
click at [428, 234] on td "Mesa 10" at bounding box center [372, 245] width 154 height 43
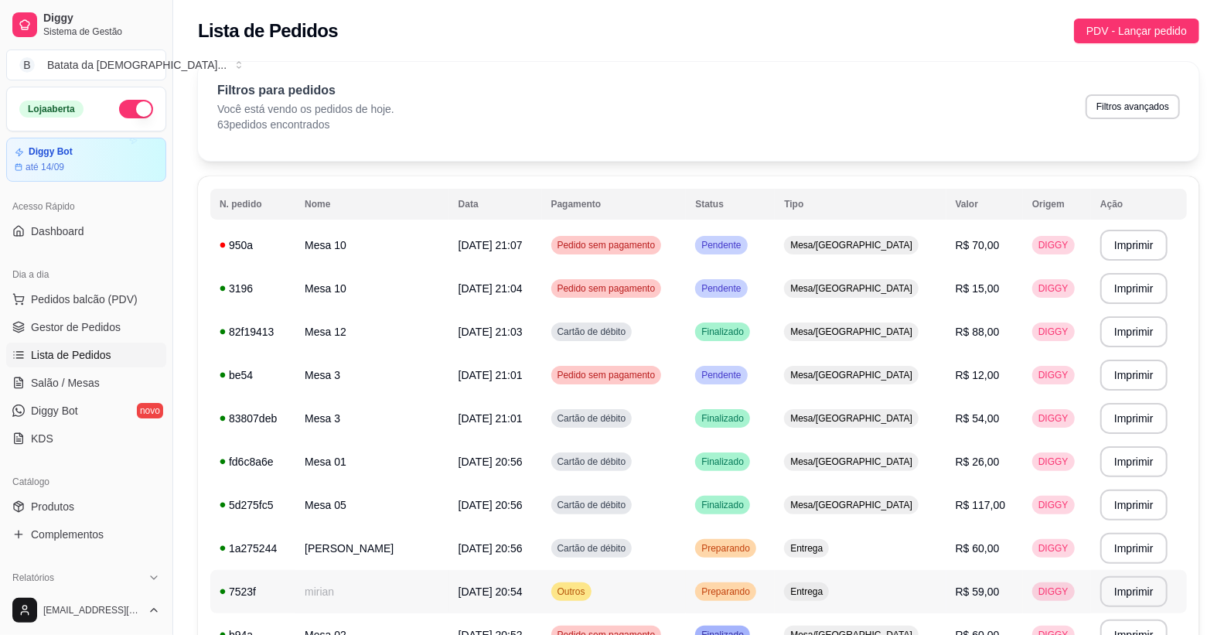
click at [317, 588] on td "mirian" at bounding box center [372, 591] width 154 height 43
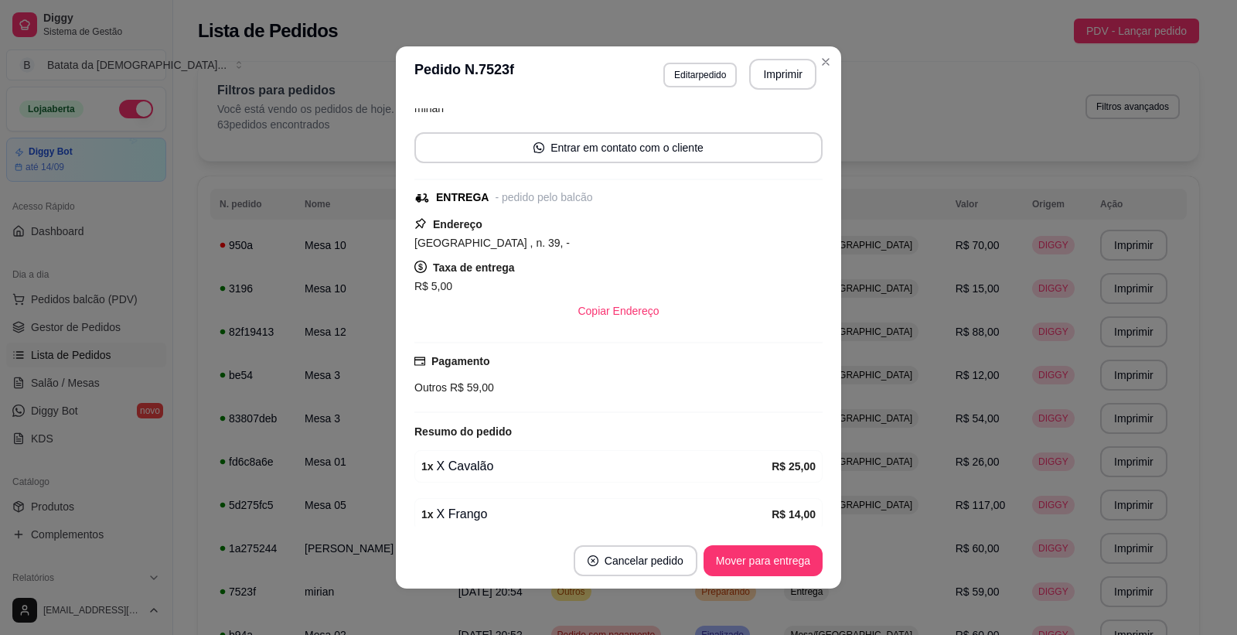
scroll to position [234, 0]
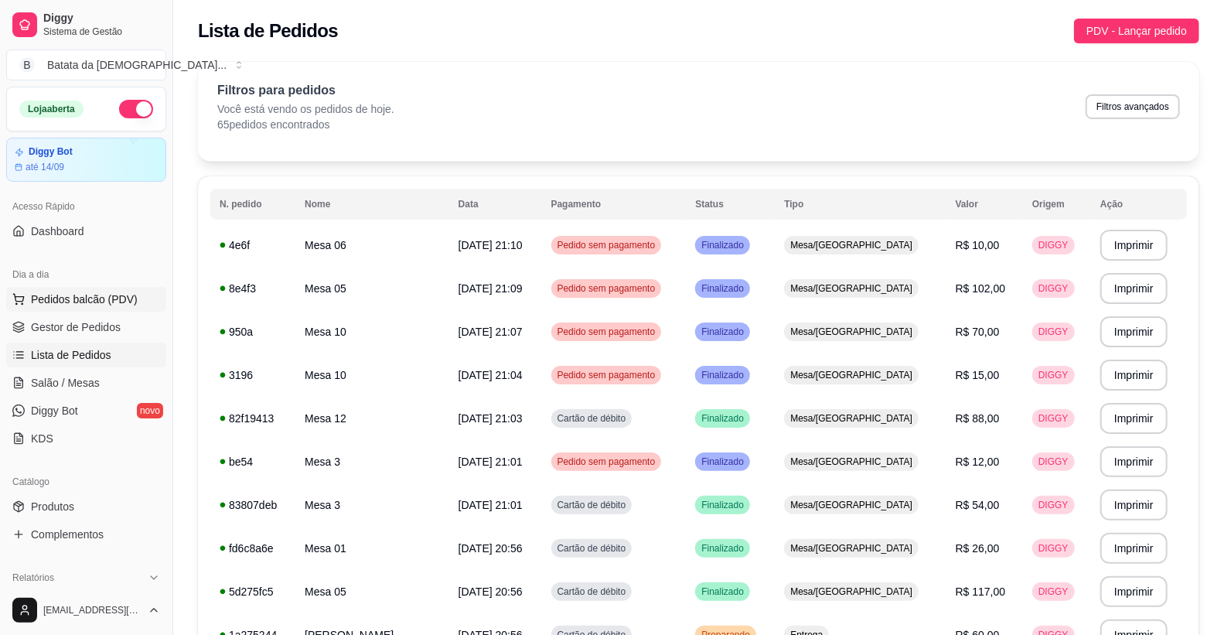
click at [80, 305] on span "Pedidos balcão (PDV)" at bounding box center [84, 299] width 107 height 15
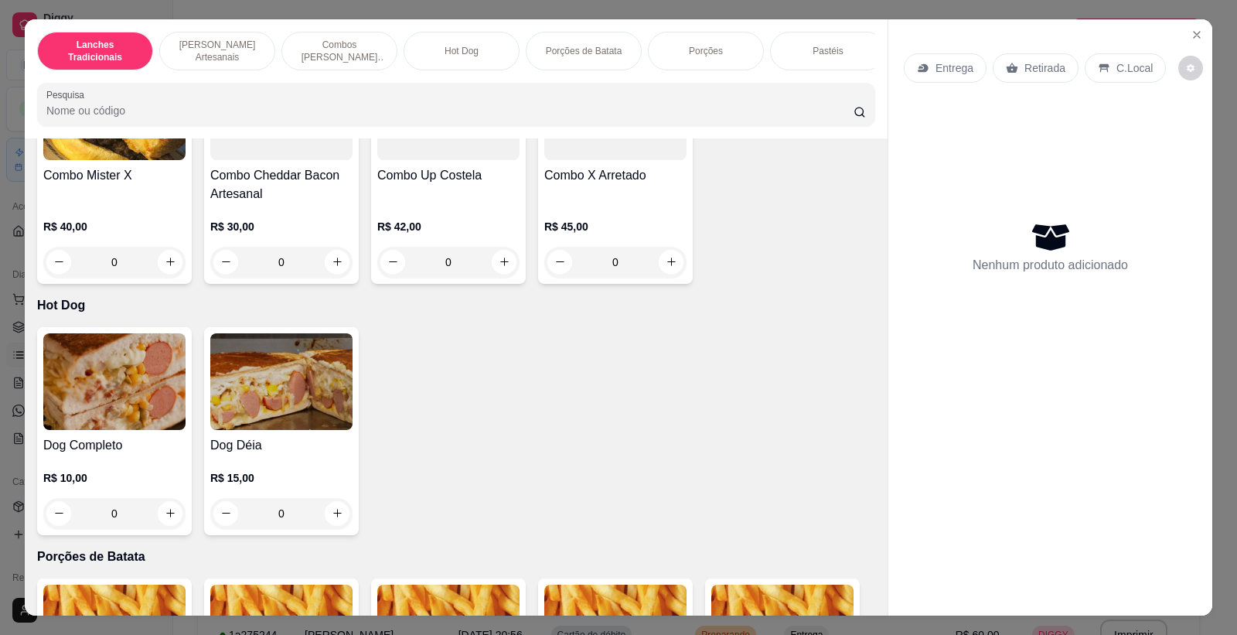
scroll to position [2234, 0]
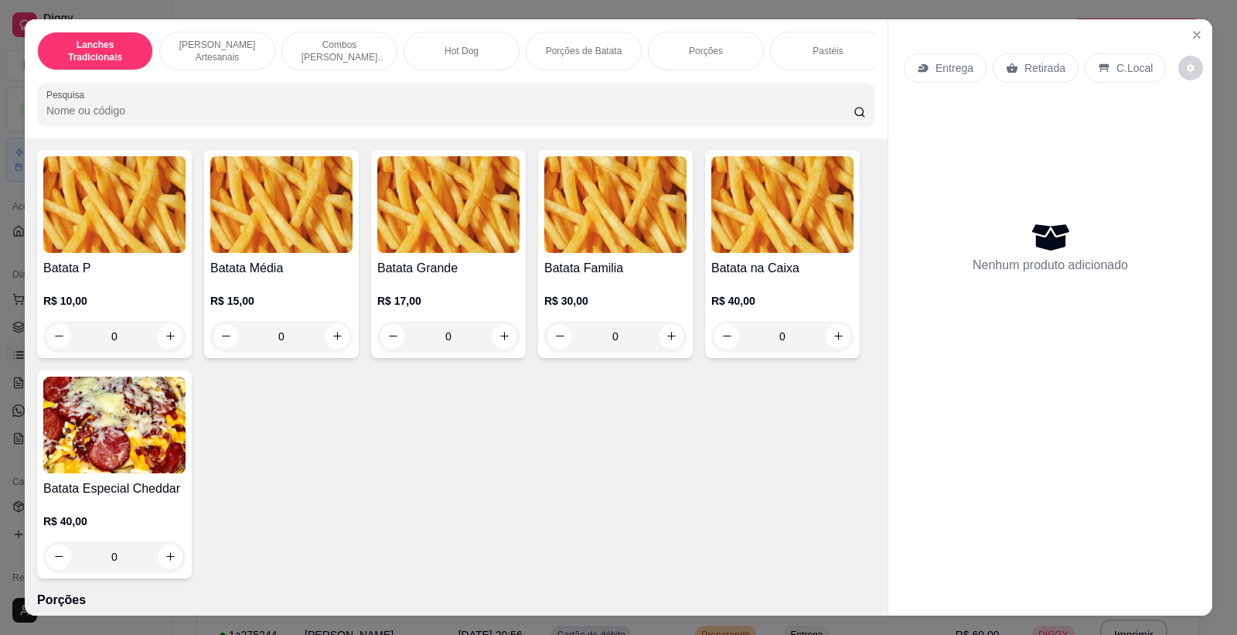
click at [326, 348] on div "0" at bounding box center [281, 336] width 142 height 31
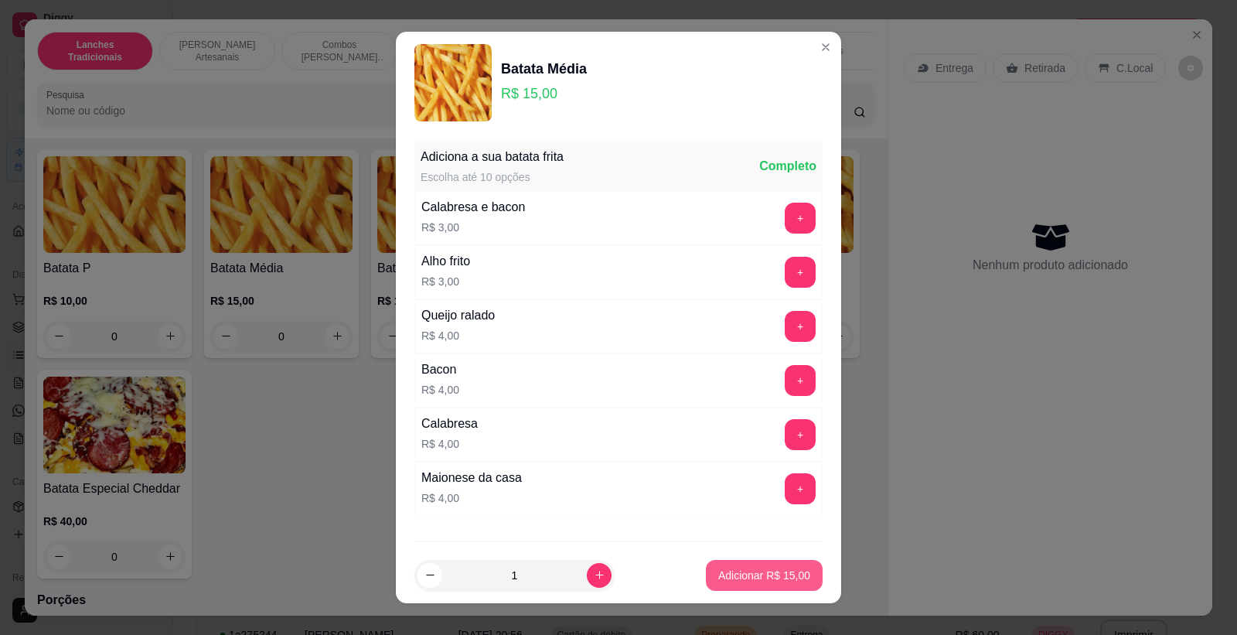
click at [792, 580] on button "Adicionar R$ 15,00" at bounding box center [764, 575] width 117 height 31
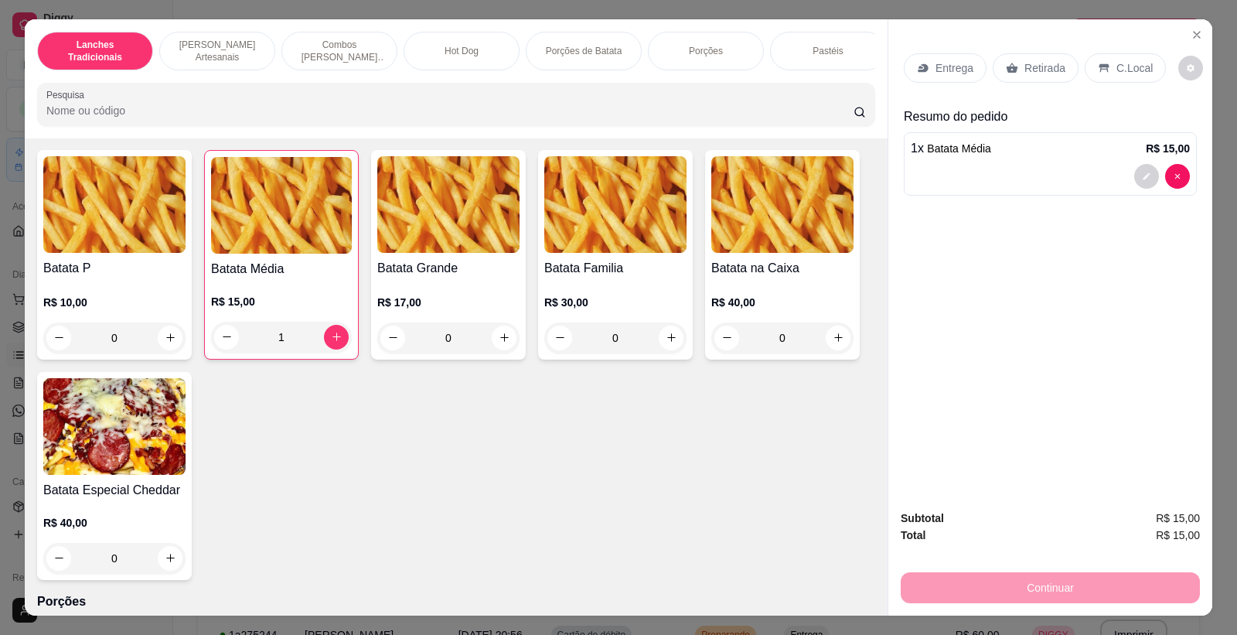
type input "1"
click at [1025, 73] on p "Retirada" at bounding box center [1045, 67] width 41 height 15
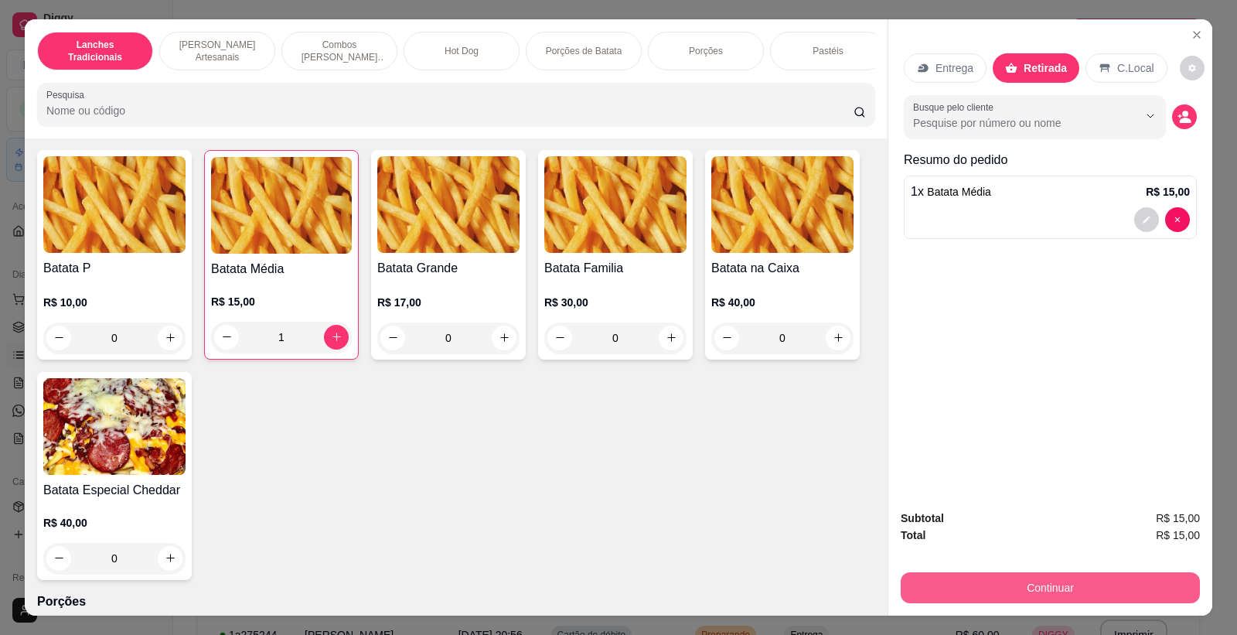
click at [1019, 593] on button "Continuar" at bounding box center [1050, 587] width 299 height 31
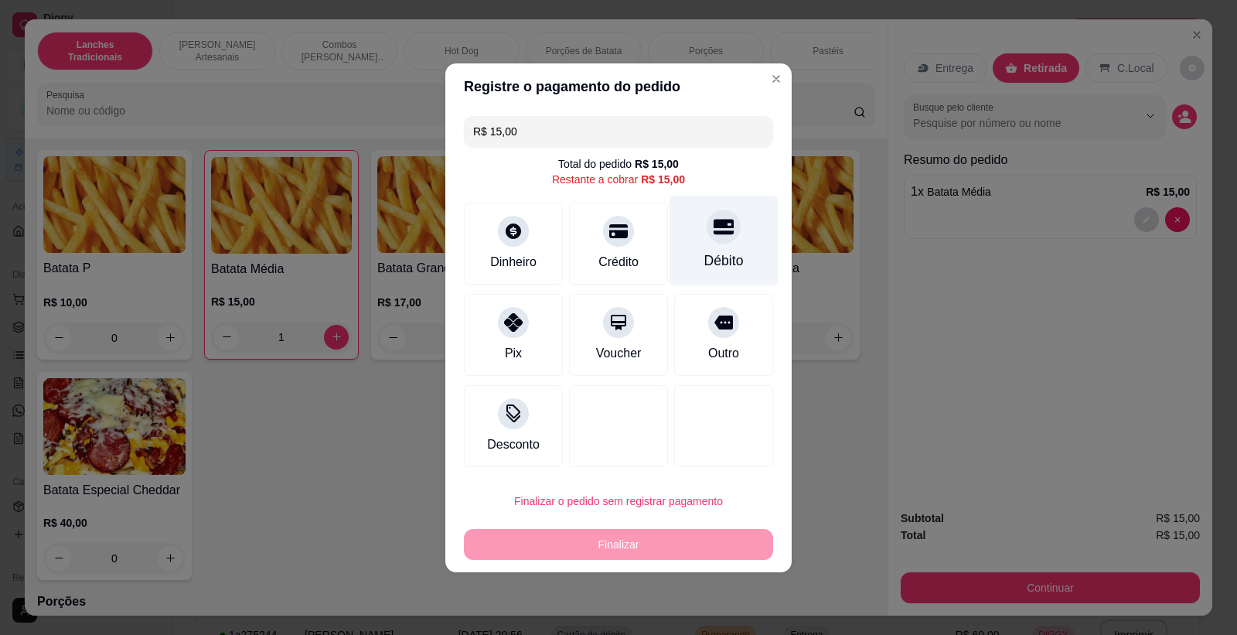
click at [725, 237] on div at bounding box center [724, 227] width 34 height 34
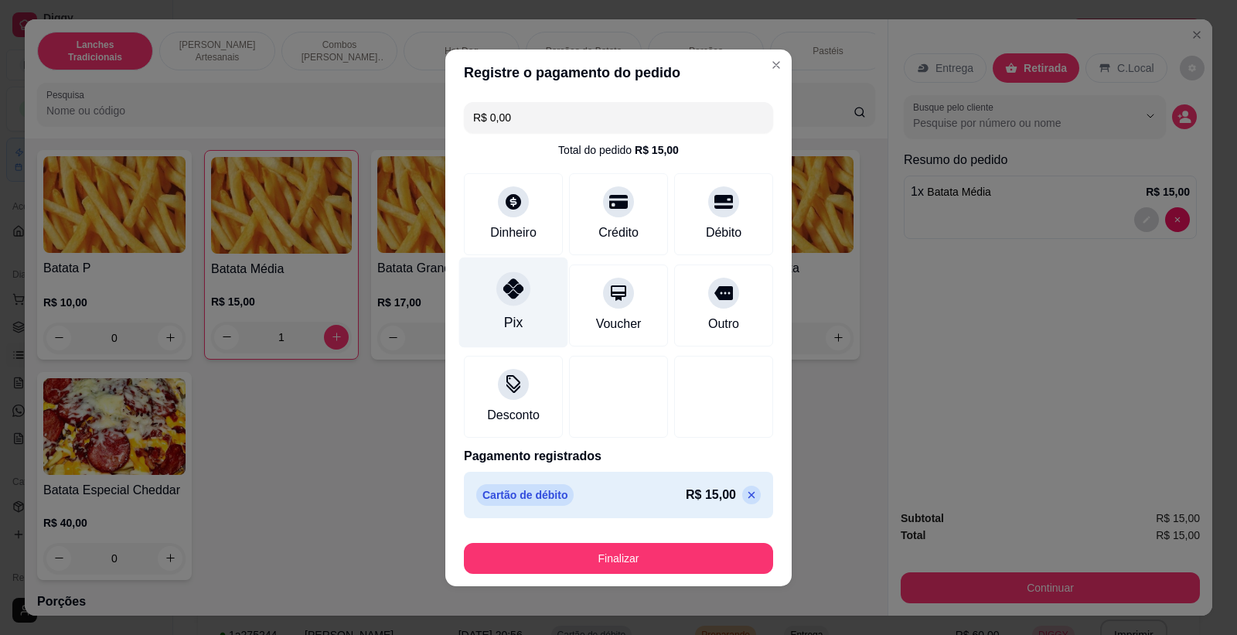
click at [484, 328] on div "Pix" at bounding box center [513, 302] width 109 height 90
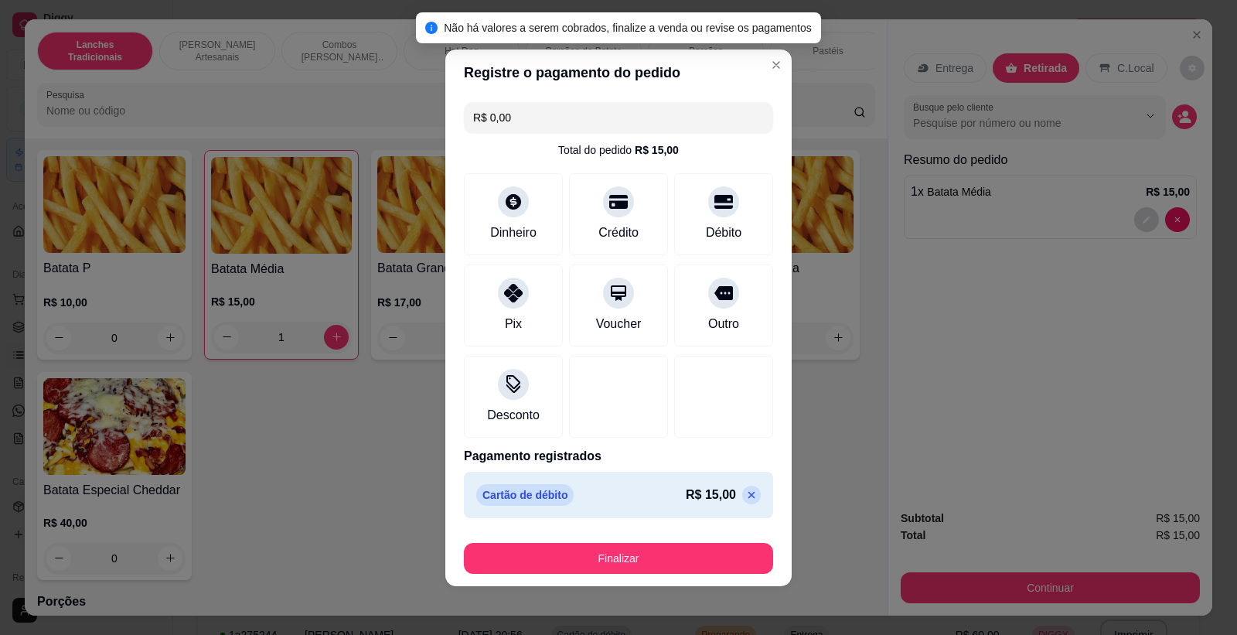
click at [746, 489] on icon at bounding box center [752, 495] width 12 height 12
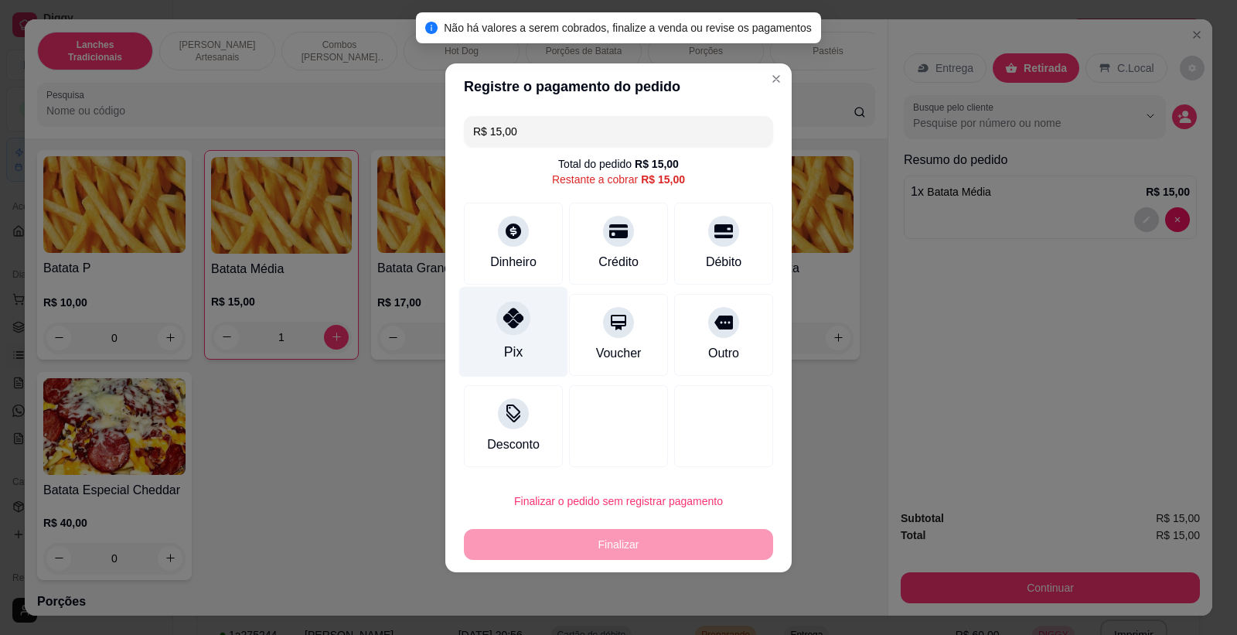
click at [522, 313] on div at bounding box center [514, 318] width 34 height 34
type input "R$ 0,00"
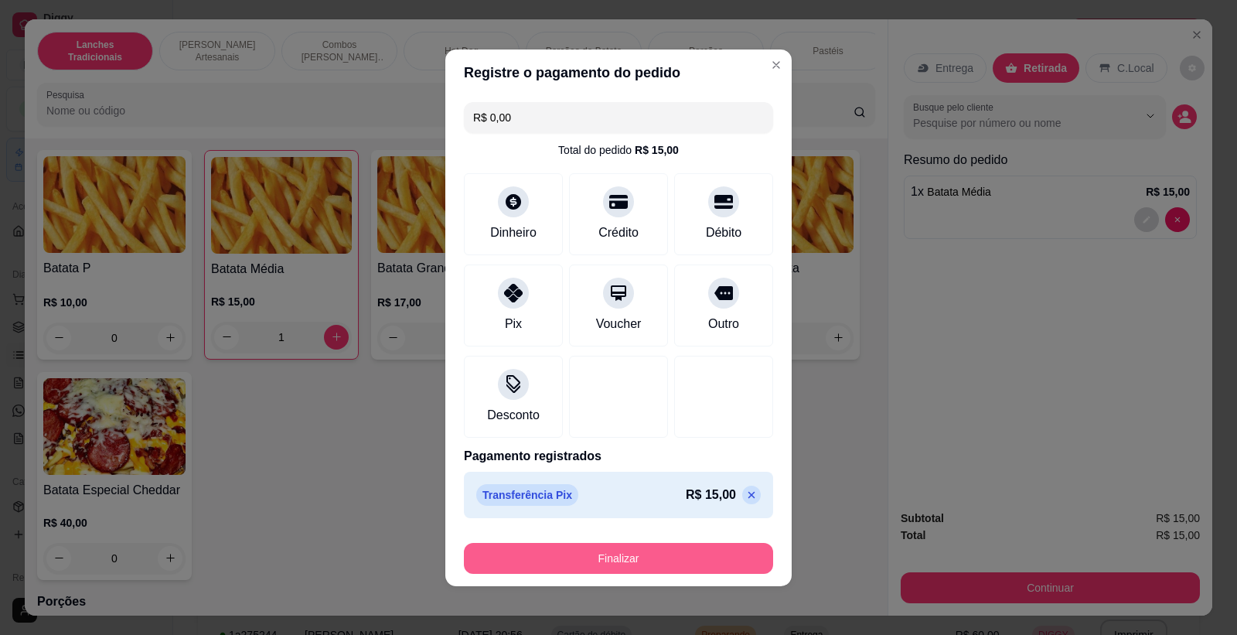
click at [670, 553] on button "Finalizar" at bounding box center [618, 558] width 309 height 31
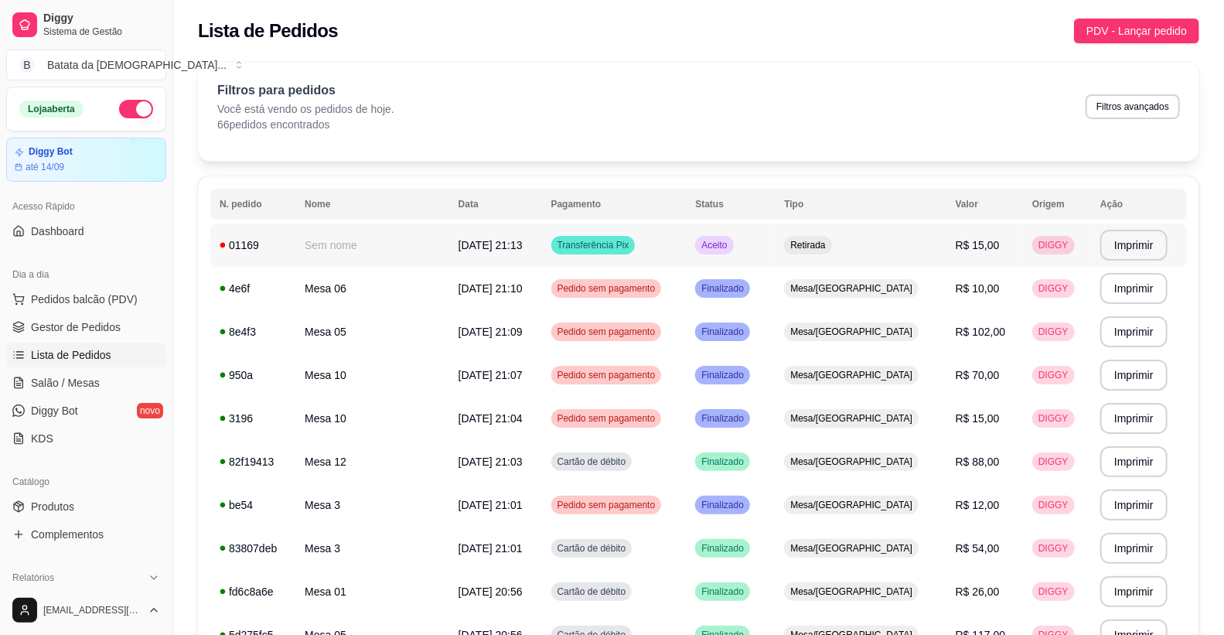
click at [420, 227] on td "Sem nome" at bounding box center [372, 245] width 154 height 43
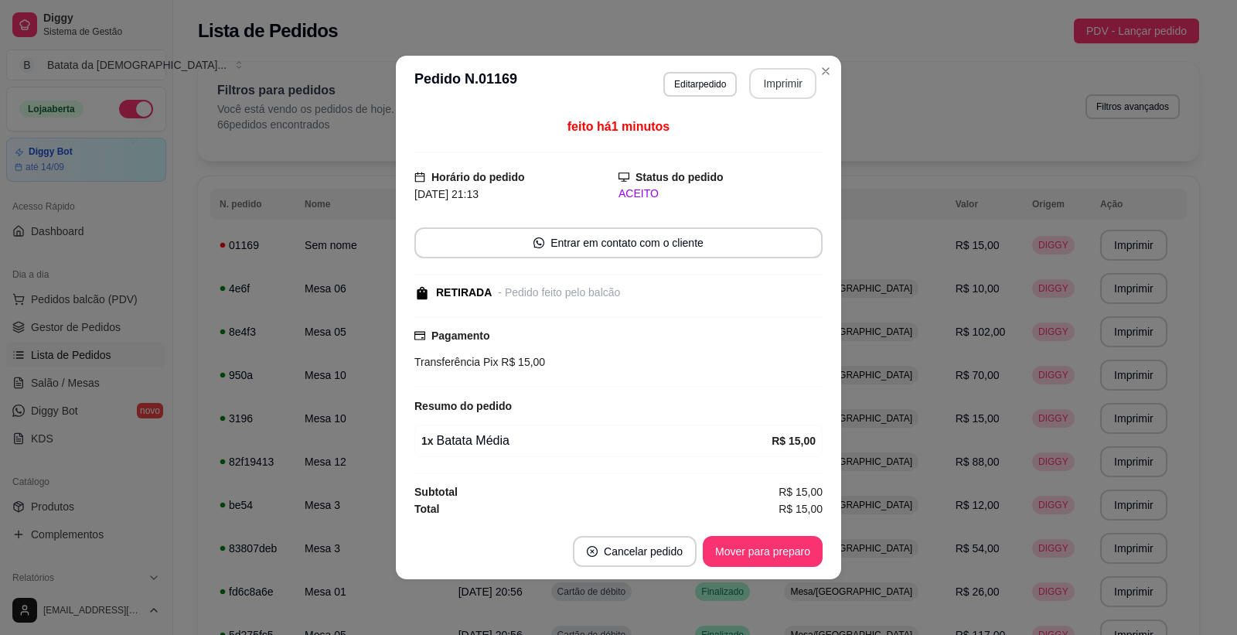
click at [759, 88] on button "Imprimir" at bounding box center [782, 83] width 67 height 31
click at [750, 558] on button "Mover para preparo" at bounding box center [763, 552] width 116 height 30
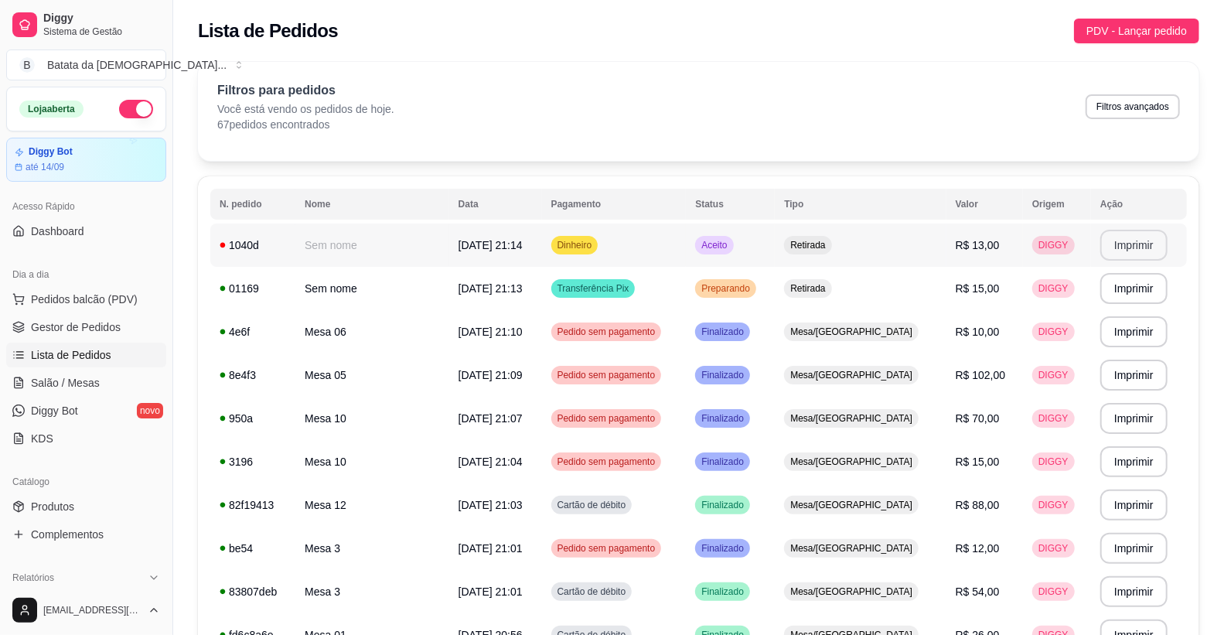
click at [1139, 241] on button "Imprimir" at bounding box center [1134, 245] width 67 height 31
click at [87, 329] on span "Gestor de Pedidos" at bounding box center [76, 326] width 90 height 15
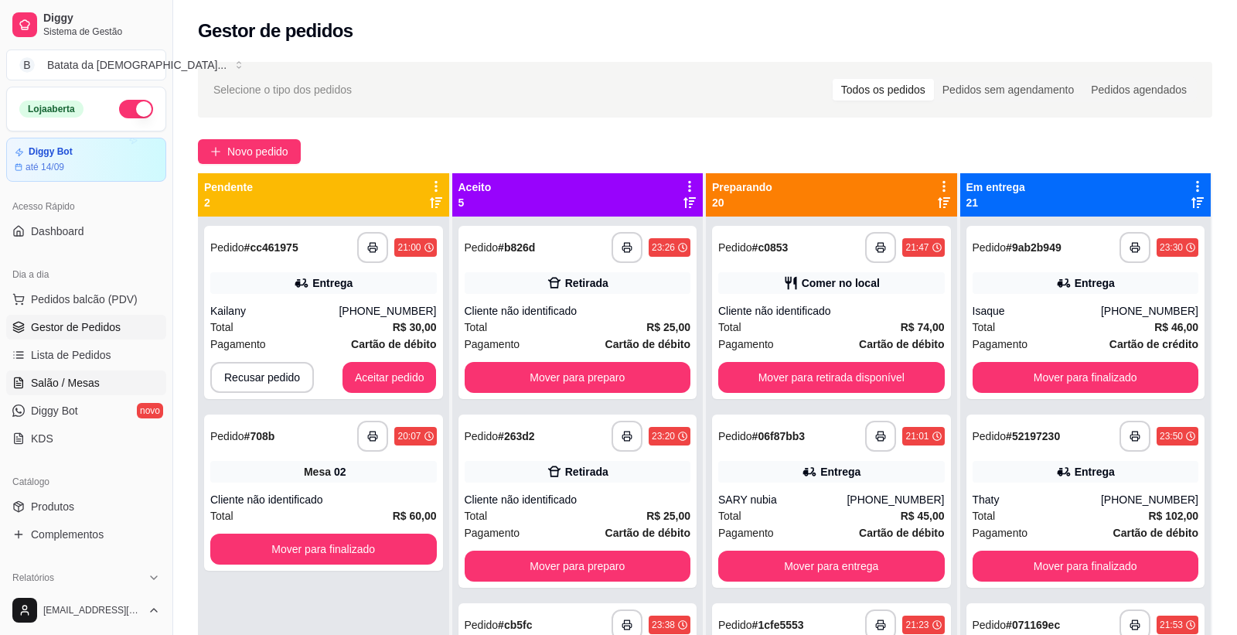
click at [80, 392] on link "Salão / Mesas" at bounding box center [86, 382] width 160 height 25
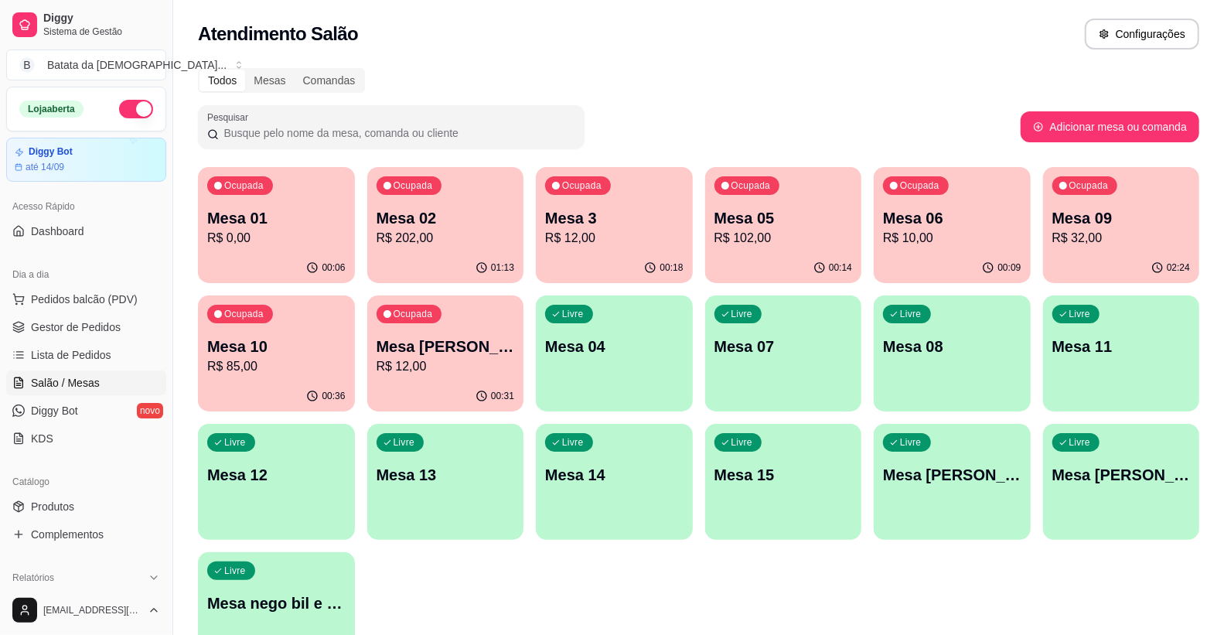
click at [286, 254] on div "00:06" at bounding box center [276, 268] width 157 height 30
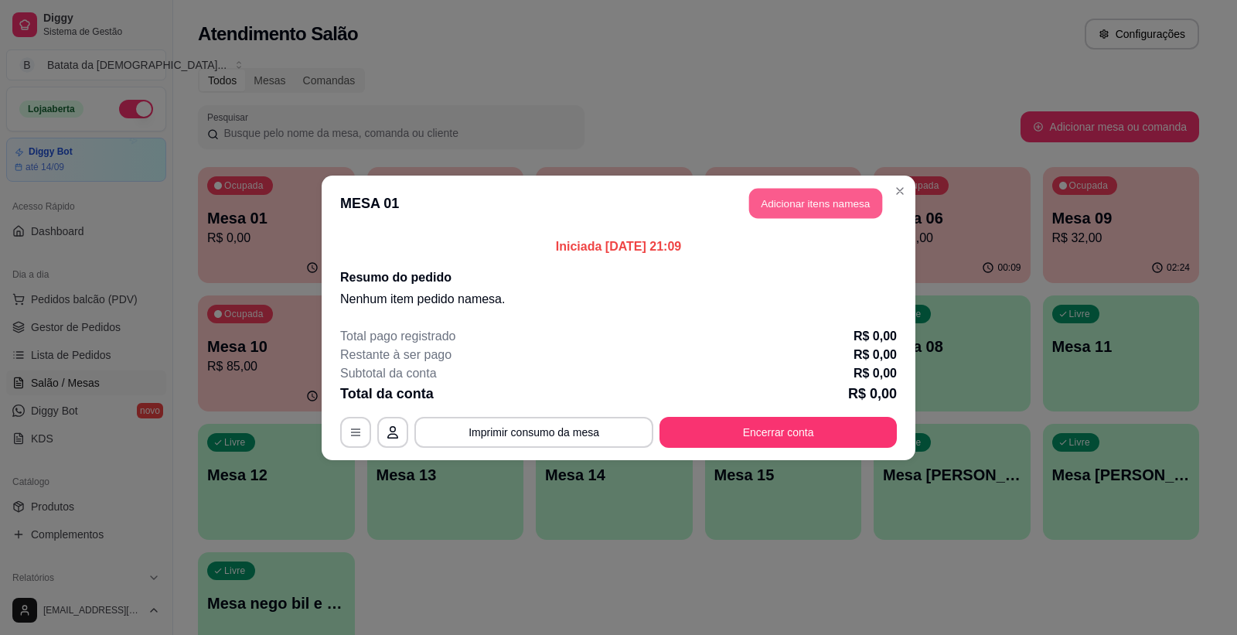
click at [776, 201] on button "Adicionar itens na mesa" at bounding box center [815, 203] width 133 height 30
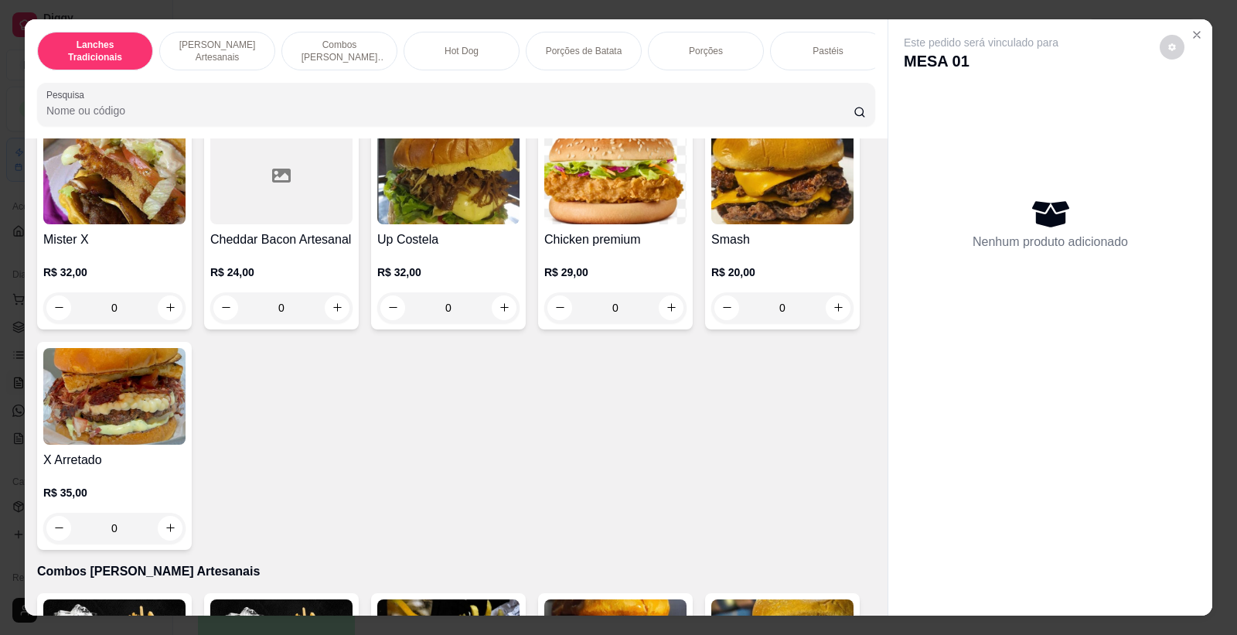
scroll to position [1031, 0]
click at [833, 312] on icon "increase-product-quantity" at bounding box center [839, 307] width 12 height 12
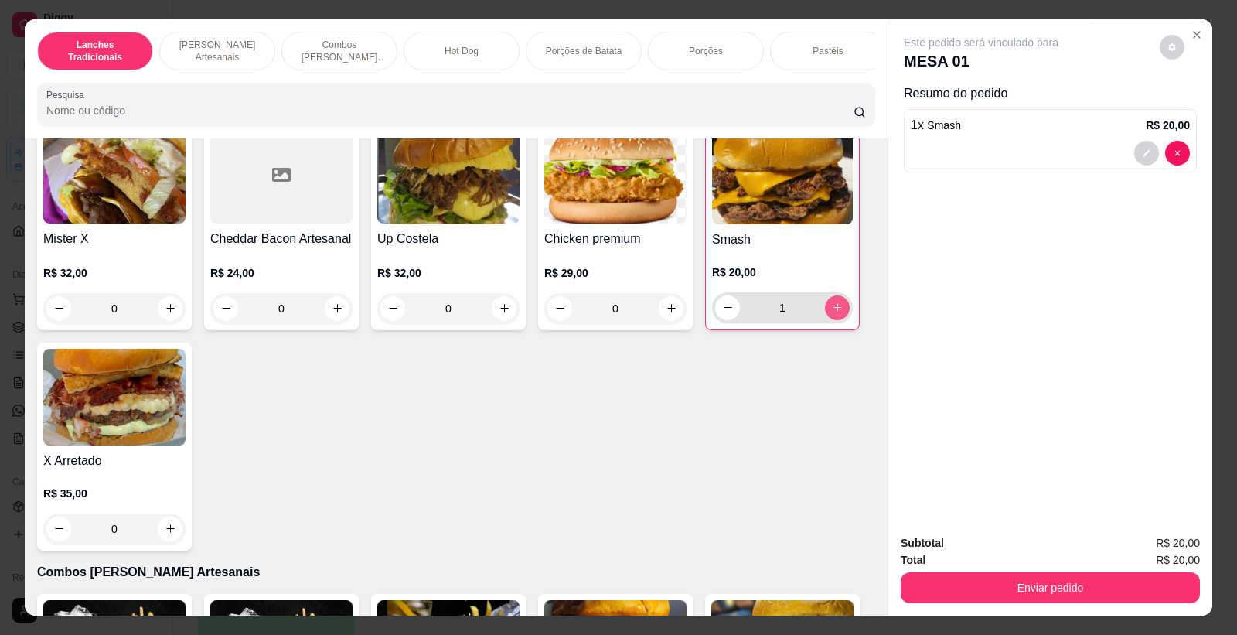
click at [832, 313] on icon "increase-product-quantity" at bounding box center [838, 308] width 12 height 12
type input "2"
click at [818, 280] on p "R$ 20,00" at bounding box center [782, 272] width 141 height 15
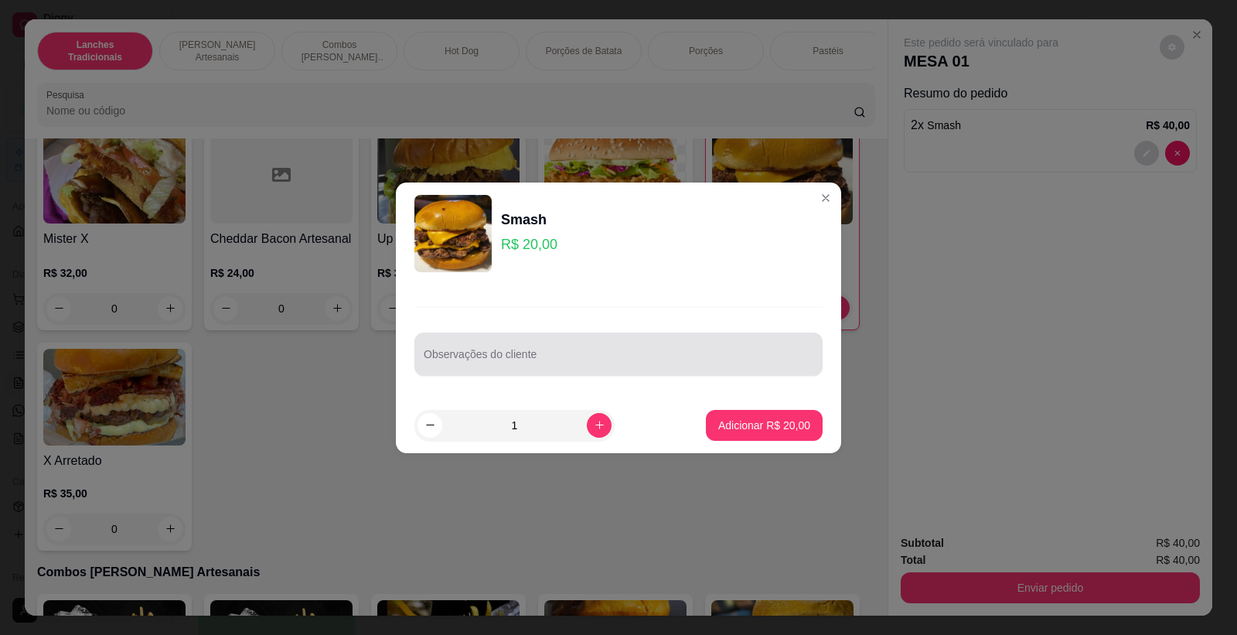
click at [561, 350] on div at bounding box center [619, 354] width 390 height 31
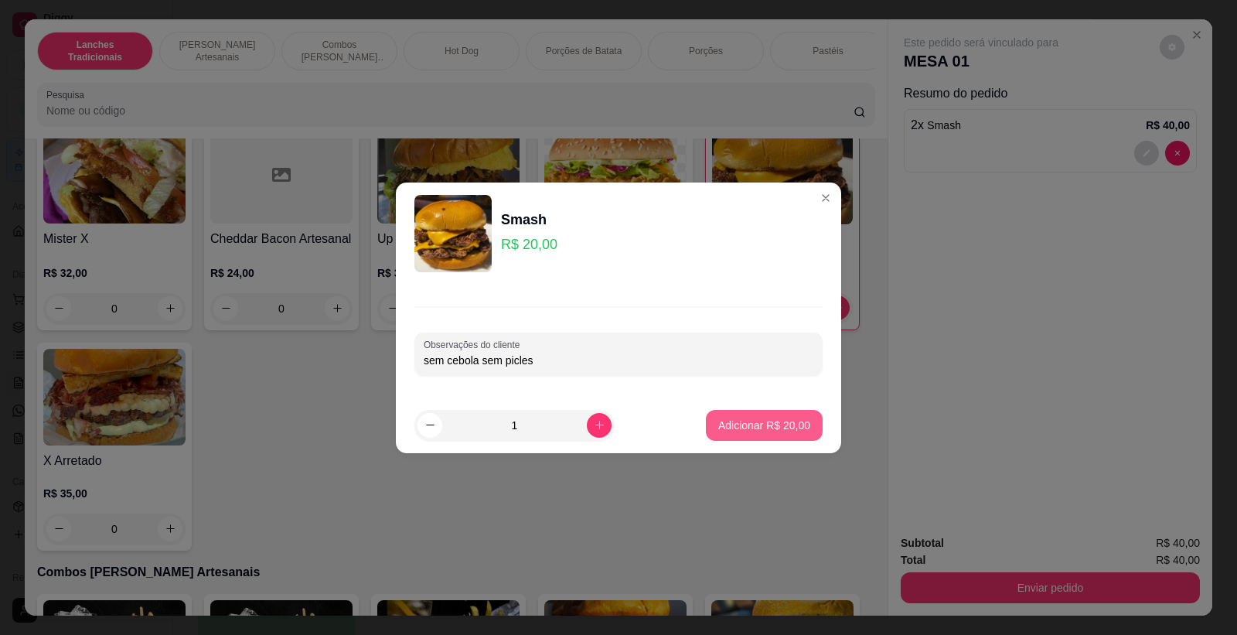
type input "sem cebola sem picles"
click at [737, 419] on p "Adicionar R$ 20,00" at bounding box center [764, 425] width 92 height 15
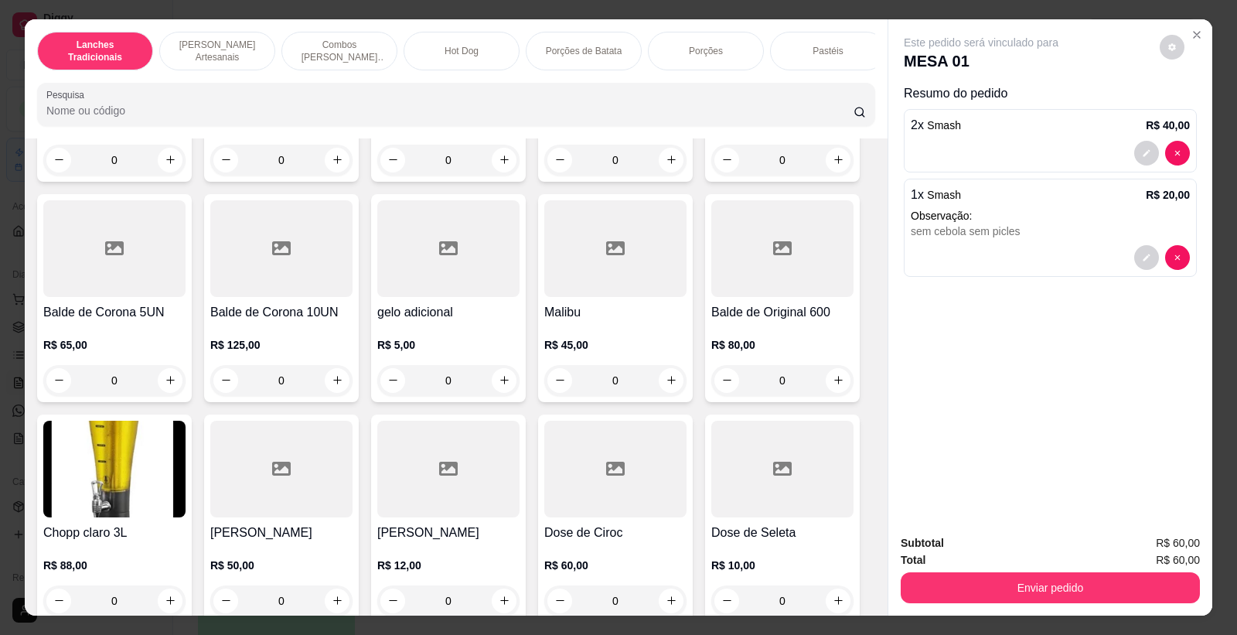
scroll to position [6445, 0]
click at [165, 593] on icon "increase-product-quantity" at bounding box center [171, 599] width 12 height 12
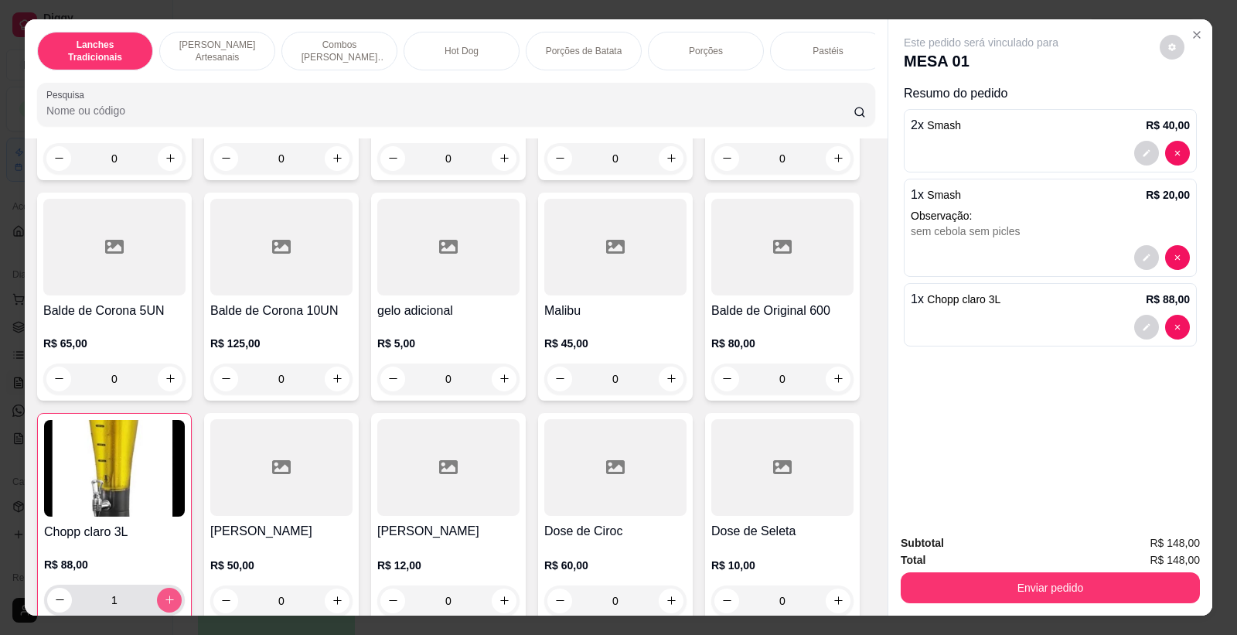
type input "1"
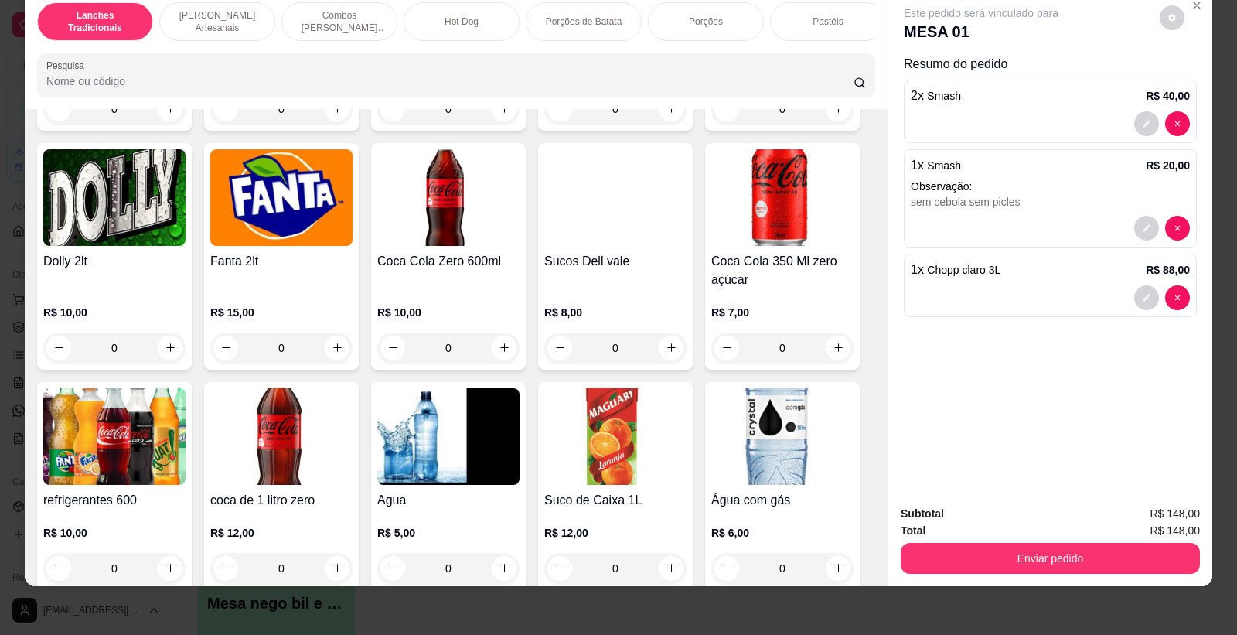
scroll to position [4148, 0]
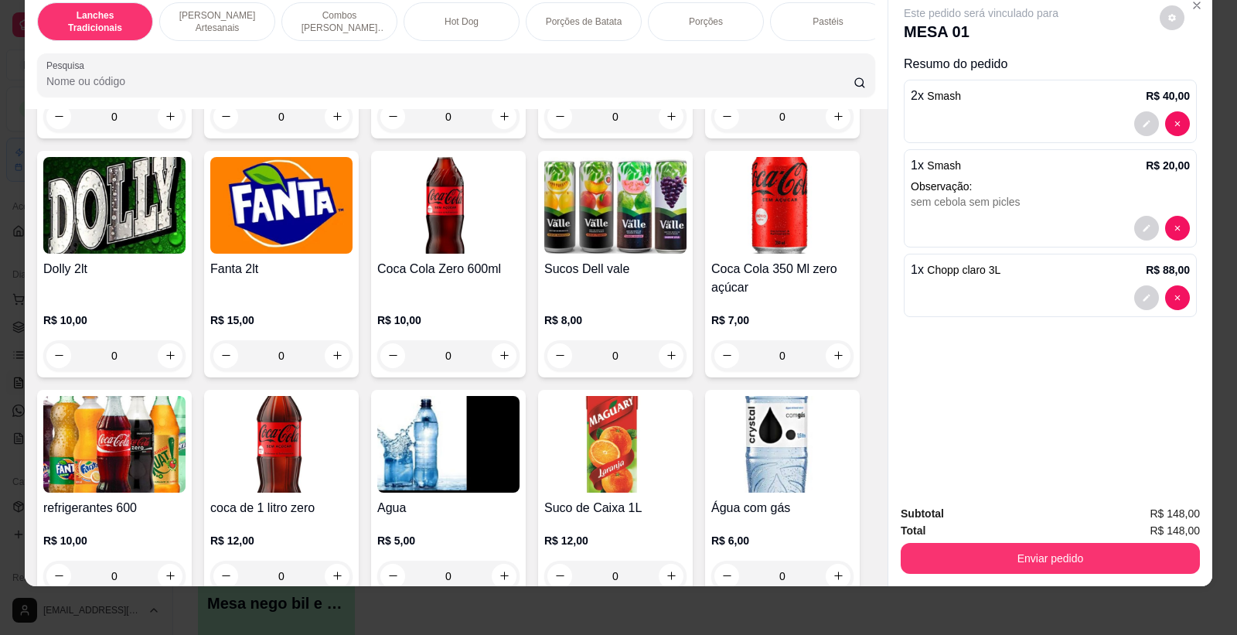
click at [638, 416] on img at bounding box center [615, 444] width 142 height 97
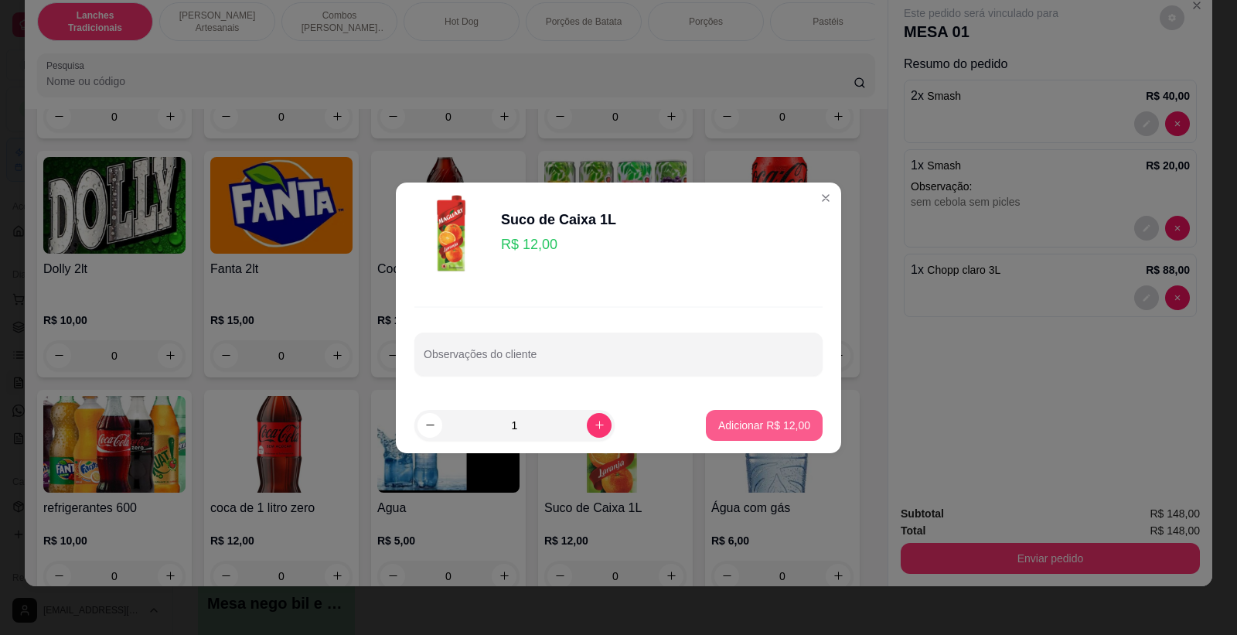
click at [739, 427] on p "Adicionar R$ 12,00" at bounding box center [764, 425] width 92 height 15
type input "1"
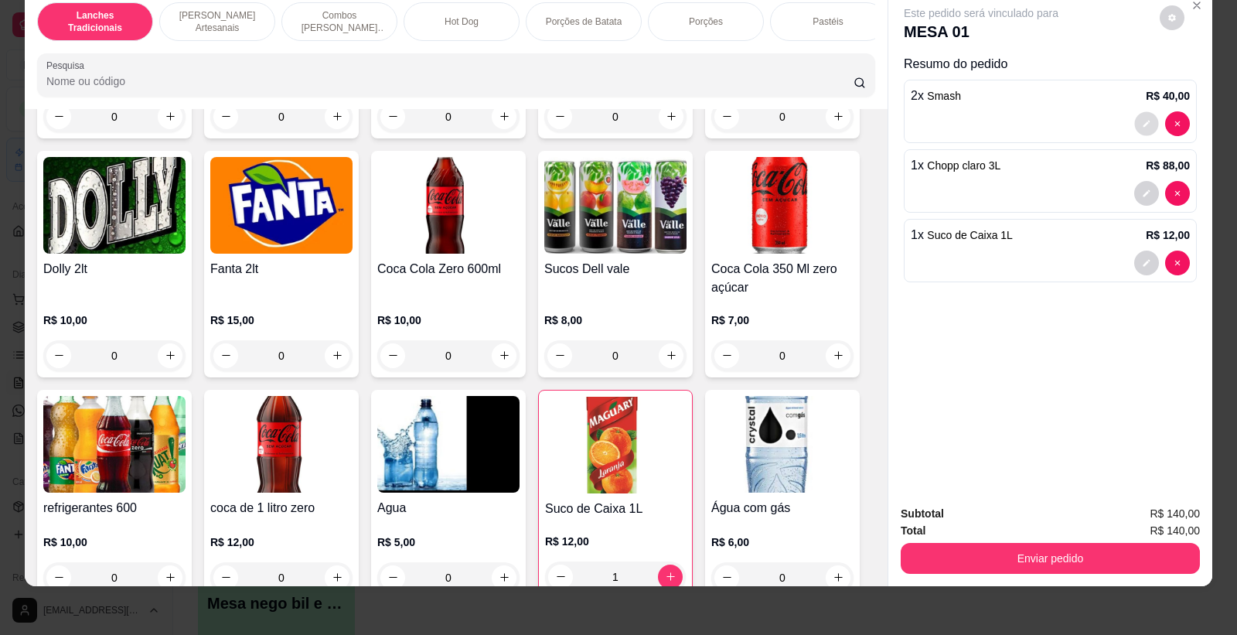
click at [1145, 116] on button "decrease-product-quantity" at bounding box center [1147, 123] width 24 height 24
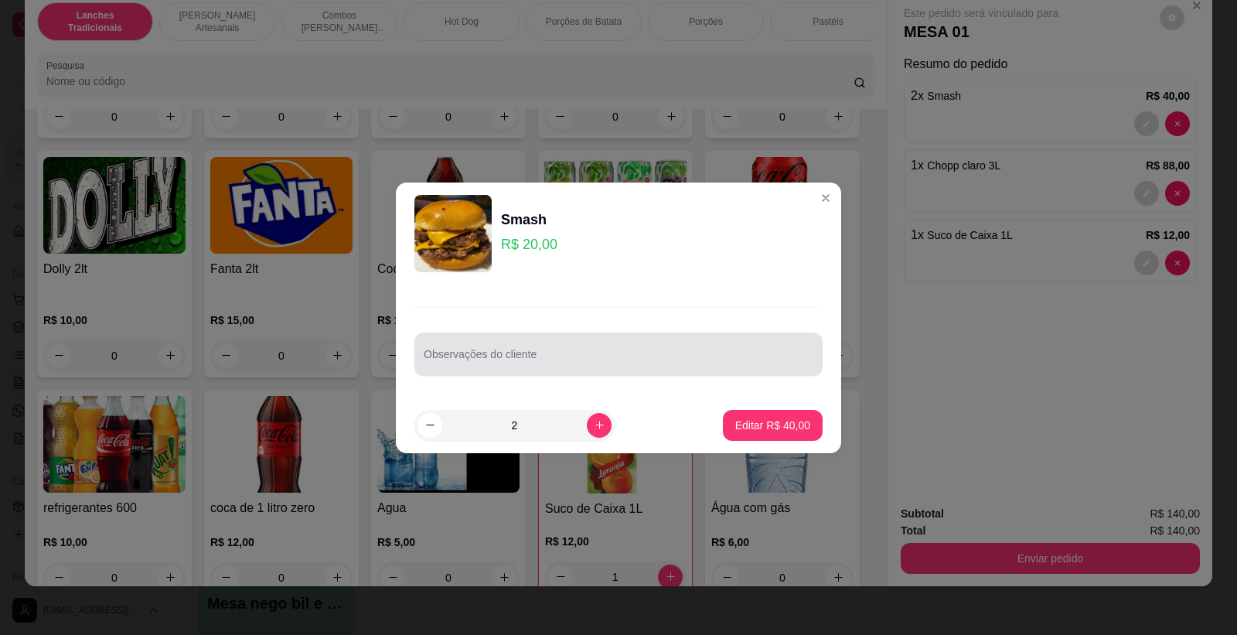
click at [477, 359] on input "Observações do cliente" at bounding box center [619, 360] width 390 height 15
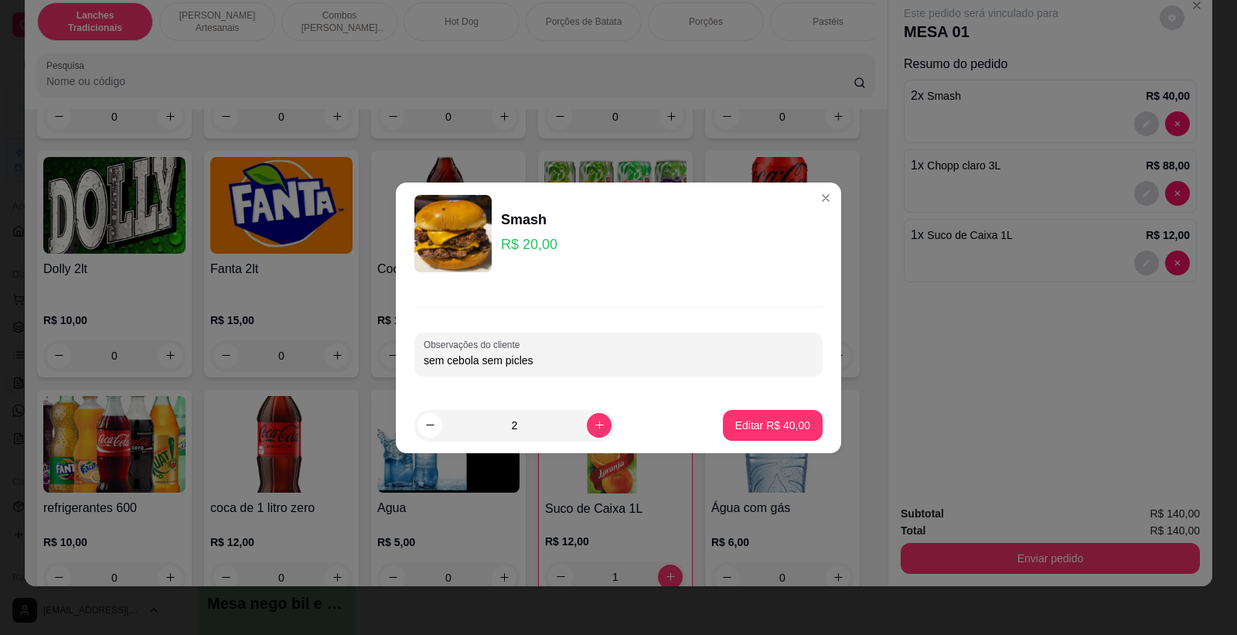
type input "sem cebola sem picles"
click at [774, 427] on p "Editar R$ 40,00" at bounding box center [772, 425] width 75 height 15
type input "0"
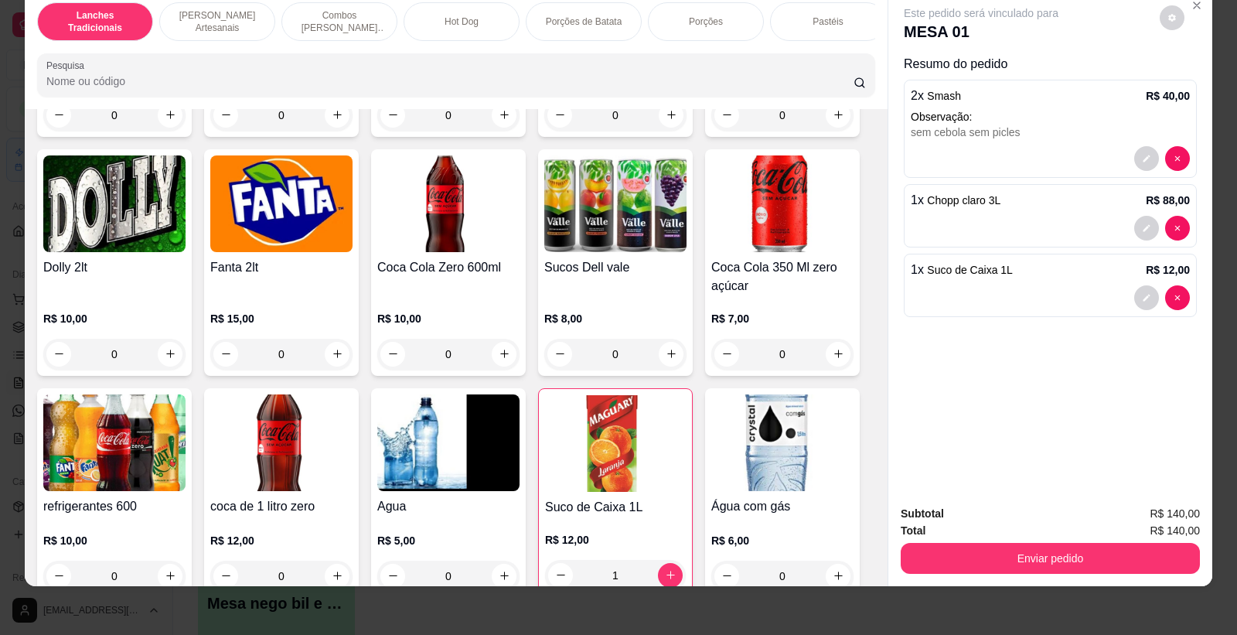
scroll to position [4146, 0]
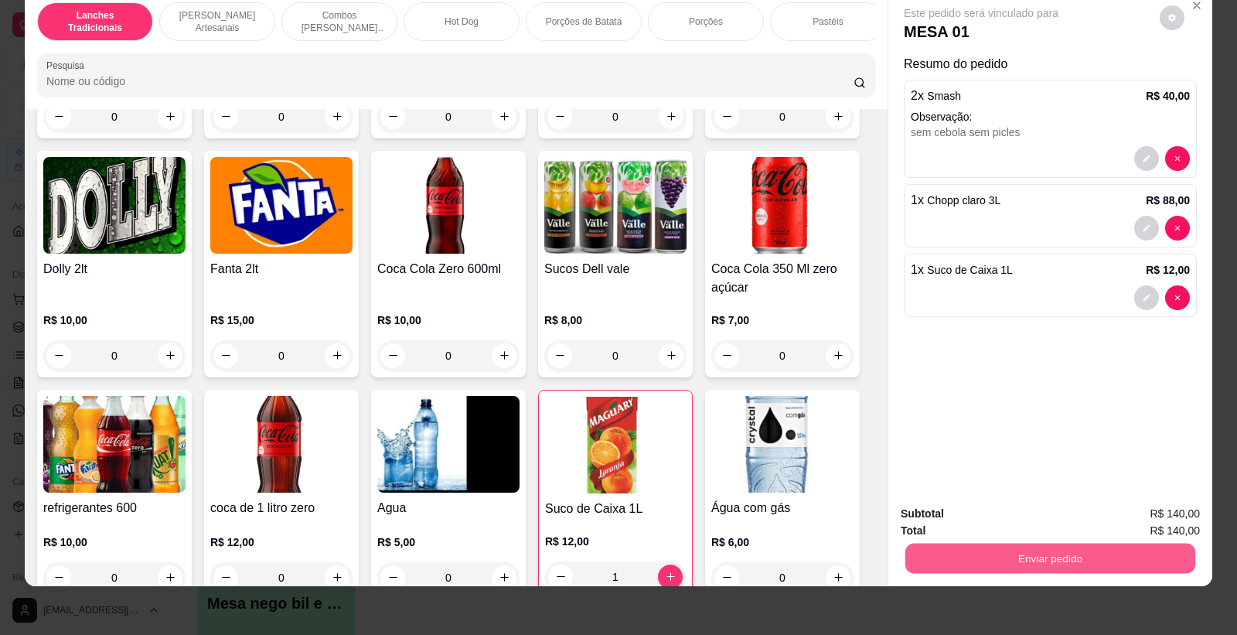
click at [1087, 555] on button "Enviar pedido" at bounding box center [1051, 559] width 290 height 30
click at [1047, 515] on button "Não registrar e enviar pedido" at bounding box center [999, 519] width 161 height 29
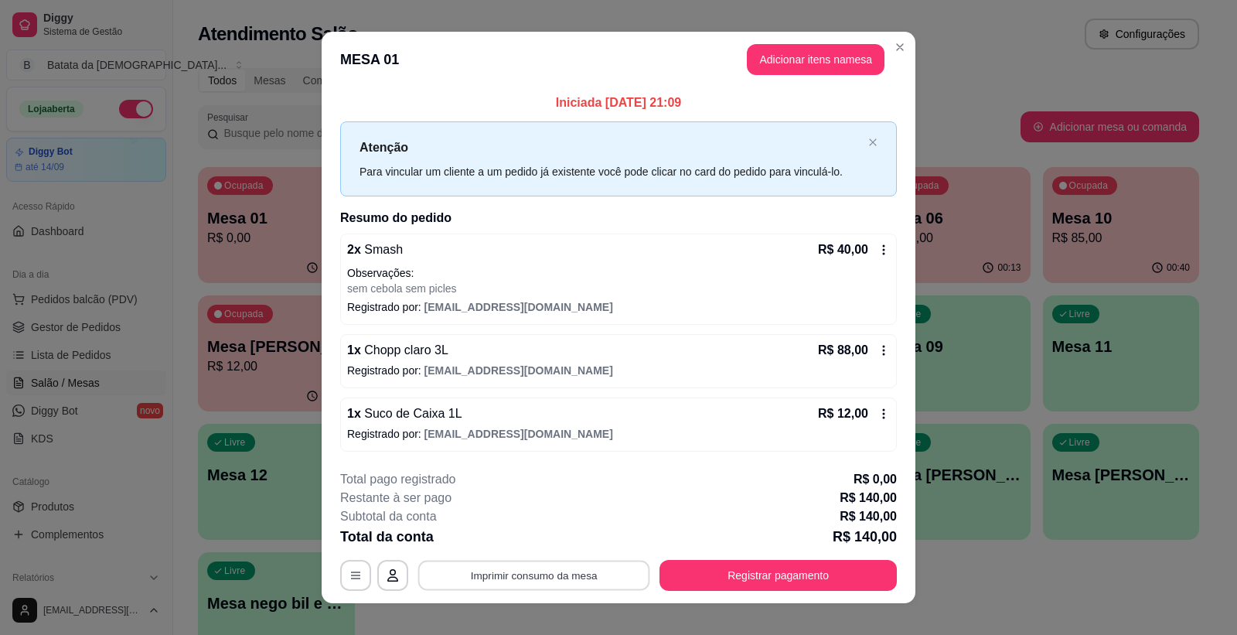
click at [568, 565] on button "Imprimir consumo da mesa" at bounding box center [534, 576] width 232 height 30
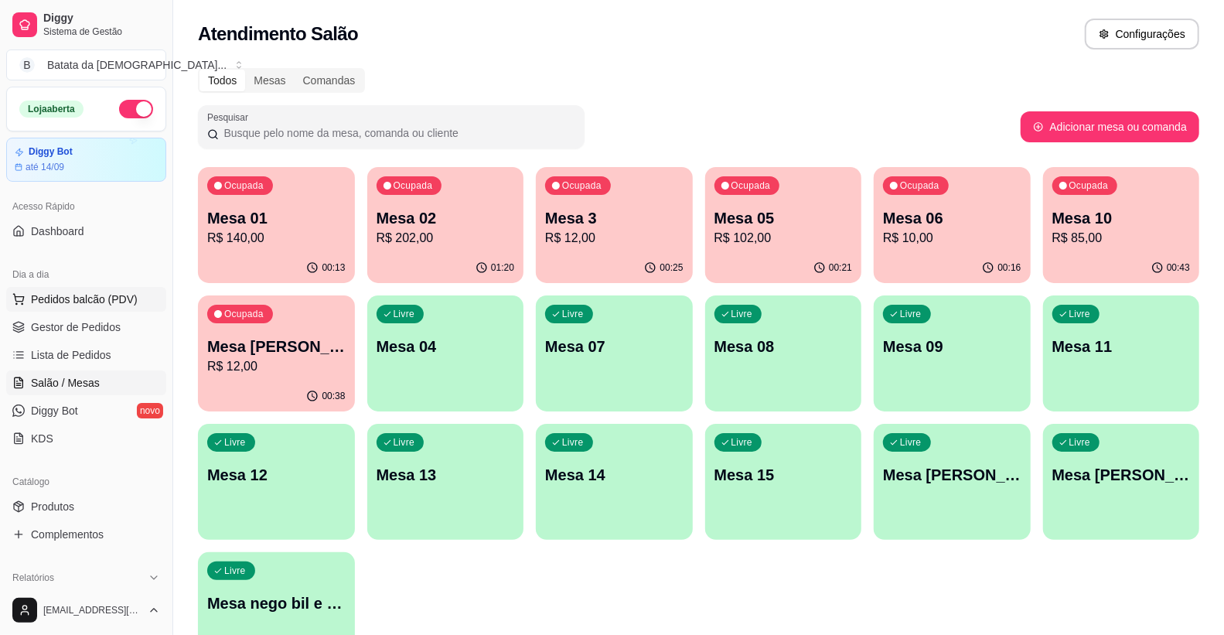
click at [67, 302] on span "Pedidos balcão (PDV)" at bounding box center [84, 299] width 107 height 15
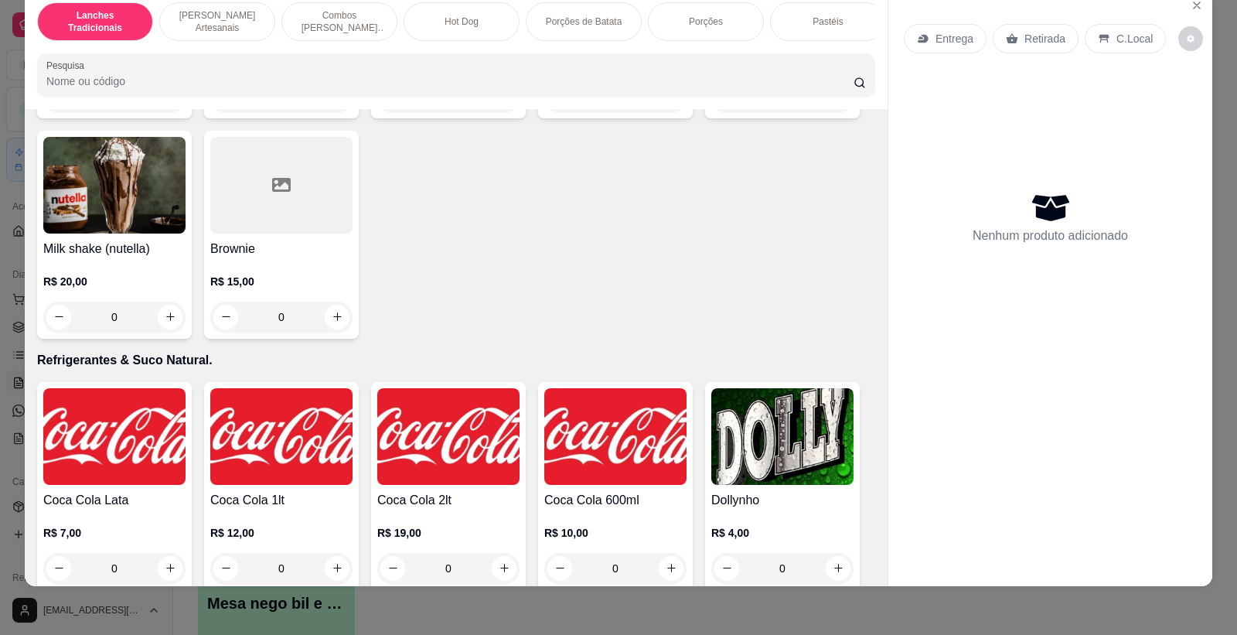
scroll to position [3780, 0]
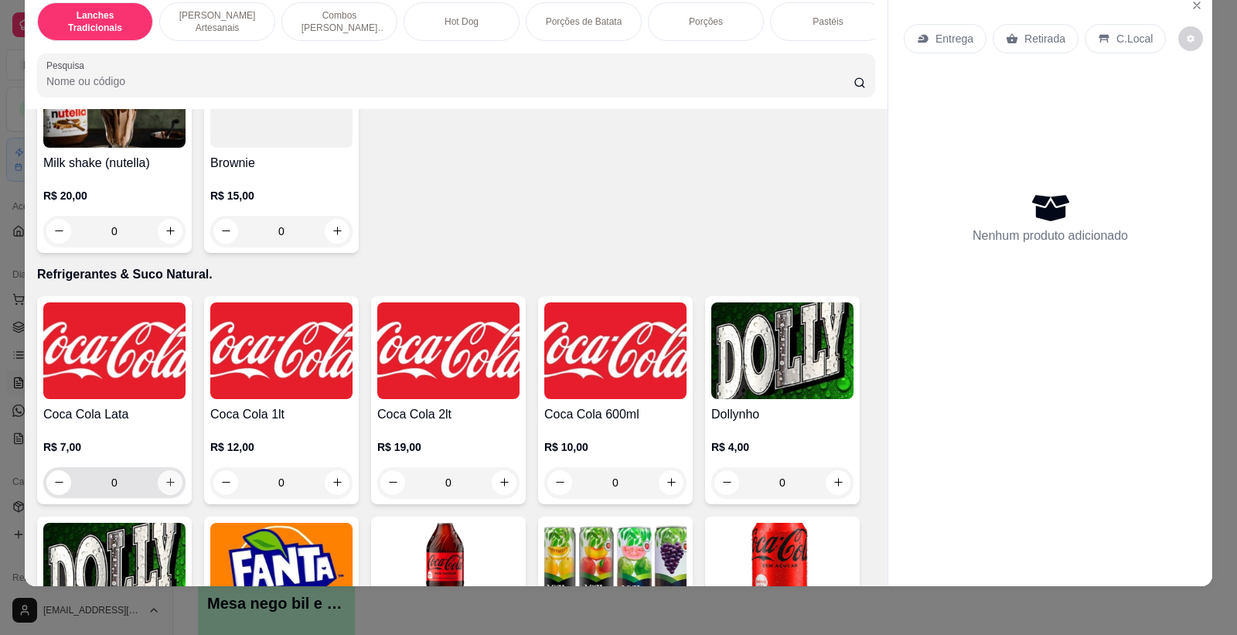
click at [167, 488] on icon "increase-product-quantity" at bounding box center [171, 482] width 12 height 12
type input "1"
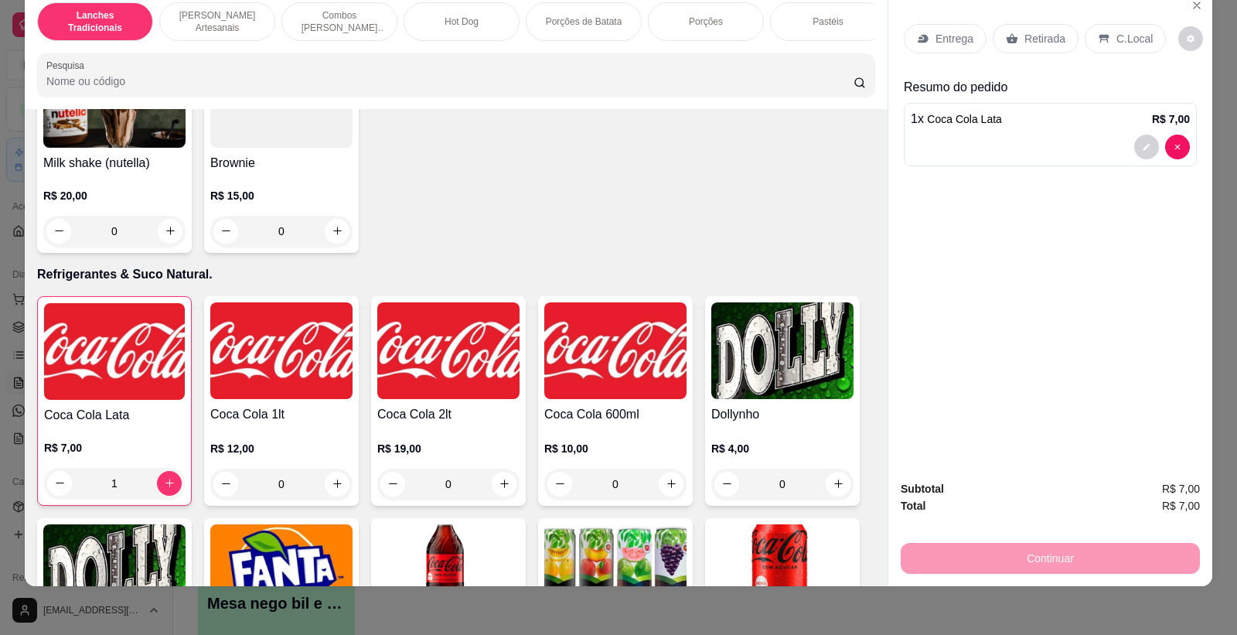
click at [1026, 567] on div "Continuar" at bounding box center [1050, 556] width 299 height 35
click at [1117, 40] on p "C.Local" at bounding box center [1135, 38] width 36 height 15
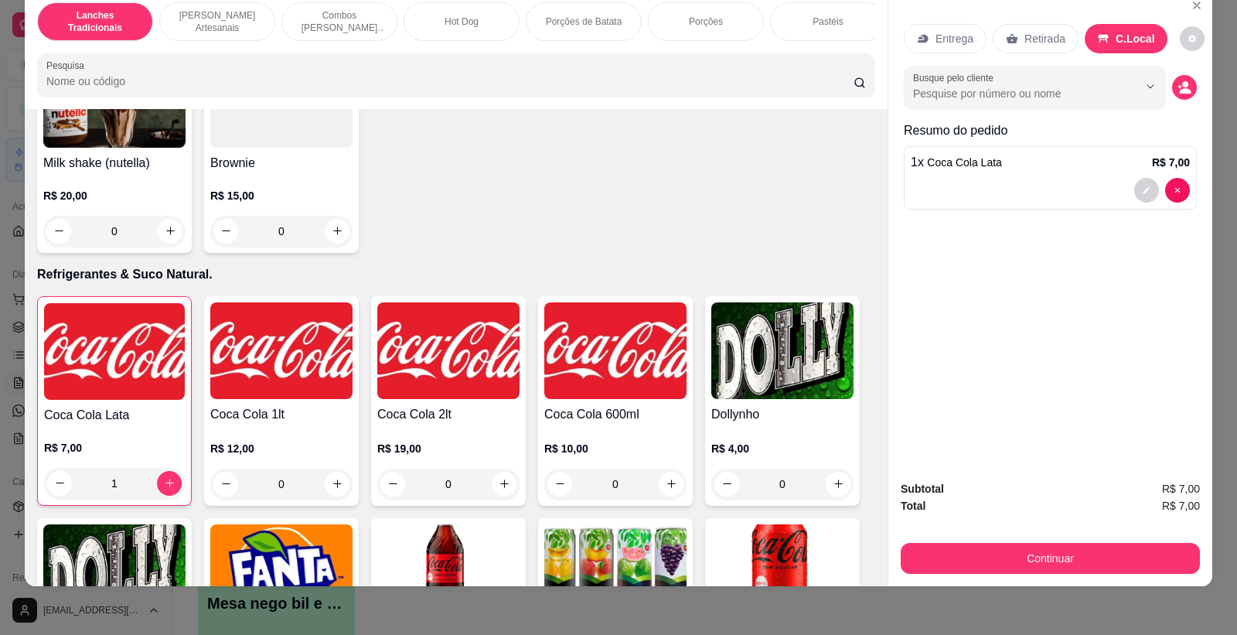
drag, startPoint x: 1019, startPoint y: 527, endPoint x: 1009, endPoint y: 538, distance: 14.8
click at [1009, 538] on div "Subtotal R$ 7,00 Total R$ 7,00 Continuar" at bounding box center [1050, 527] width 299 height 94
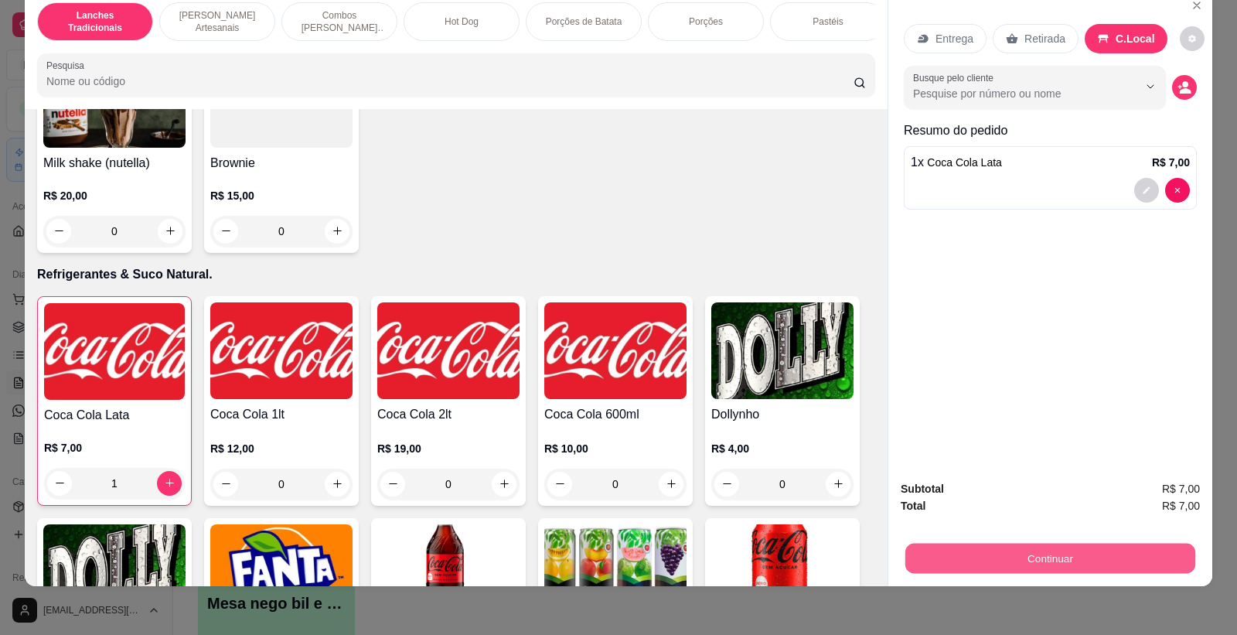
click at [999, 551] on button "Continuar" at bounding box center [1051, 559] width 290 height 30
click at [985, 567] on button "Continuar" at bounding box center [1051, 559] width 290 height 30
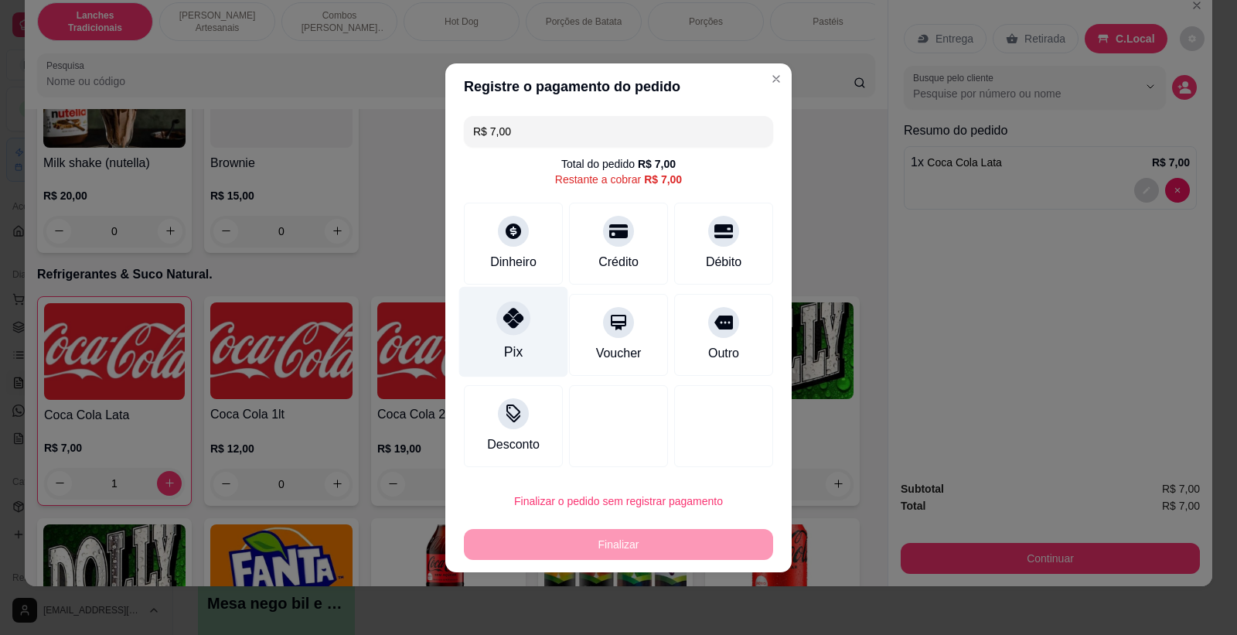
click at [503, 325] on icon at bounding box center [513, 318] width 20 height 20
type input "R$ 0,00"
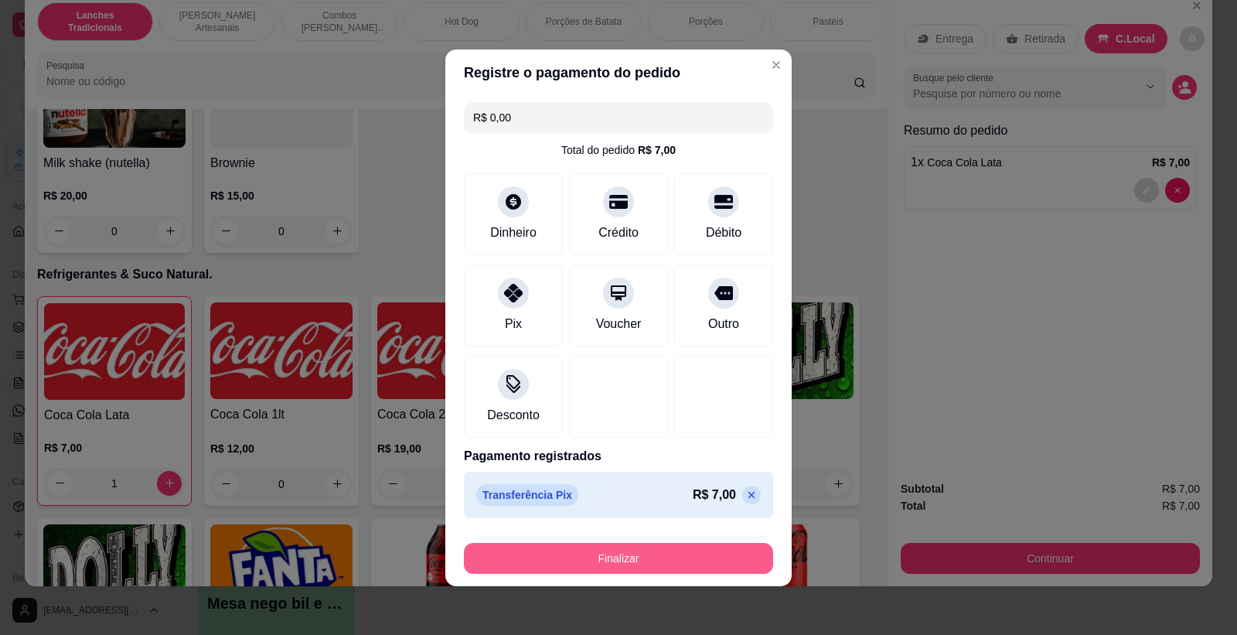
click at [571, 551] on button "Finalizar" at bounding box center [618, 558] width 309 height 31
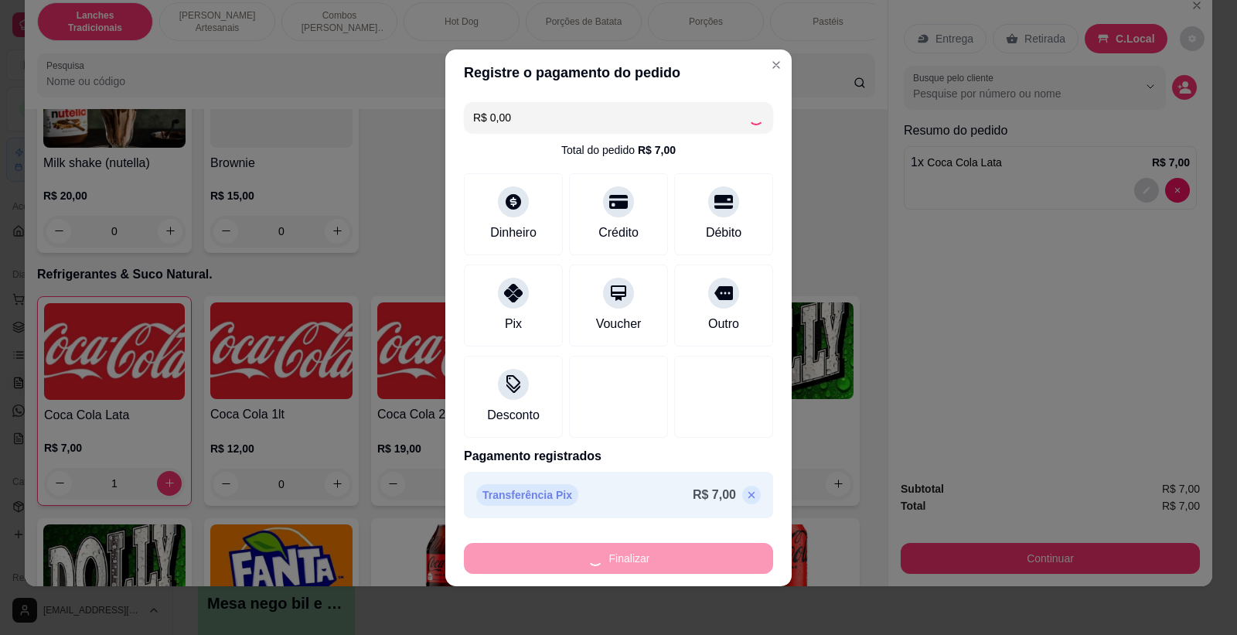
type input "0"
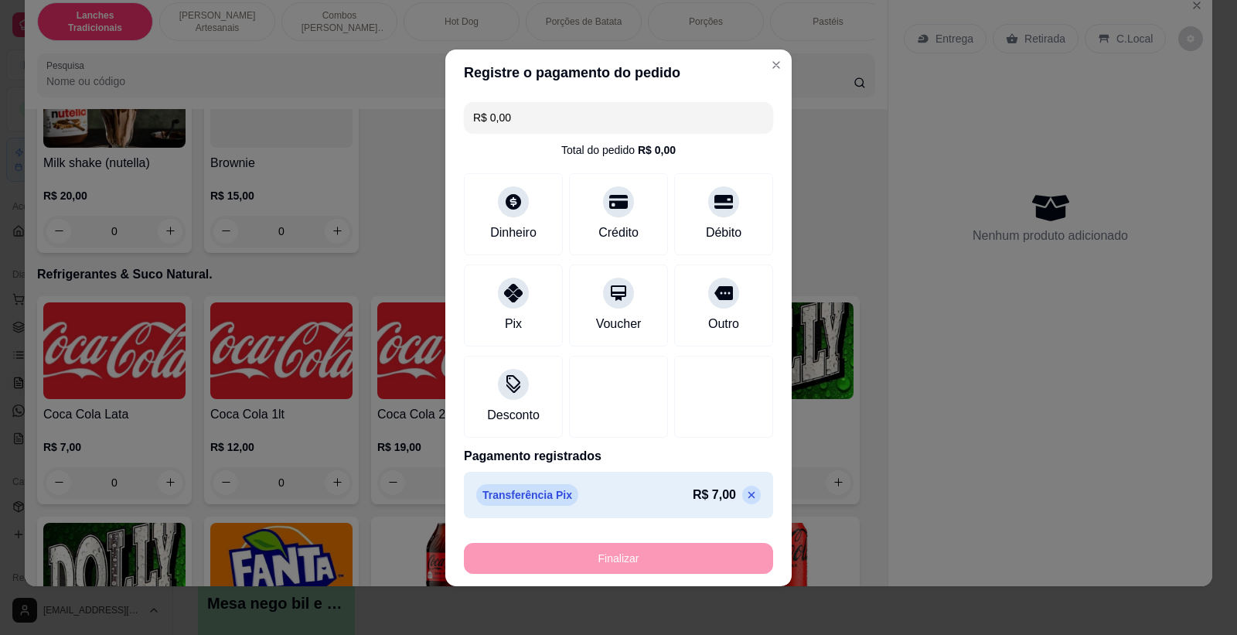
type input "-R$ 7,00"
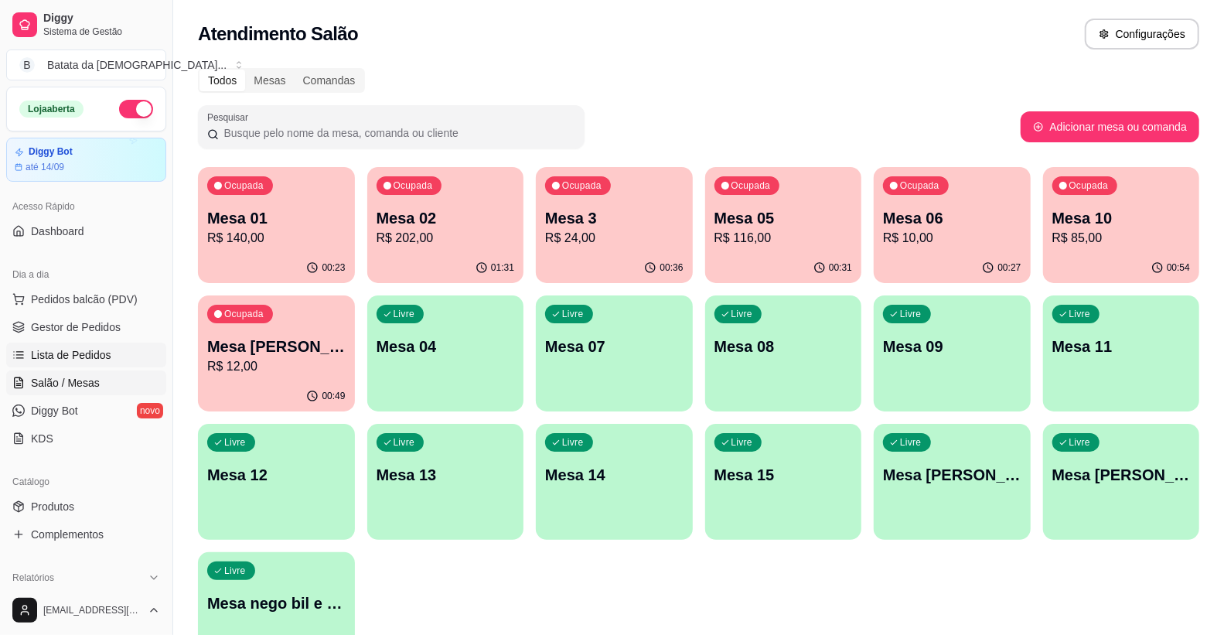
click at [33, 357] on span "Lista de Pedidos" at bounding box center [71, 354] width 80 height 15
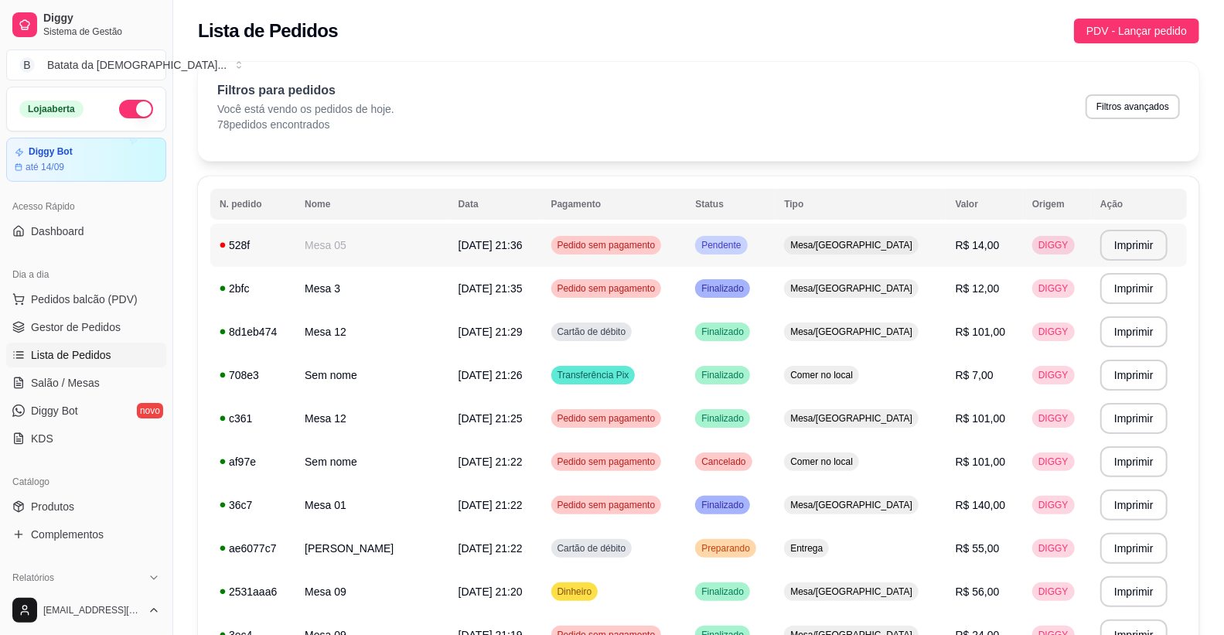
click at [281, 235] on td "528f" at bounding box center [252, 245] width 85 height 43
click at [265, 298] on td "2bfc" at bounding box center [252, 288] width 85 height 43
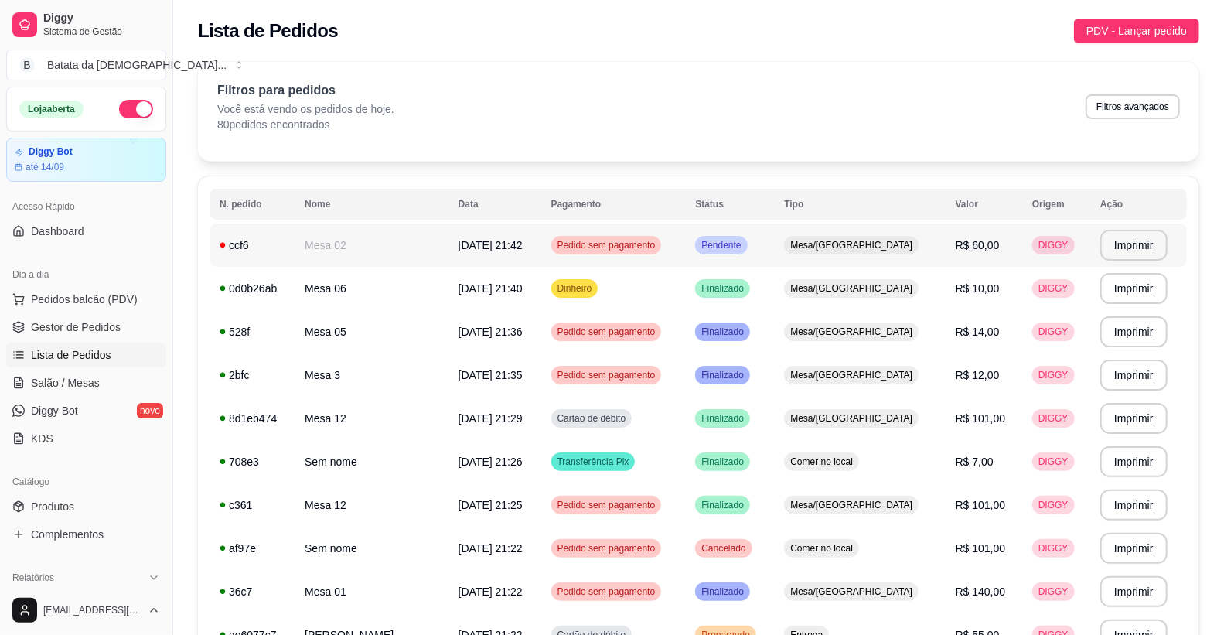
click at [687, 232] on td "Pedido sem pagamento" at bounding box center [614, 245] width 145 height 43
click at [70, 363] on link "Lista de Pedidos" at bounding box center [86, 355] width 160 height 25
click at [71, 387] on span "Salão / Mesas" at bounding box center [65, 382] width 69 height 15
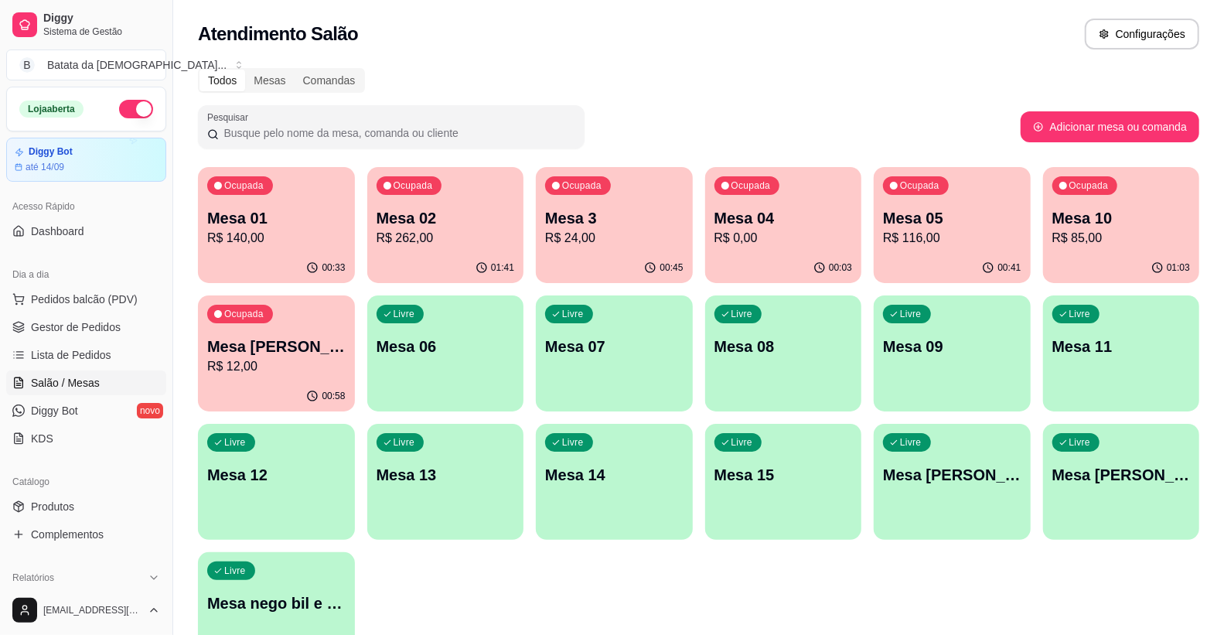
click at [707, 357] on div "Ocupada Mesa 01 R$ 140,00 00:33 Ocupada Mesa 02 R$ 262,00 01:41 Ocupada Mesa 3 …" at bounding box center [699, 417] width 1002 height 501
click at [713, 357] on div "Livre Mesa 08" at bounding box center [784, 344] width 152 height 94
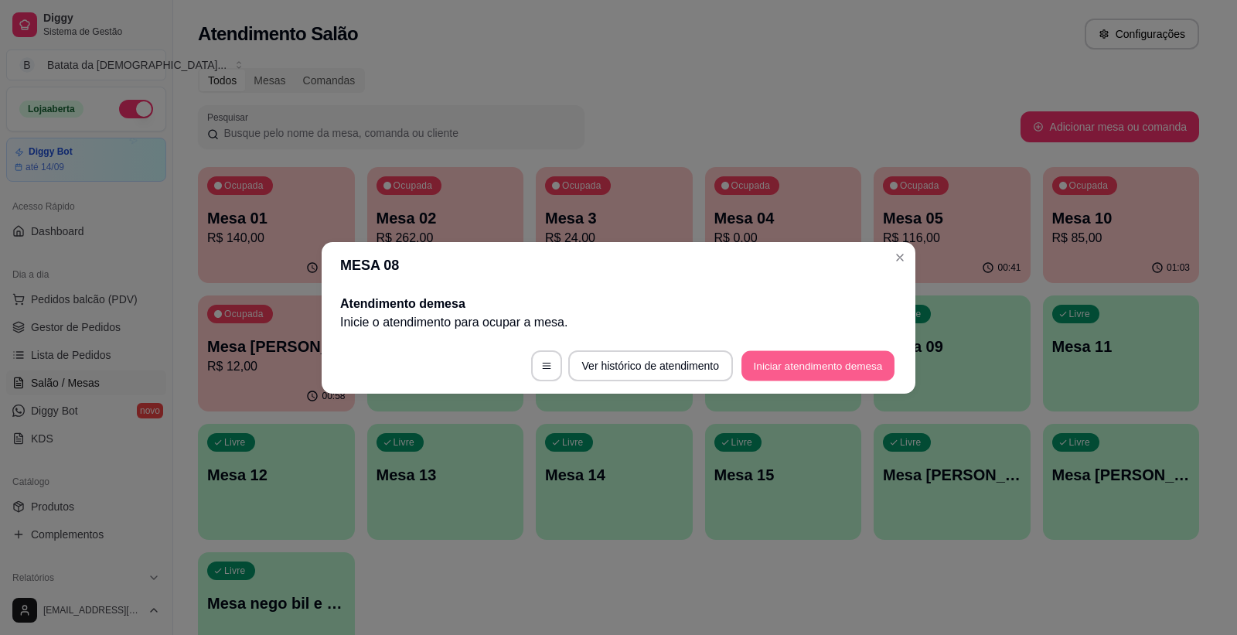
click at [791, 370] on button "Iniciar atendimento de mesa" at bounding box center [818, 365] width 153 height 30
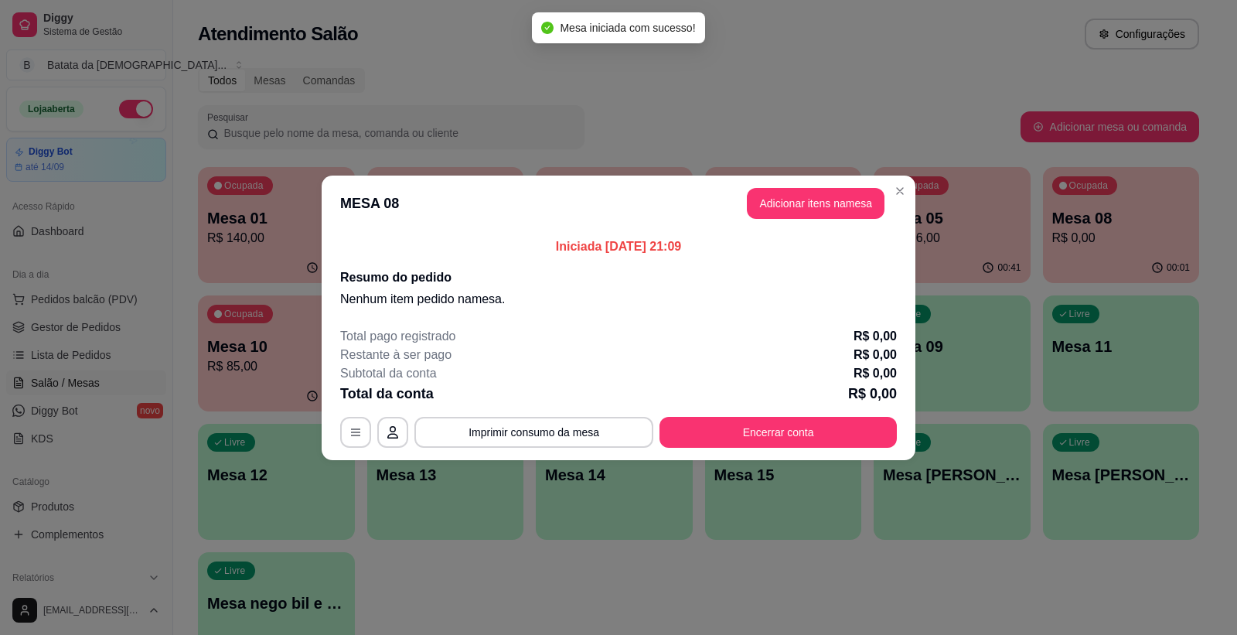
click at [799, 183] on header "MESA 08 Adicionar itens na mesa" at bounding box center [619, 204] width 594 height 56
click at [800, 193] on header "MESA 08 Adicionar itens na mesa" at bounding box center [619, 204] width 594 height 56
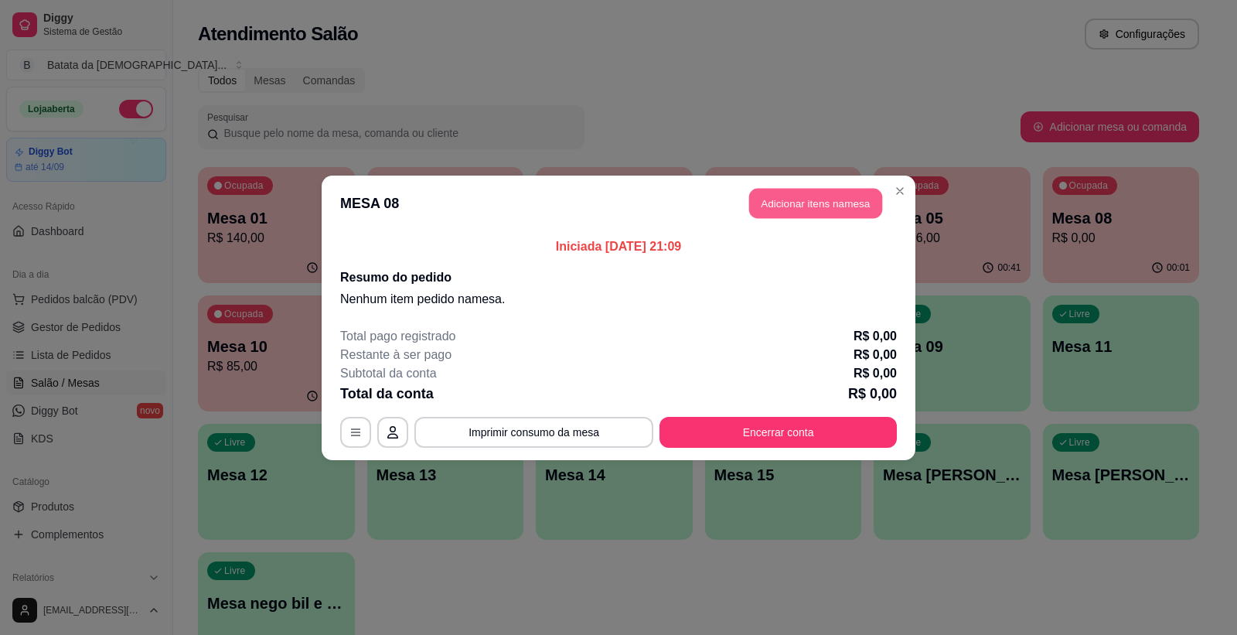
click at [798, 195] on button "Adicionar itens na mesa" at bounding box center [815, 203] width 133 height 30
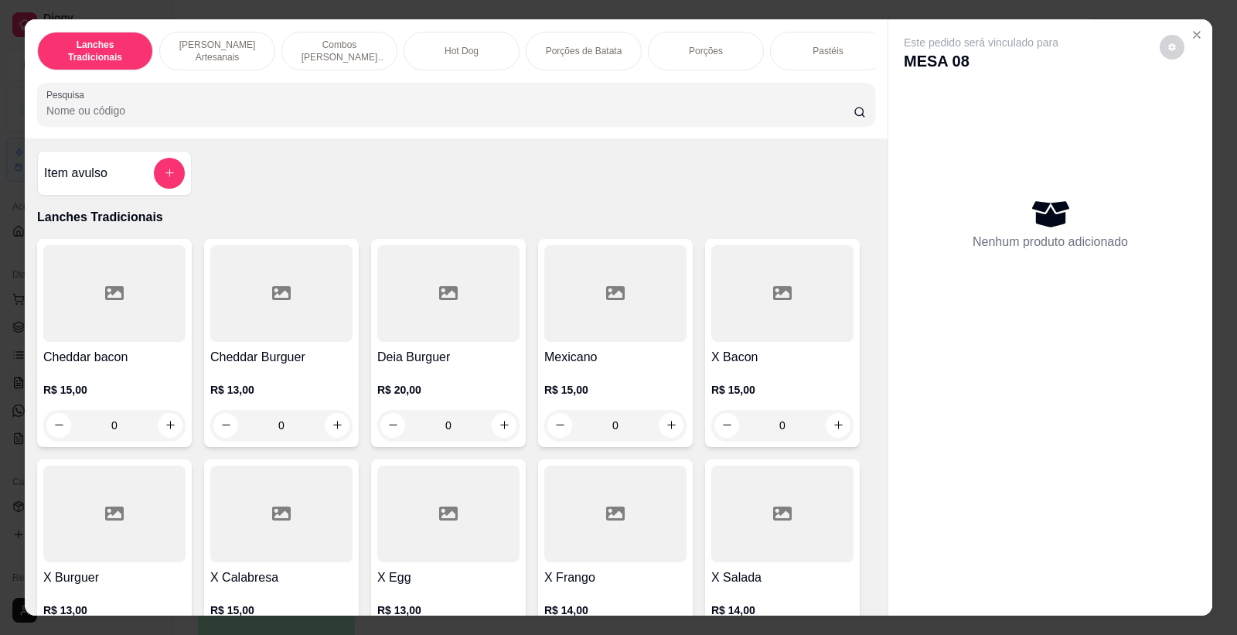
click at [159, 196] on div "Item avulso" at bounding box center [114, 173] width 155 height 45
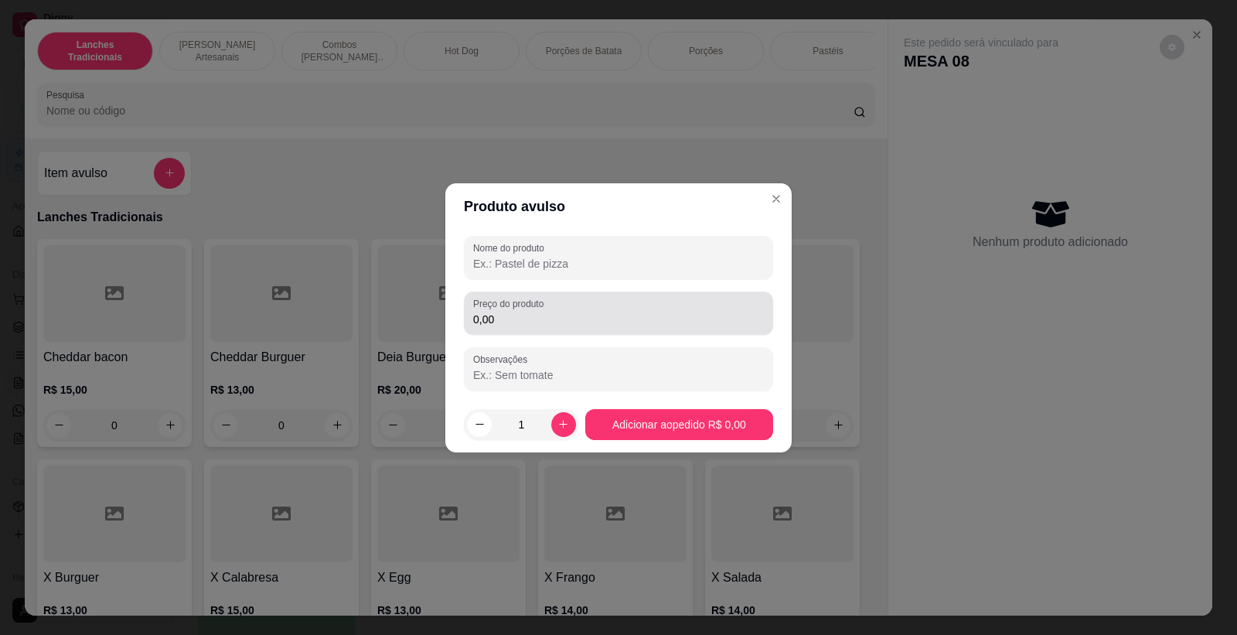
click at [551, 304] on div "0,00" at bounding box center [618, 313] width 291 height 31
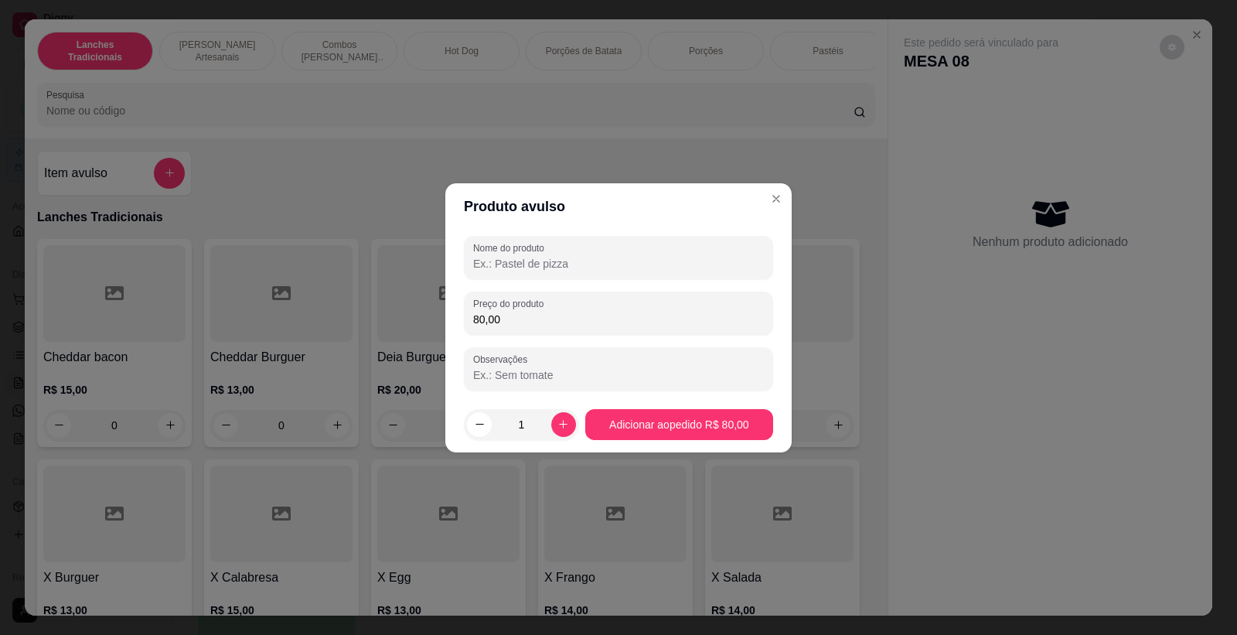
type input "80,00"
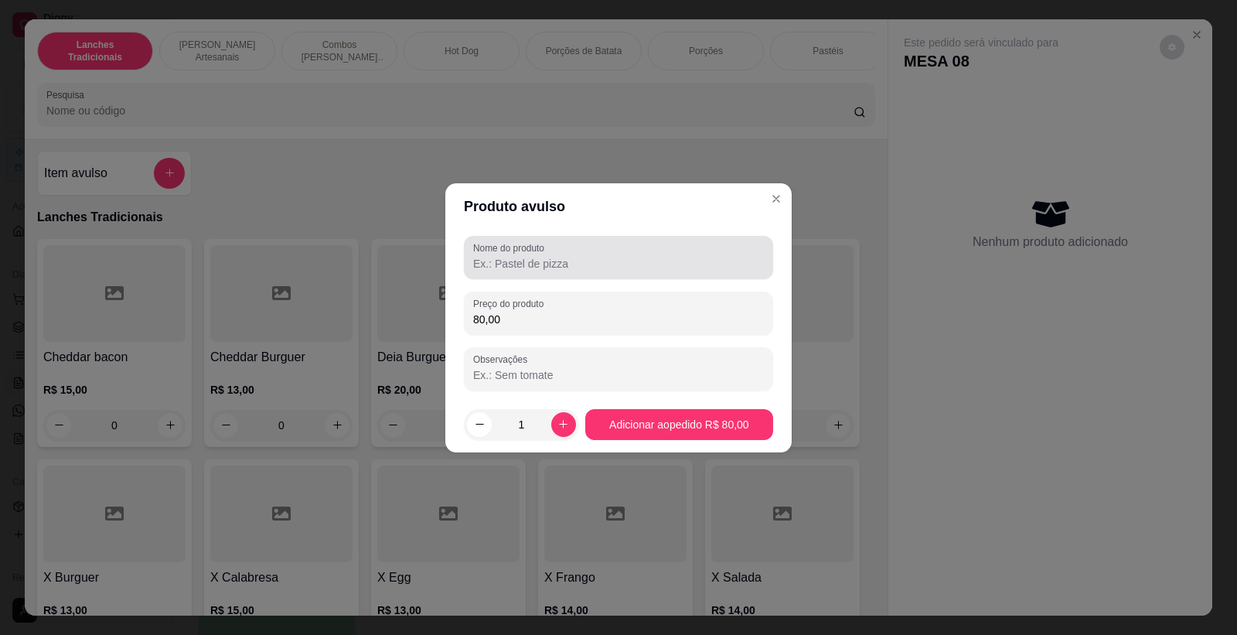
drag, startPoint x: 658, startPoint y: 238, endPoint x: 648, endPoint y: 263, distance: 26.7
click at [652, 258] on div "Nome do produto Preço do produto 80,00 Observações" at bounding box center [618, 313] width 346 height 167
click at [626, 269] on input "Nome do produto" at bounding box center [618, 263] width 291 height 15
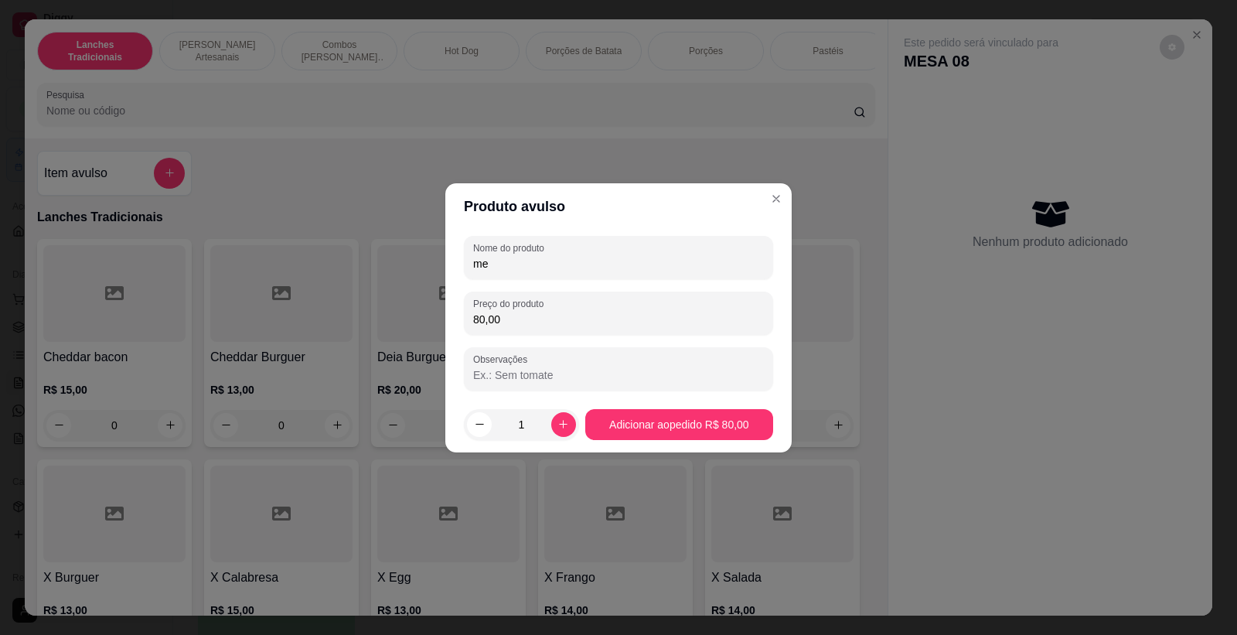
type input "m"
type input "chopp de 3L"
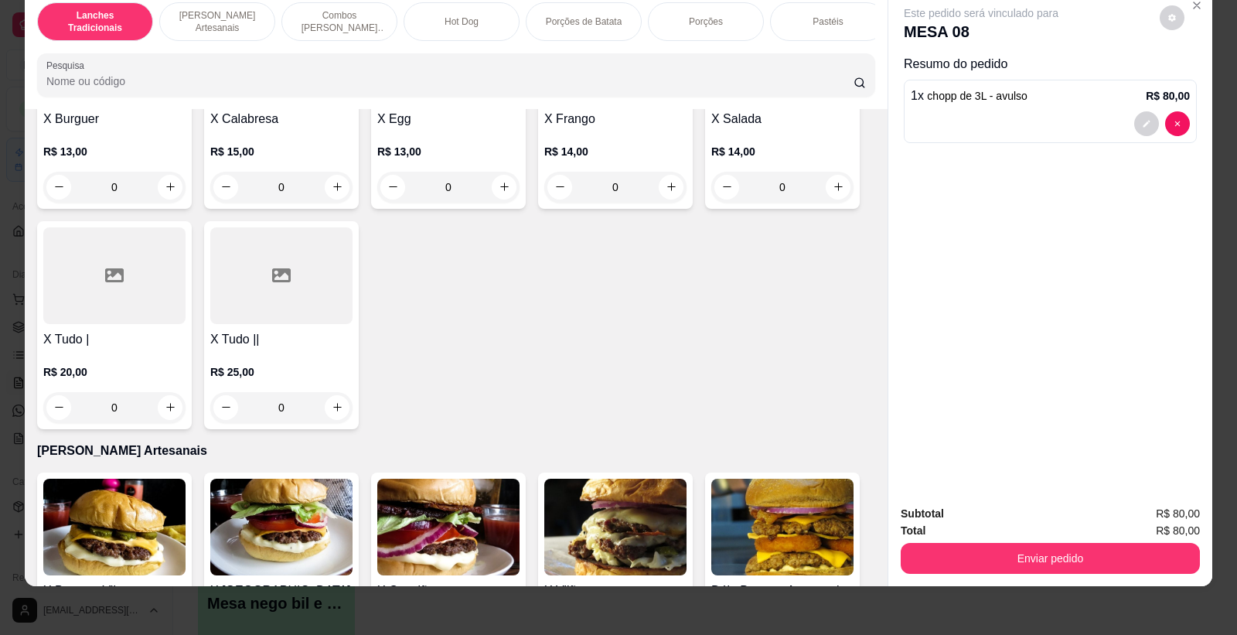
scroll to position [859, 0]
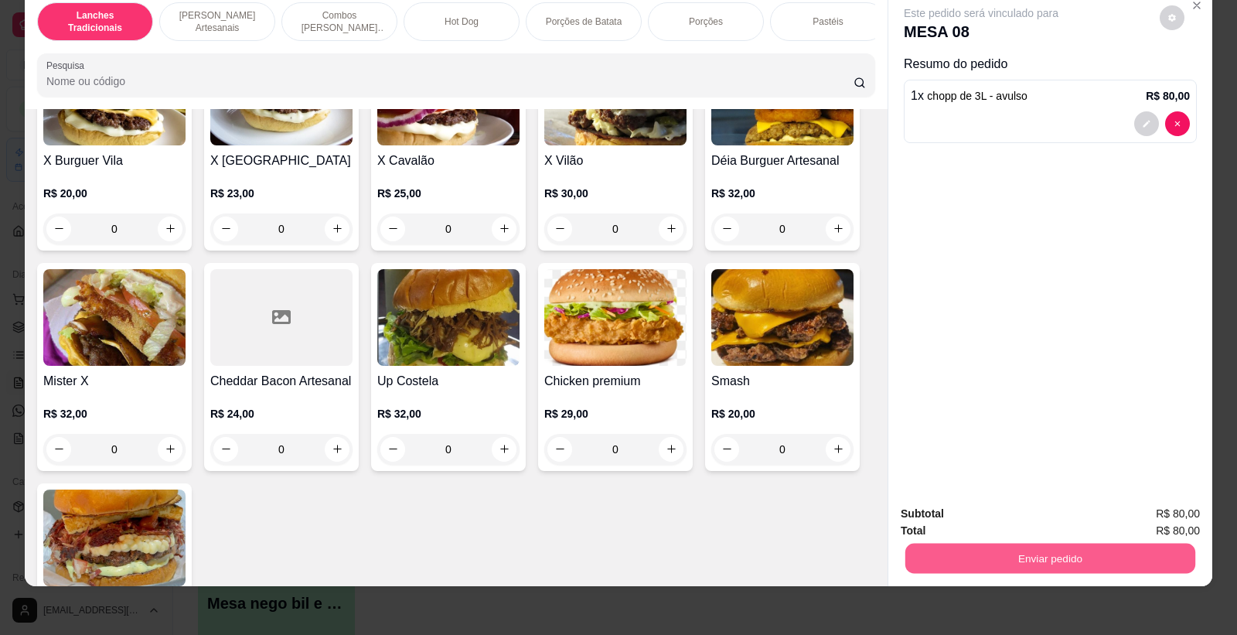
click at [1170, 544] on button "Enviar pedido" at bounding box center [1051, 559] width 290 height 30
click at [1094, 547] on button "Enviar pedido" at bounding box center [1051, 559] width 290 height 30
click at [1032, 527] on button "Não registrar e enviar pedido" at bounding box center [999, 520] width 161 height 29
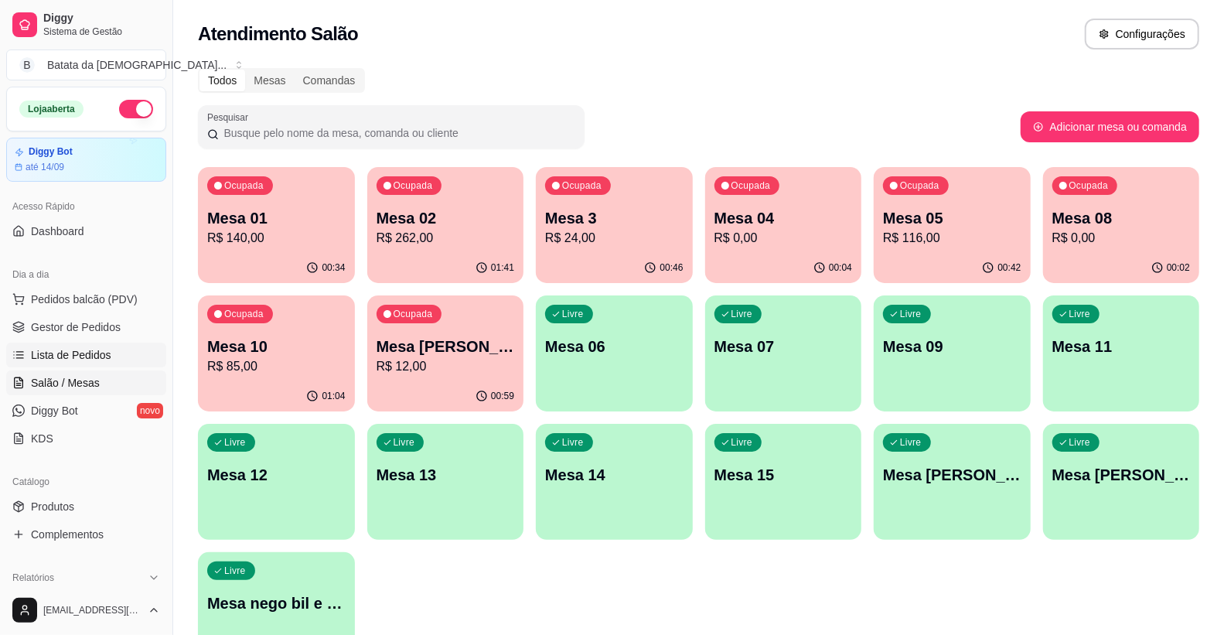
click at [80, 350] on span "Lista de Pedidos" at bounding box center [71, 354] width 80 height 15
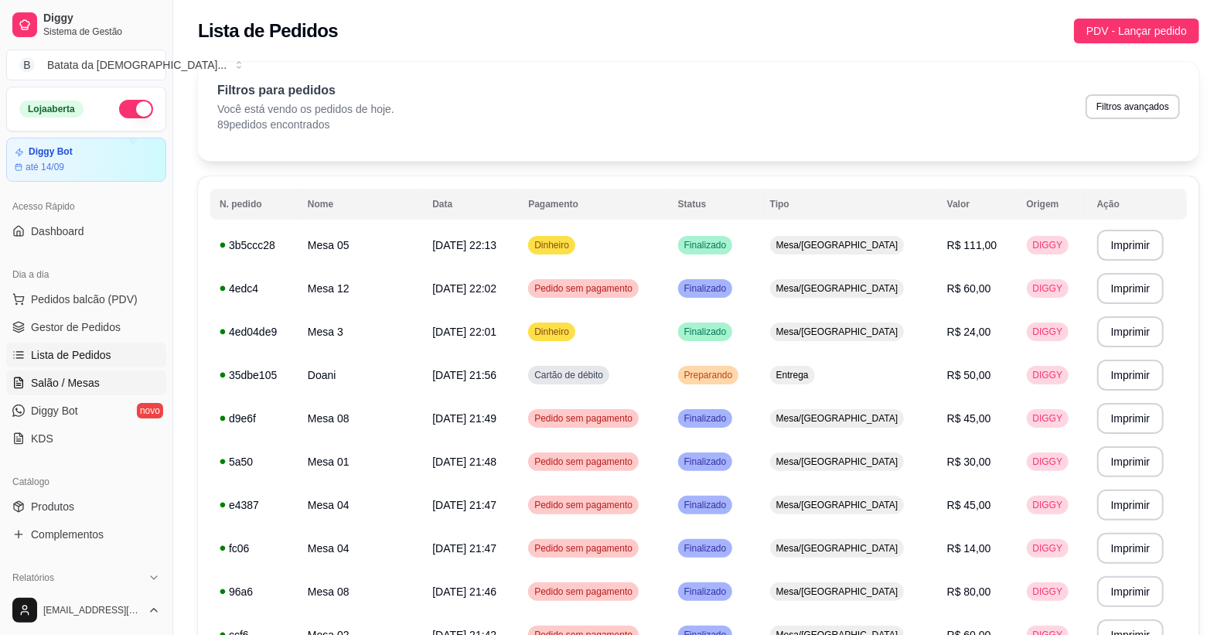
click at [56, 374] on link "Salão / Mesas" at bounding box center [86, 382] width 160 height 25
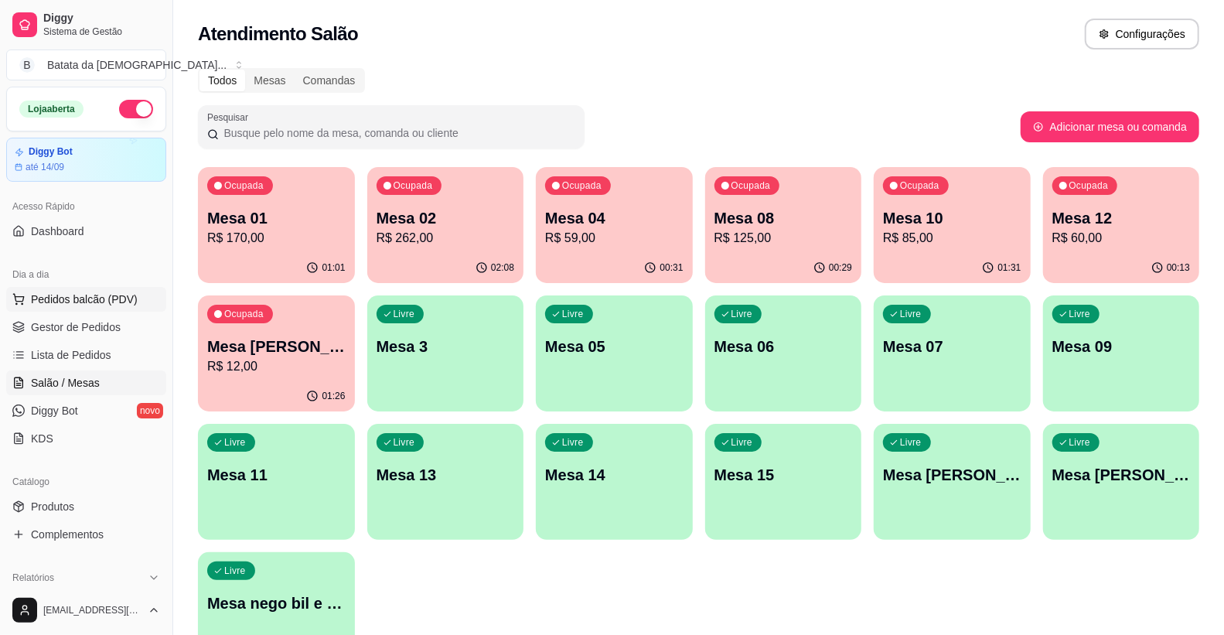
click at [91, 310] on button "Pedidos balcão (PDV)" at bounding box center [86, 299] width 160 height 25
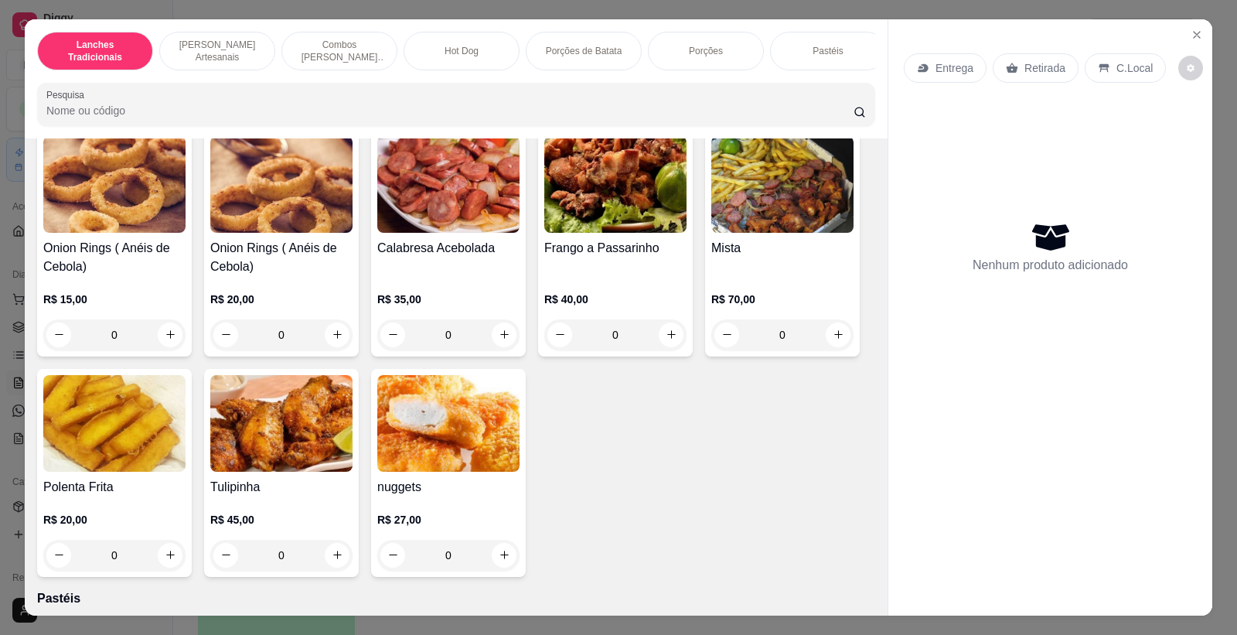
scroll to position [2664, 0]
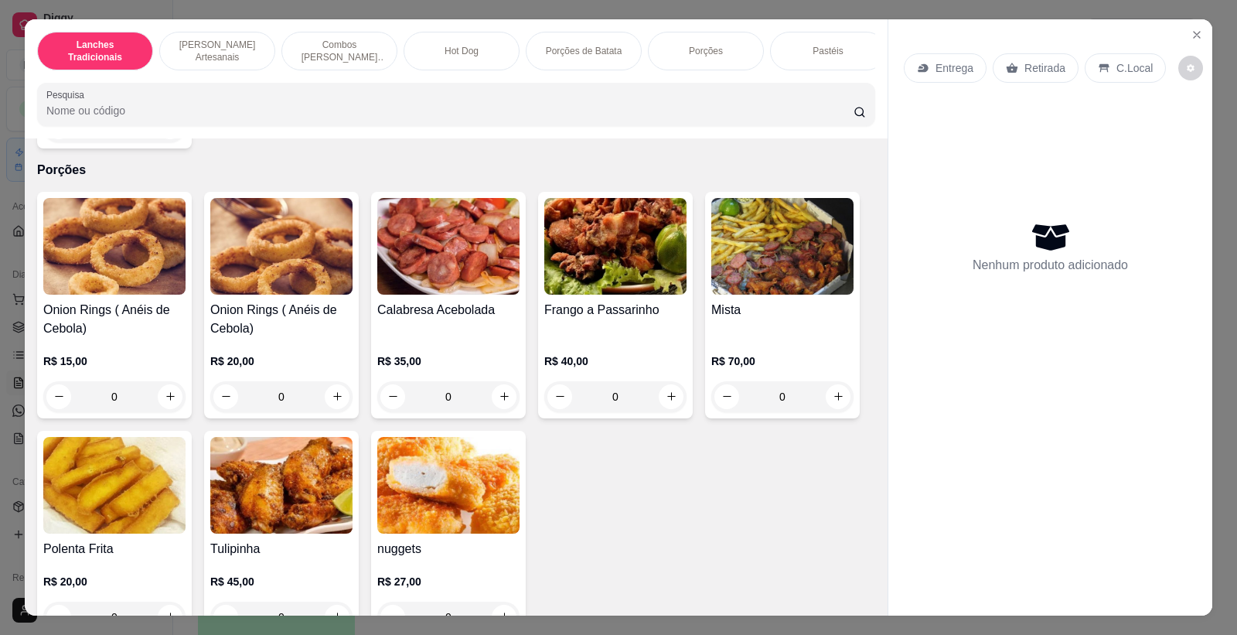
click at [744, 286] on img at bounding box center [783, 246] width 142 height 97
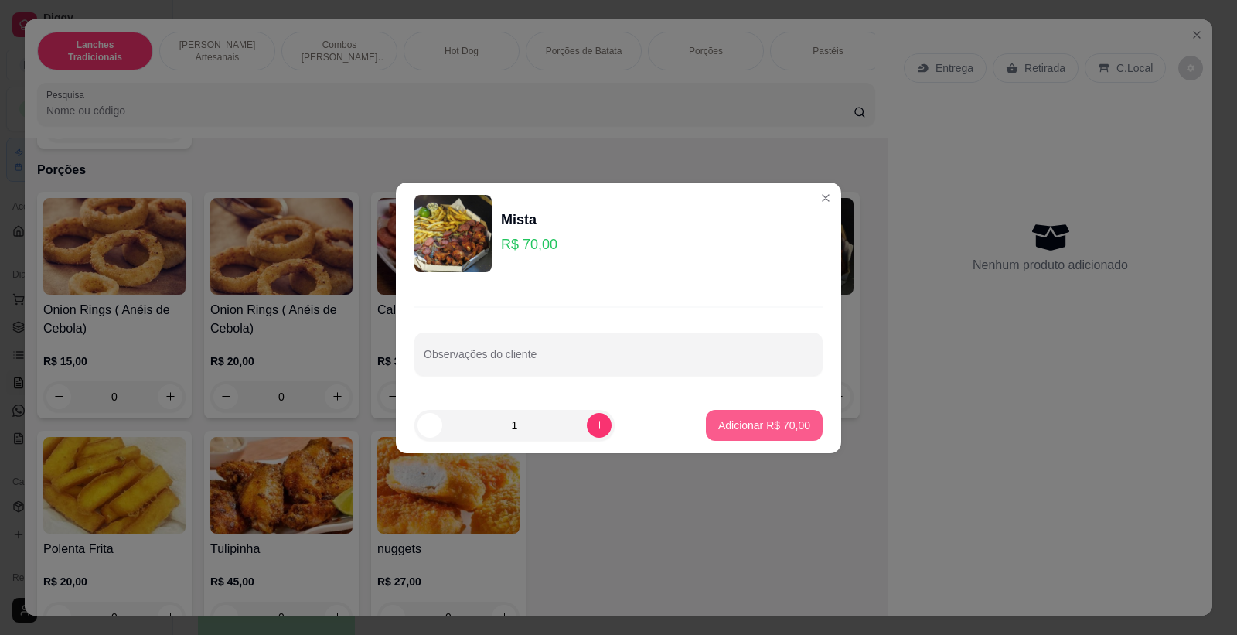
click at [730, 434] on button "Adicionar R$ 70,00" at bounding box center [764, 425] width 117 height 31
type input "1"
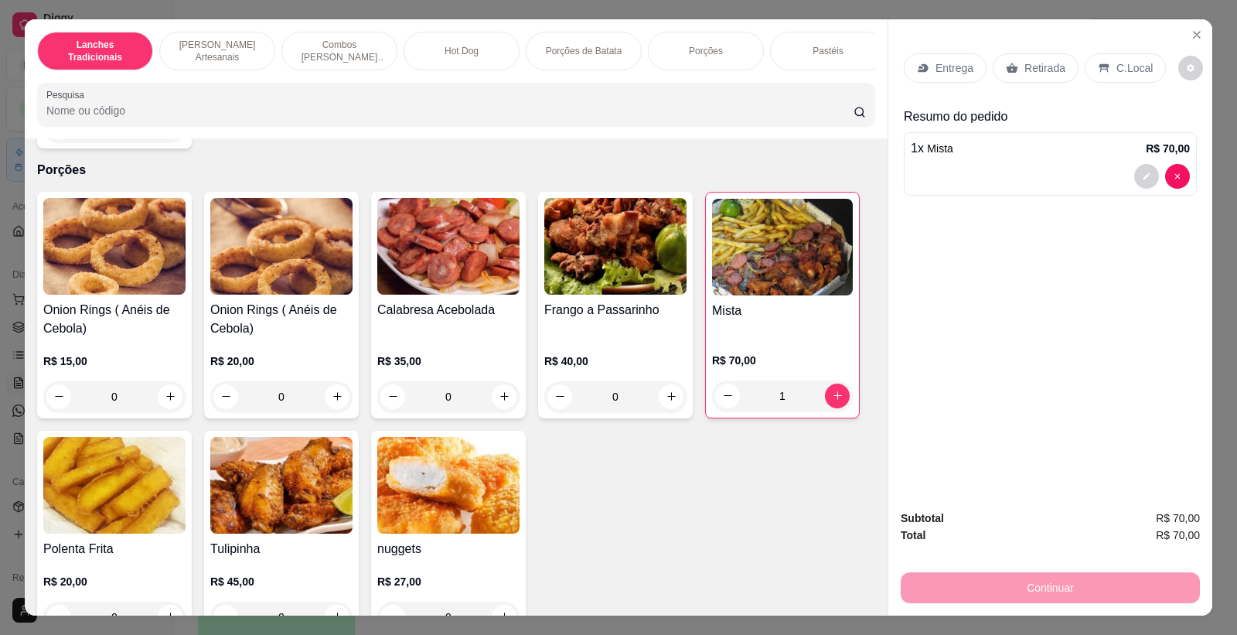
click at [1039, 63] on p "Retirada" at bounding box center [1045, 67] width 41 height 15
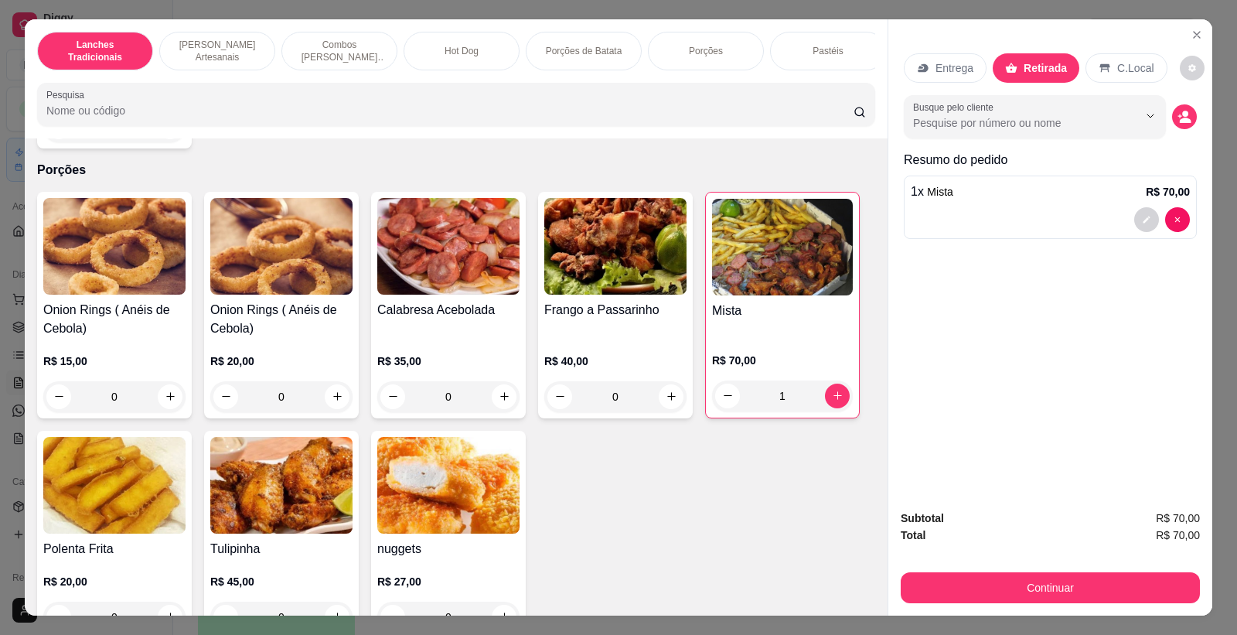
click at [1064, 330] on div "Entrega Retirada C.Local Busque pelo cliente Resumo do pedido 1 x Mista R$ 70,0…" at bounding box center [1050, 317] width 325 height 597
click at [1070, 573] on button "Continuar" at bounding box center [1050, 587] width 299 height 31
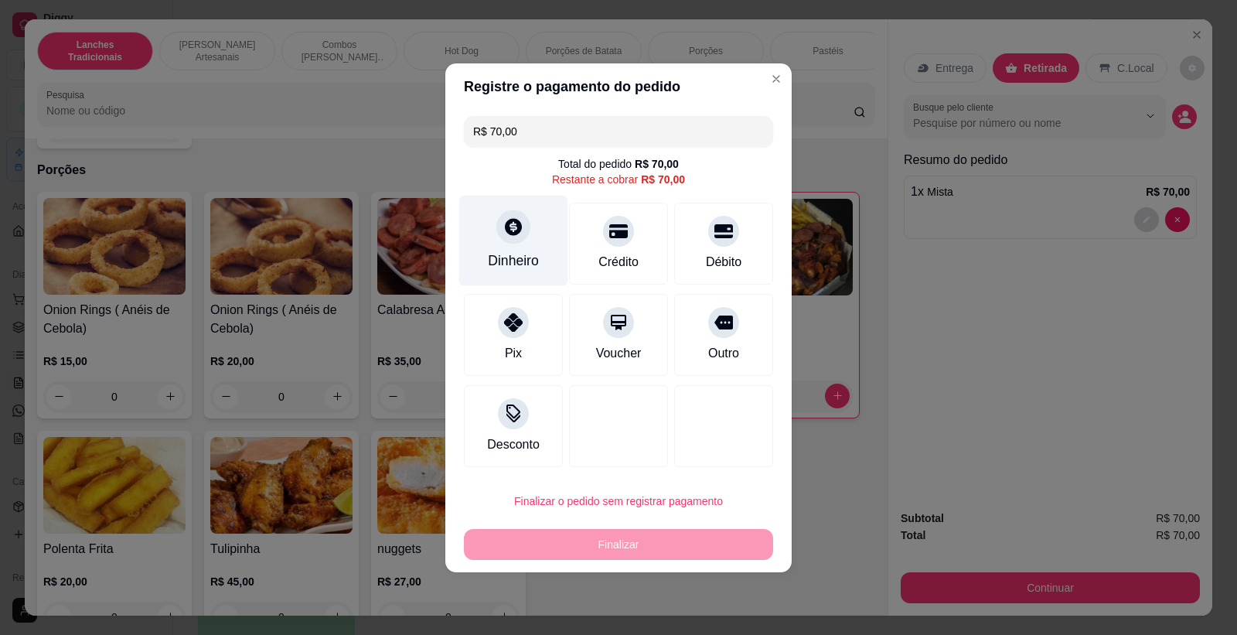
click at [496, 237] on div "Dinheiro" at bounding box center [513, 240] width 109 height 90
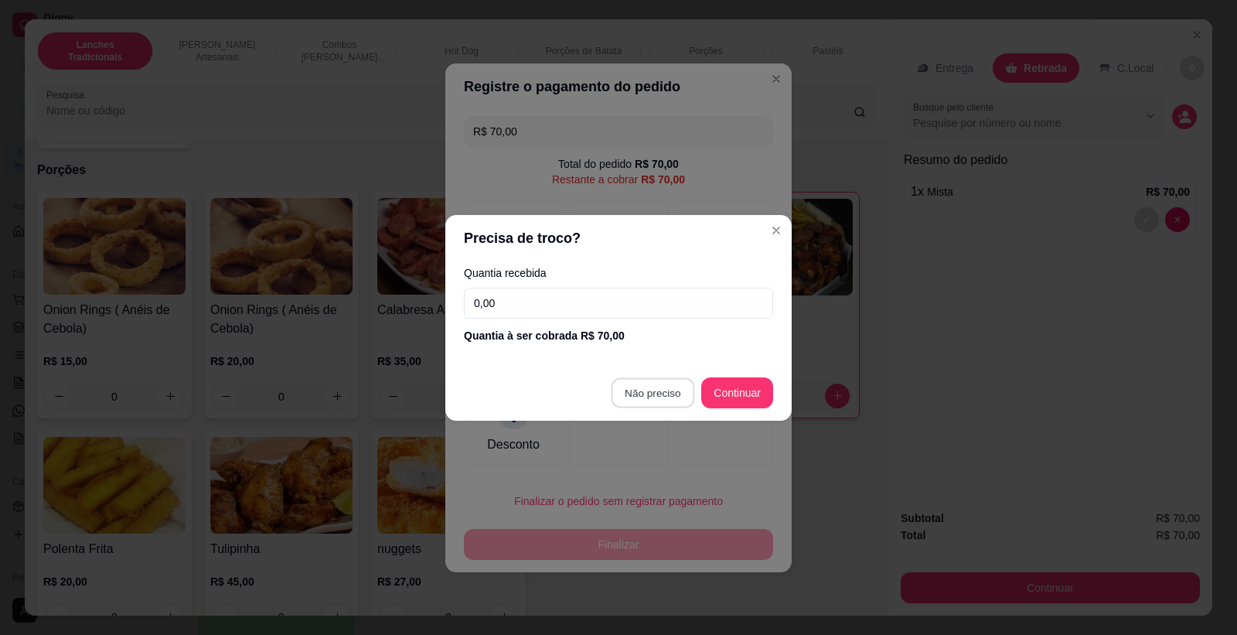
type input "R$ 0,00"
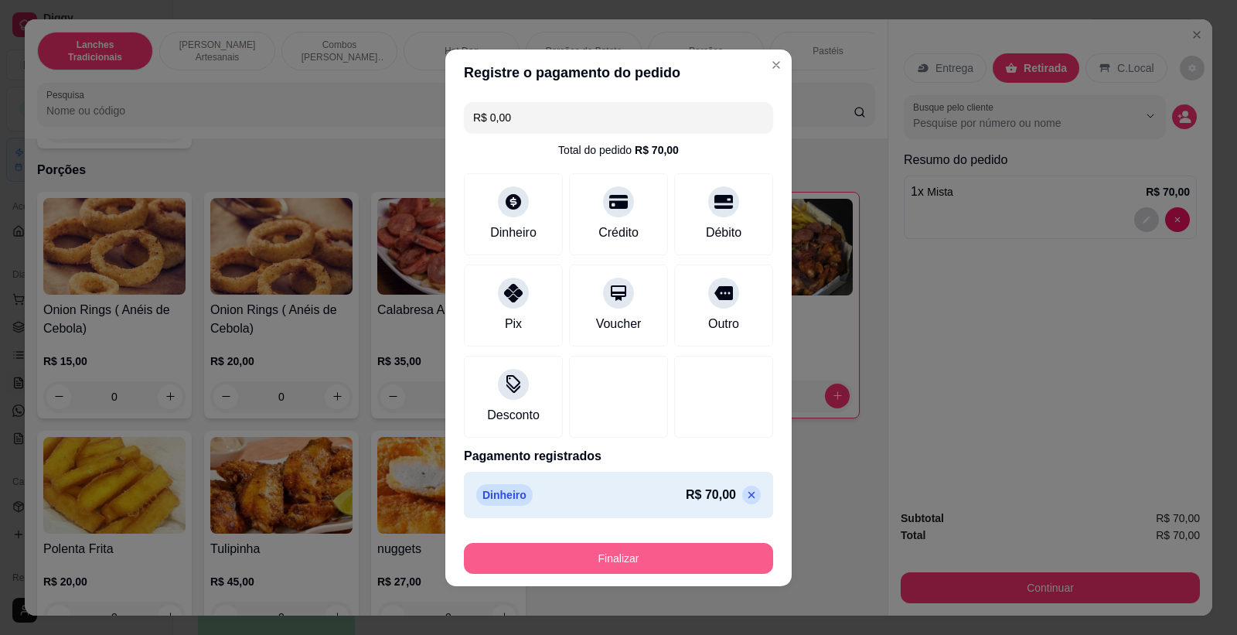
click at [670, 550] on button "Finalizar" at bounding box center [618, 558] width 309 height 31
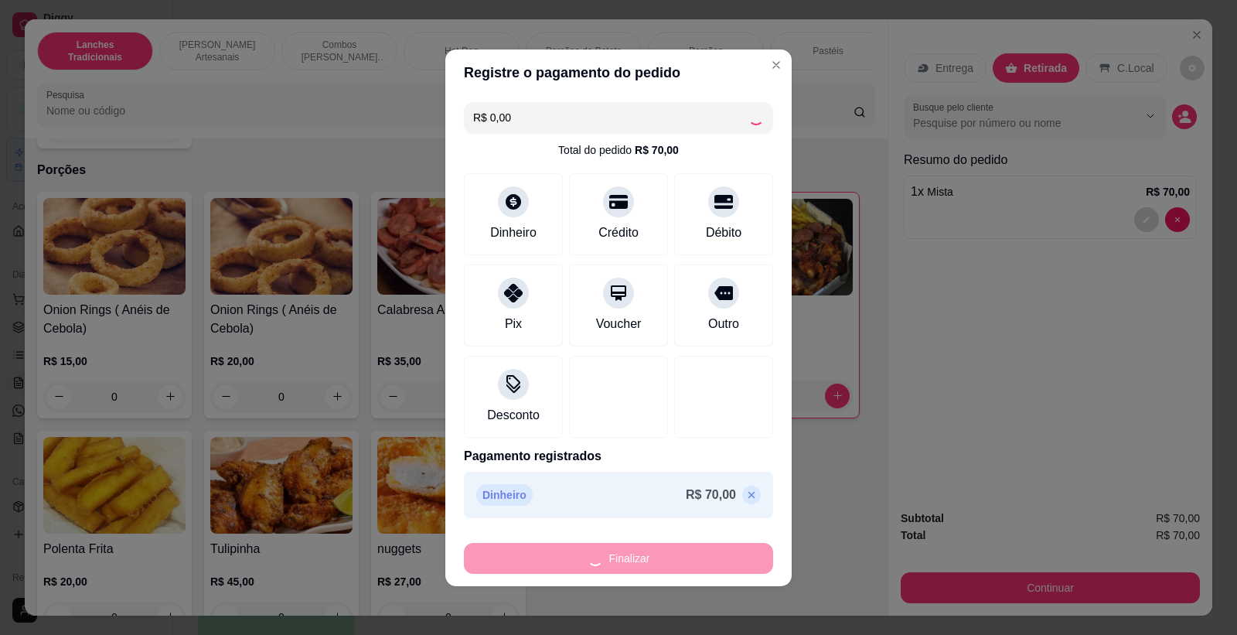
type input "0"
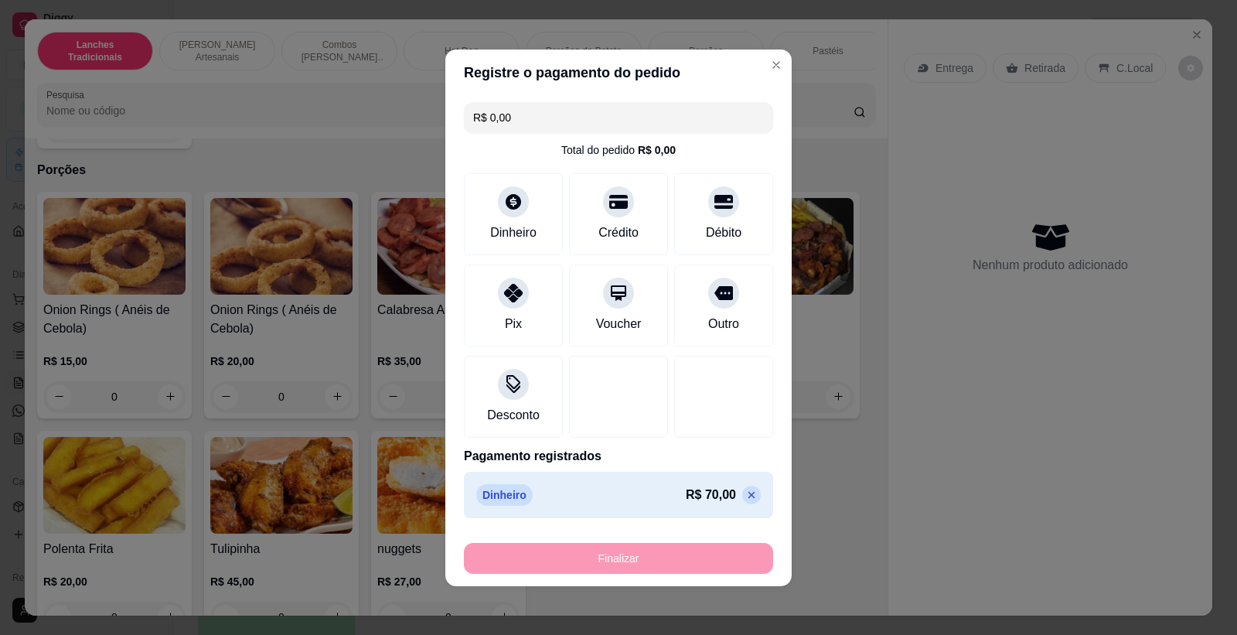
type input "-R$ 70,00"
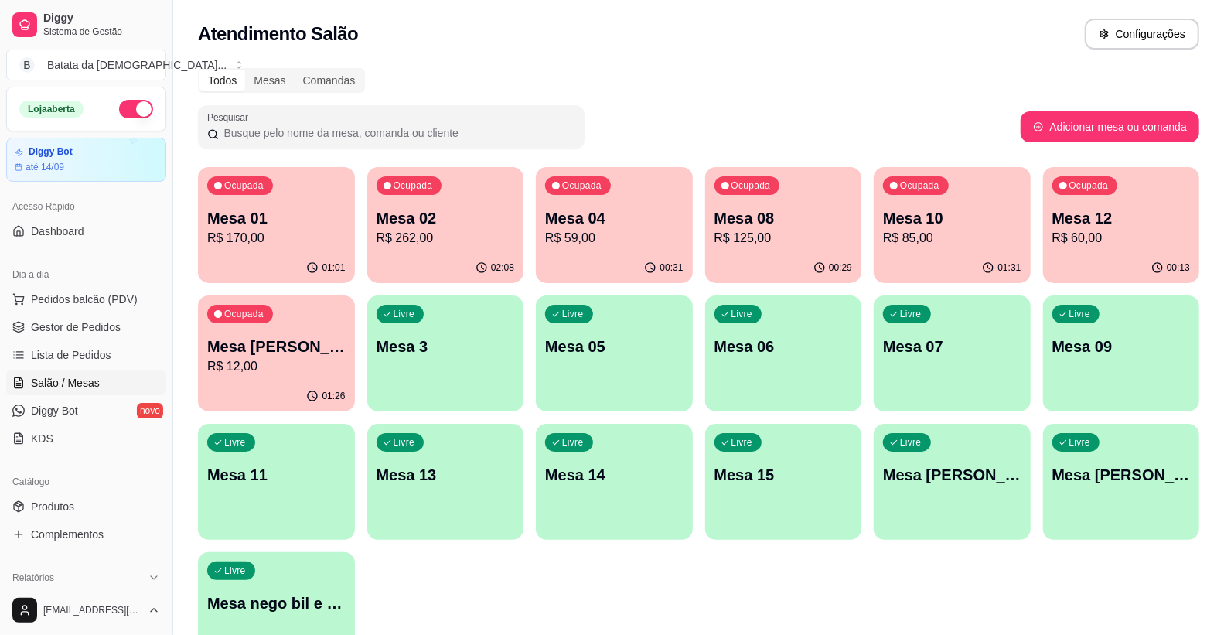
click at [59, 370] on link "Salão / Mesas" at bounding box center [86, 382] width 160 height 25
click at [63, 354] on span "Lista de Pedidos" at bounding box center [71, 354] width 80 height 15
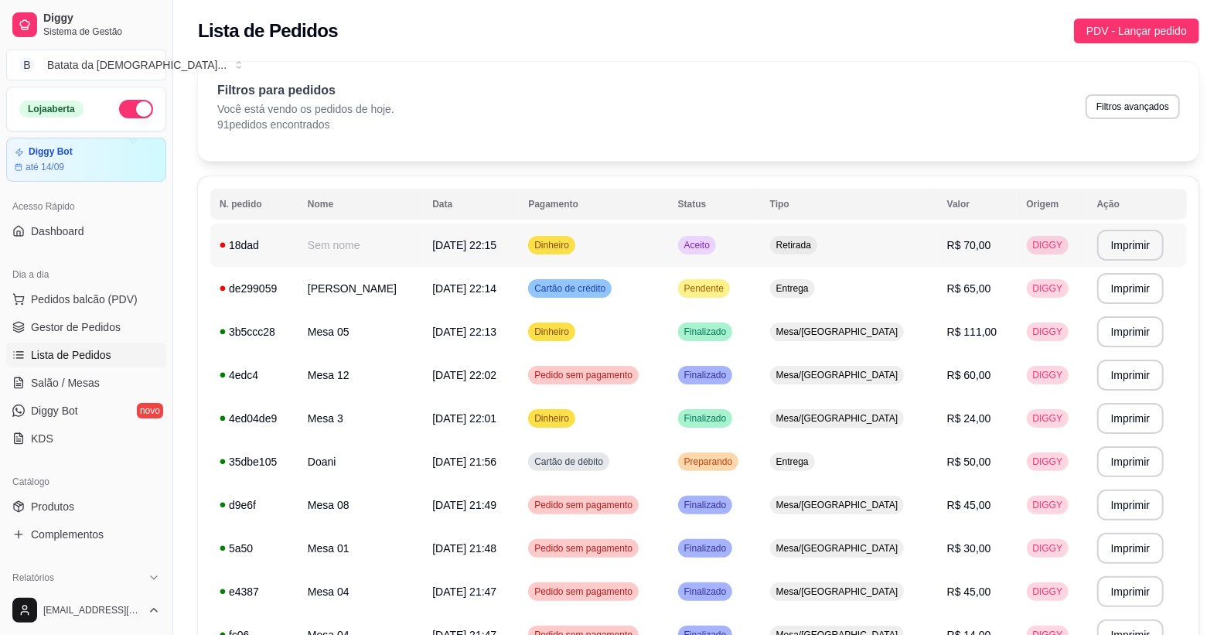
click at [572, 246] on span "Dinheiro" at bounding box center [551, 245] width 41 height 12
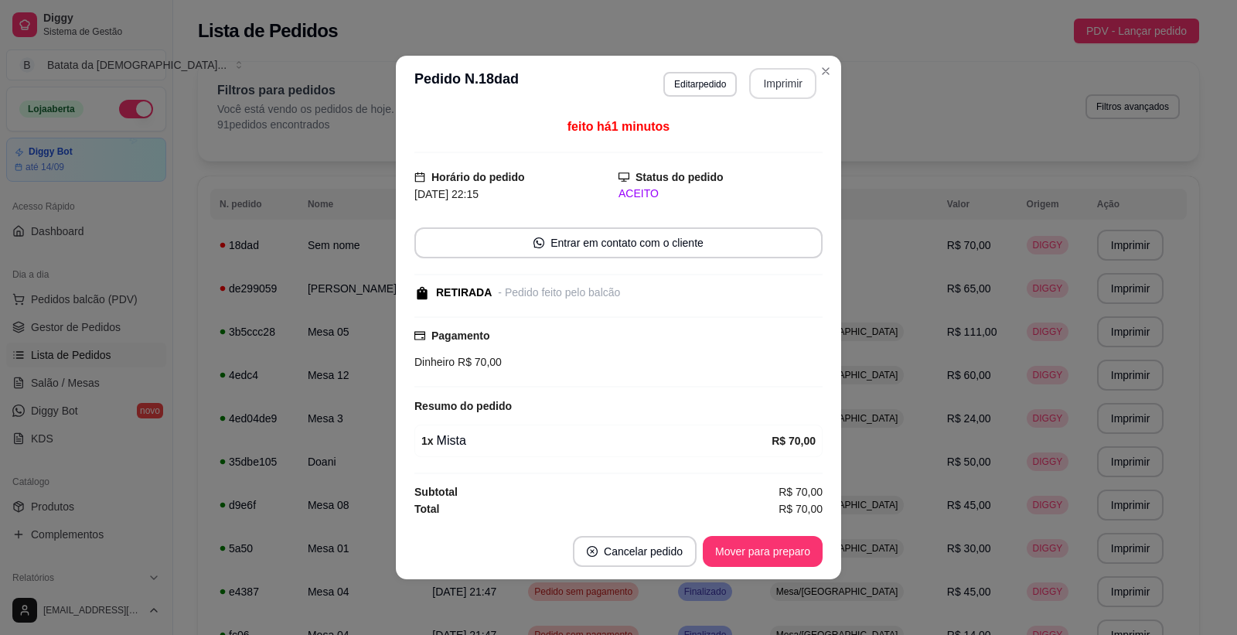
click at [784, 71] on button "Imprimir" at bounding box center [782, 83] width 67 height 31
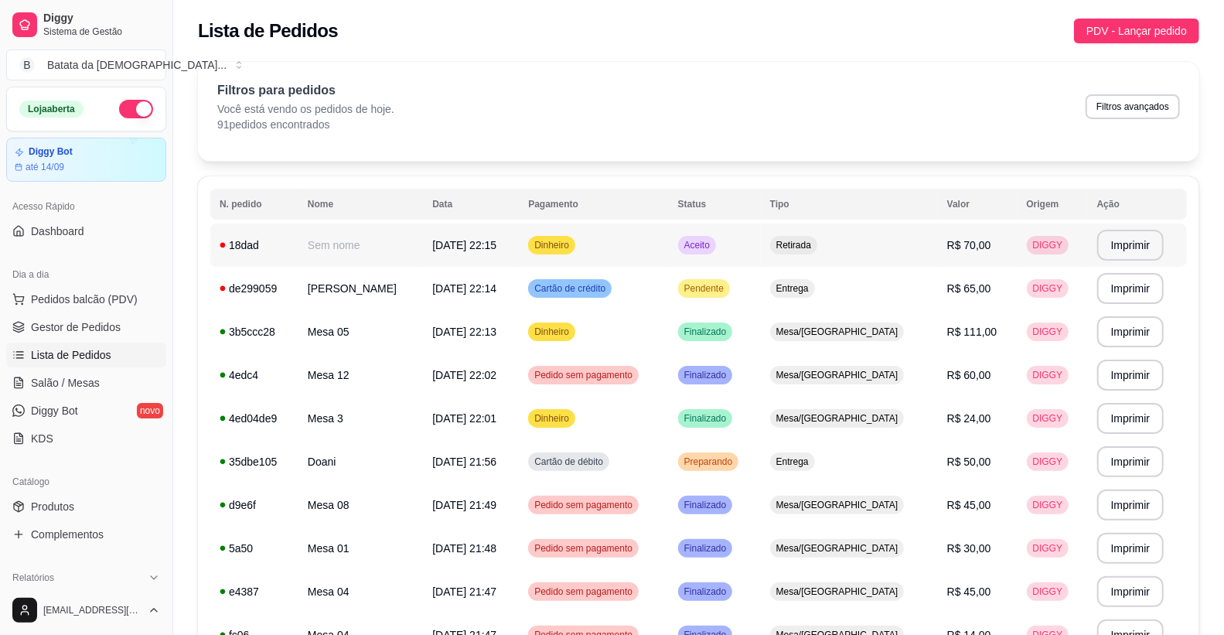
click at [373, 252] on td "Sem nome" at bounding box center [361, 245] width 125 height 43
click at [39, 385] on span "Salão / Mesas" at bounding box center [65, 382] width 69 height 15
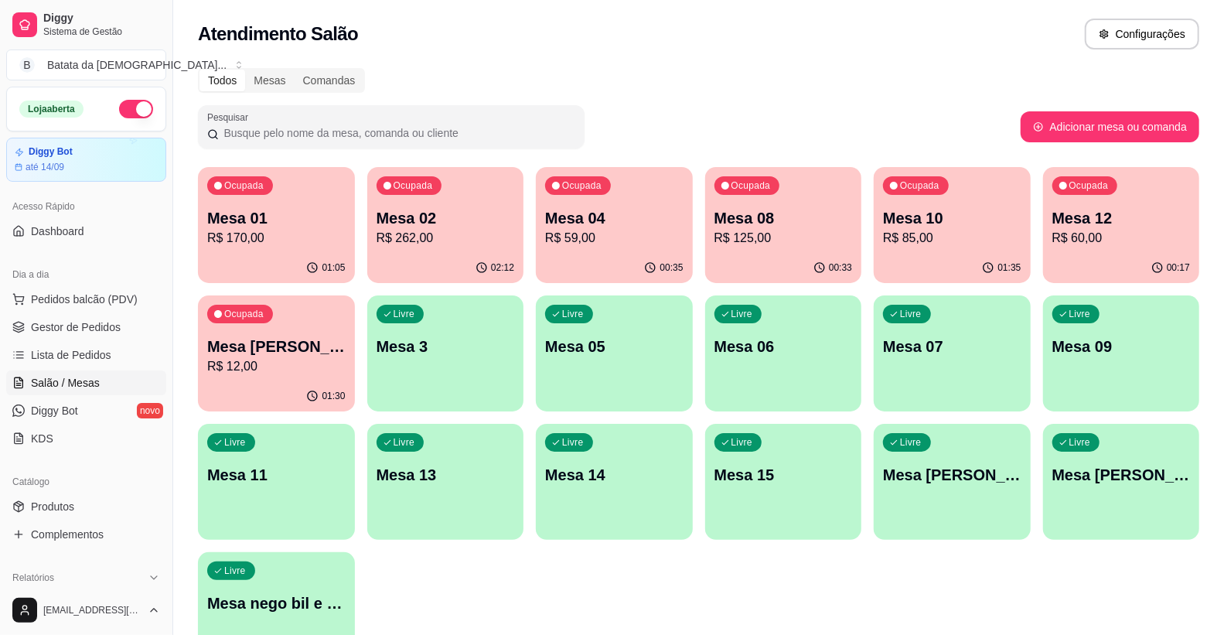
click at [206, 343] on div "Ocupada Mesa [PERSON_NAME] R$ 12,00" at bounding box center [276, 338] width 157 height 86
click at [1116, 230] on p "R$ 60,00" at bounding box center [1121, 238] width 134 height 18
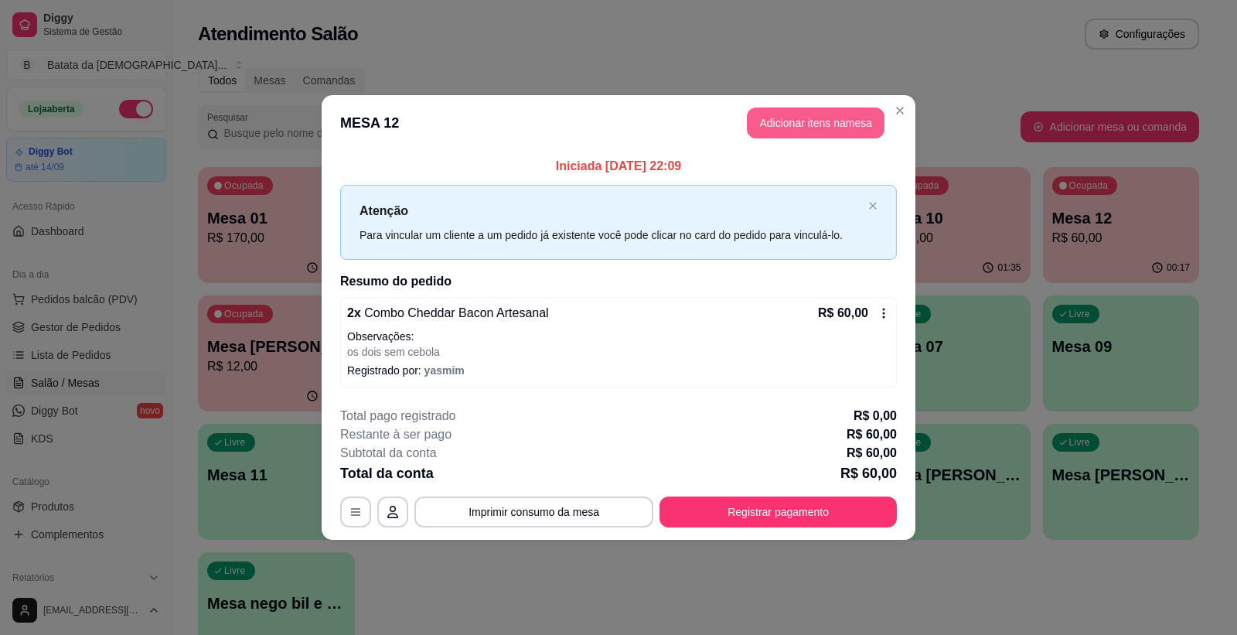
click at [838, 118] on button "Adicionar itens na mesa" at bounding box center [816, 123] width 138 height 31
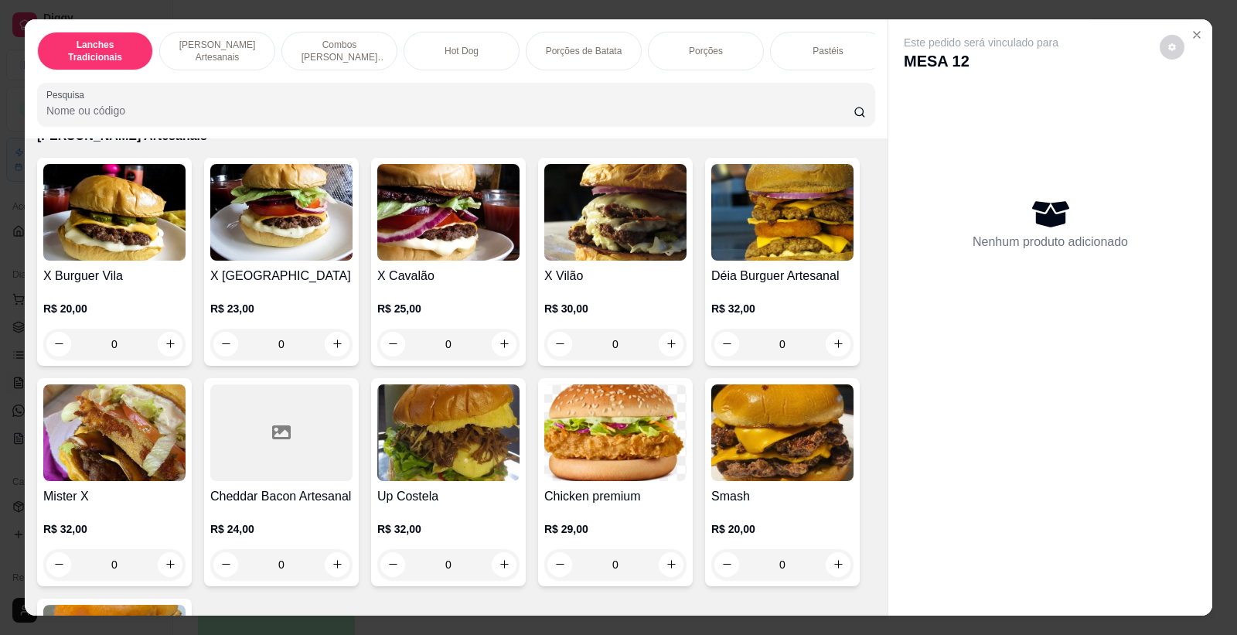
scroll to position [601, 0]
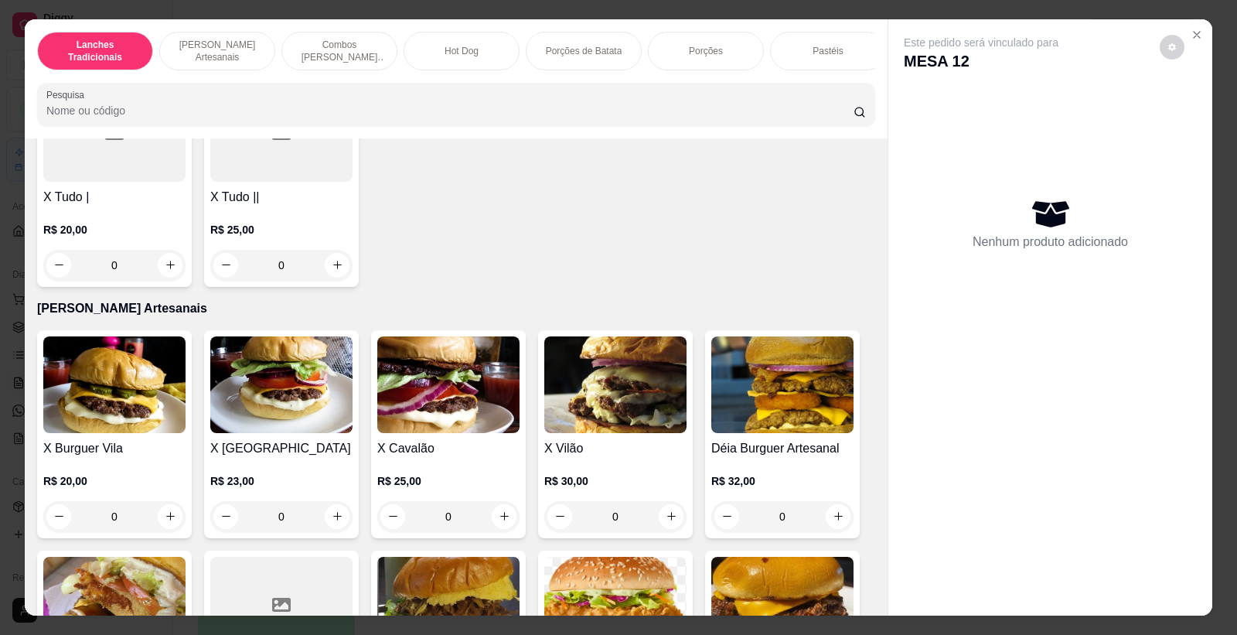
click at [164, 528] on div "0" at bounding box center [114, 516] width 142 height 31
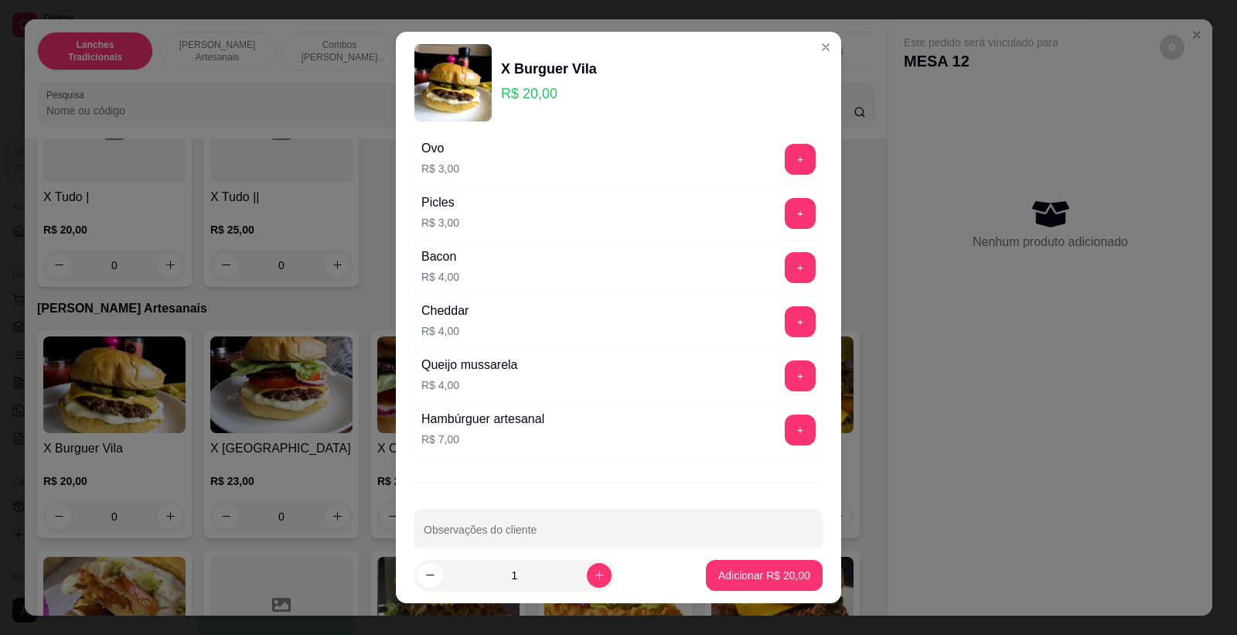
scroll to position [85, 0]
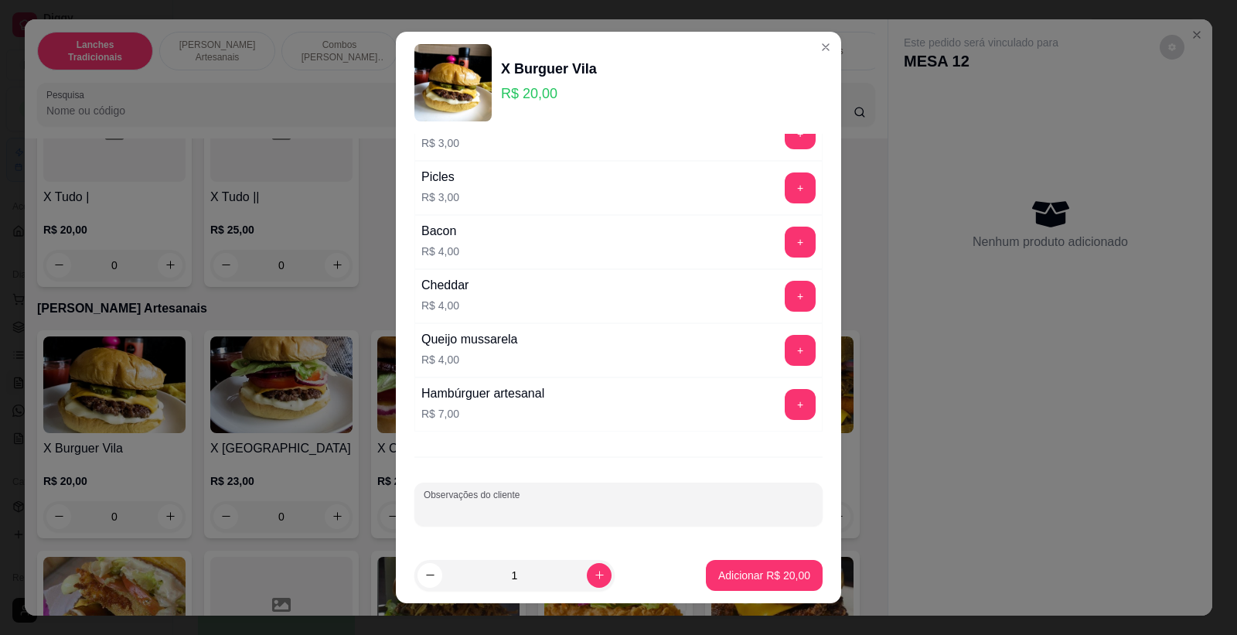
click at [584, 504] on input "Observações do cliente" at bounding box center [619, 510] width 390 height 15
type input "sem picles, sem cebola e sem maionese da casa"
click at [756, 565] on button "Adicionar R$ 20,00" at bounding box center [764, 575] width 117 height 31
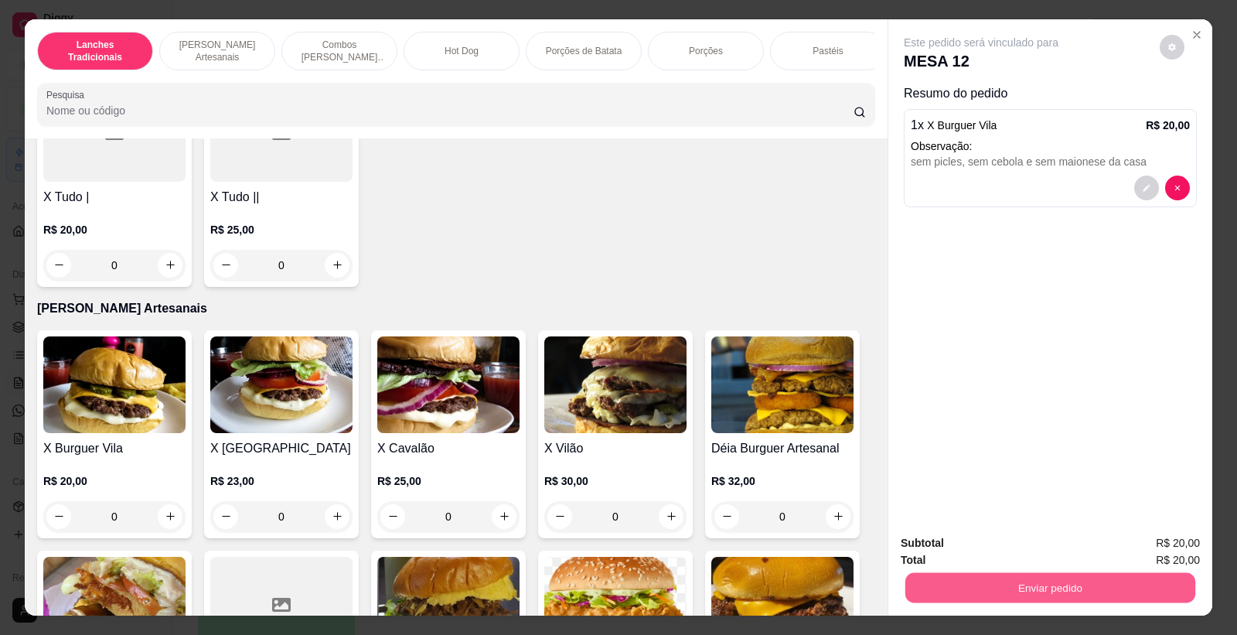
click at [1009, 577] on button "Enviar pedido" at bounding box center [1051, 588] width 290 height 30
click at [965, 560] on button "Não registrar e enviar pedido" at bounding box center [999, 550] width 156 height 29
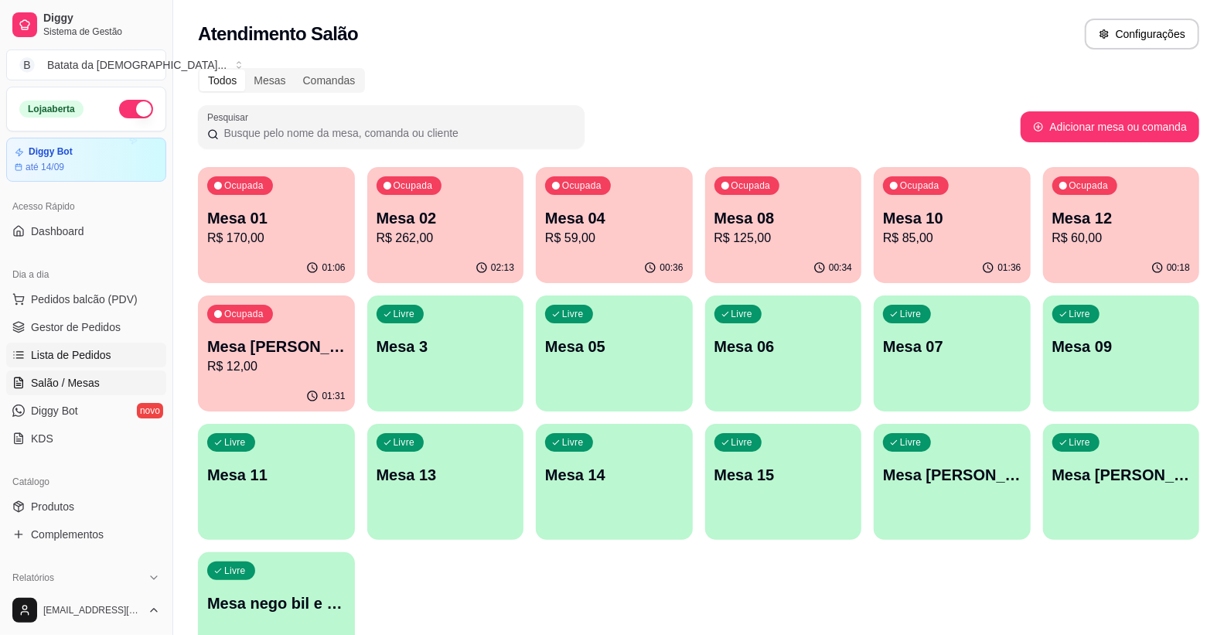
click at [128, 345] on link "Lista de Pedidos" at bounding box center [86, 355] width 160 height 25
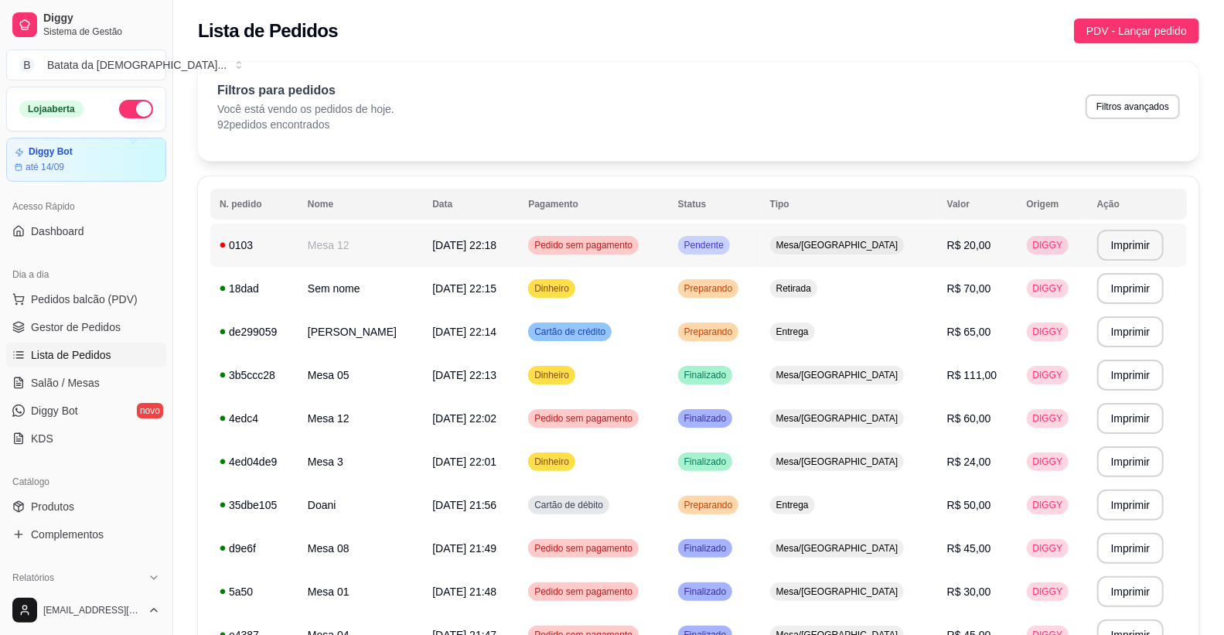
click at [283, 249] on div "0103" at bounding box center [255, 244] width 70 height 15
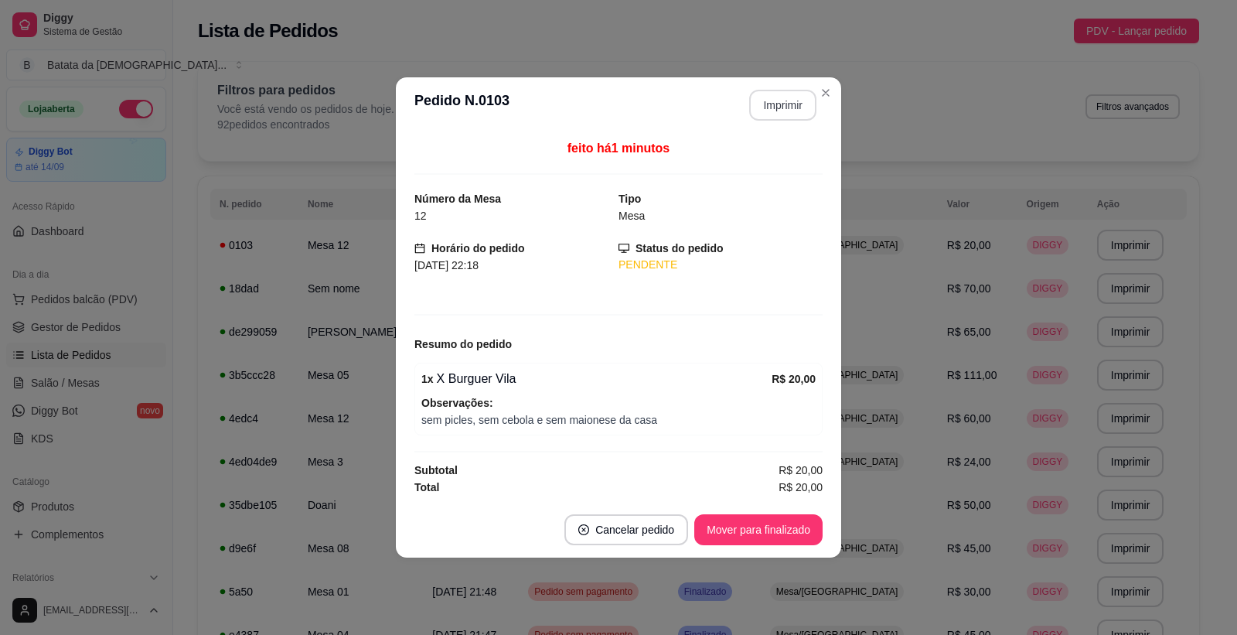
click at [778, 96] on button "Imprimir" at bounding box center [782, 105] width 67 height 31
click at [782, 523] on button "Mover para finalizado" at bounding box center [759, 530] width 125 height 30
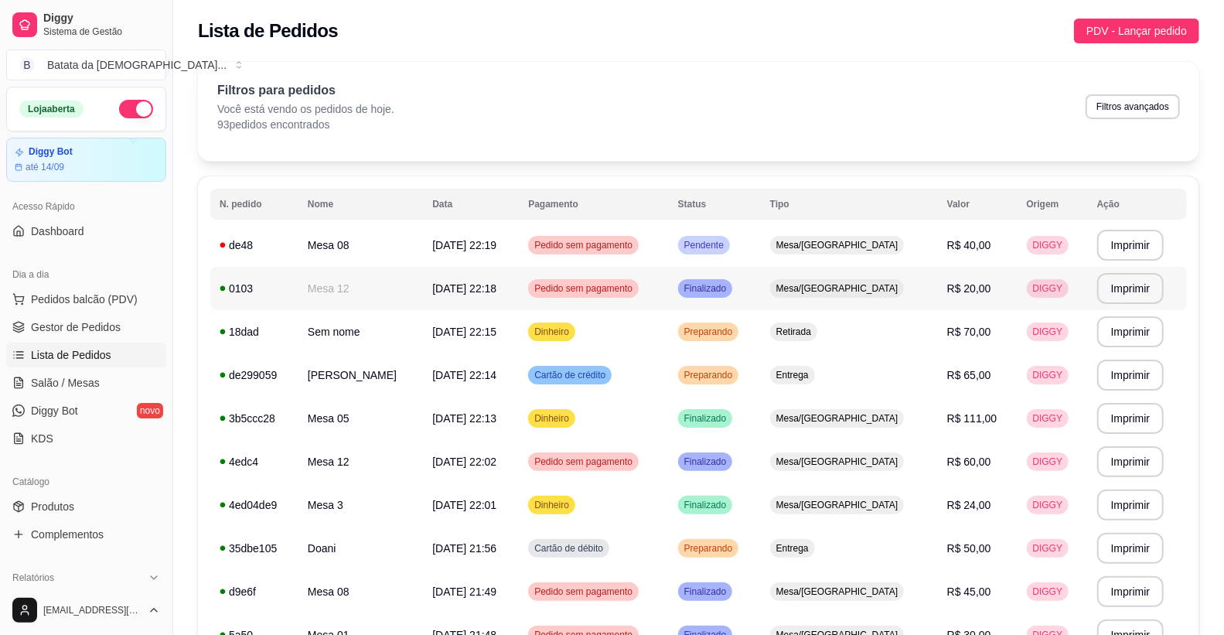
click at [477, 254] on td "[DATE] 22:19" at bounding box center [471, 245] width 96 height 43
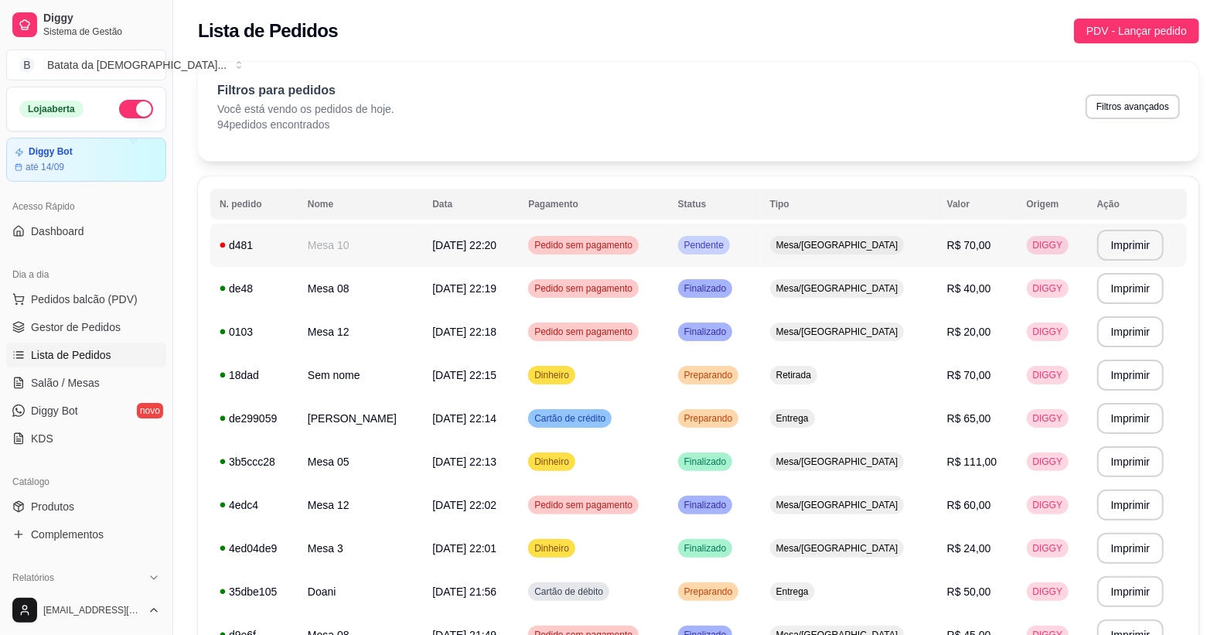
click at [668, 254] on td "Pedido sem pagamento" at bounding box center [593, 245] width 149 height 43
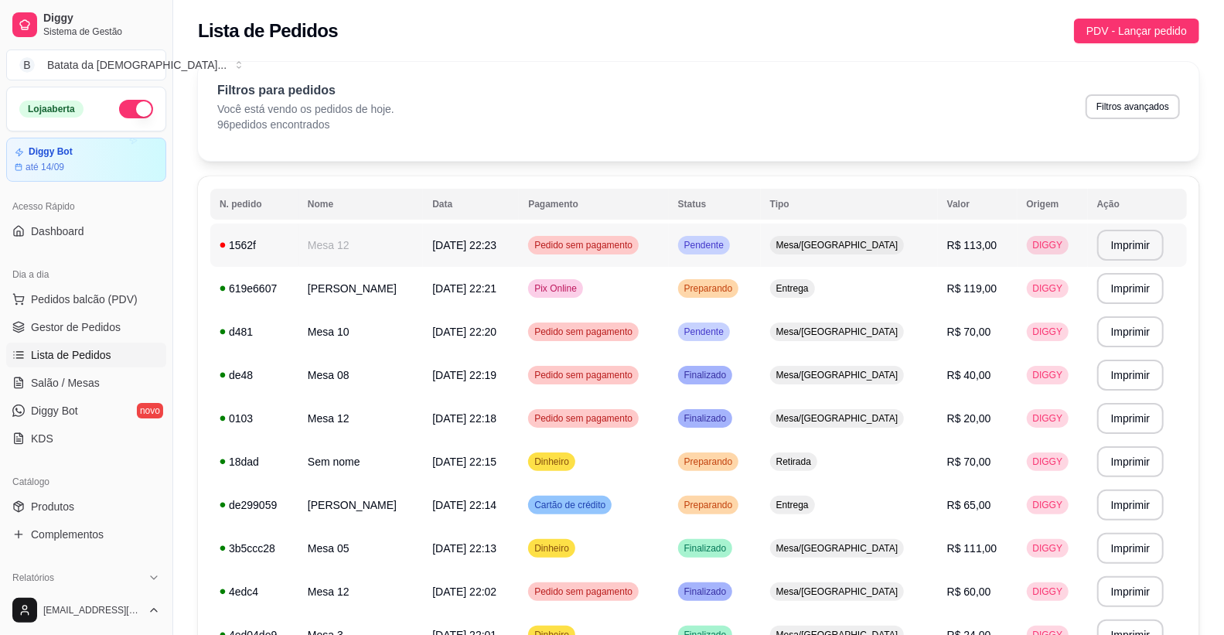
click at [370, 228] on td "Mesa 12" at bounding box center [361, 245] width 125 height 43
click at [421, 233] on td "Mesa 12" at bounding box center [361, 245] width 125 height 43
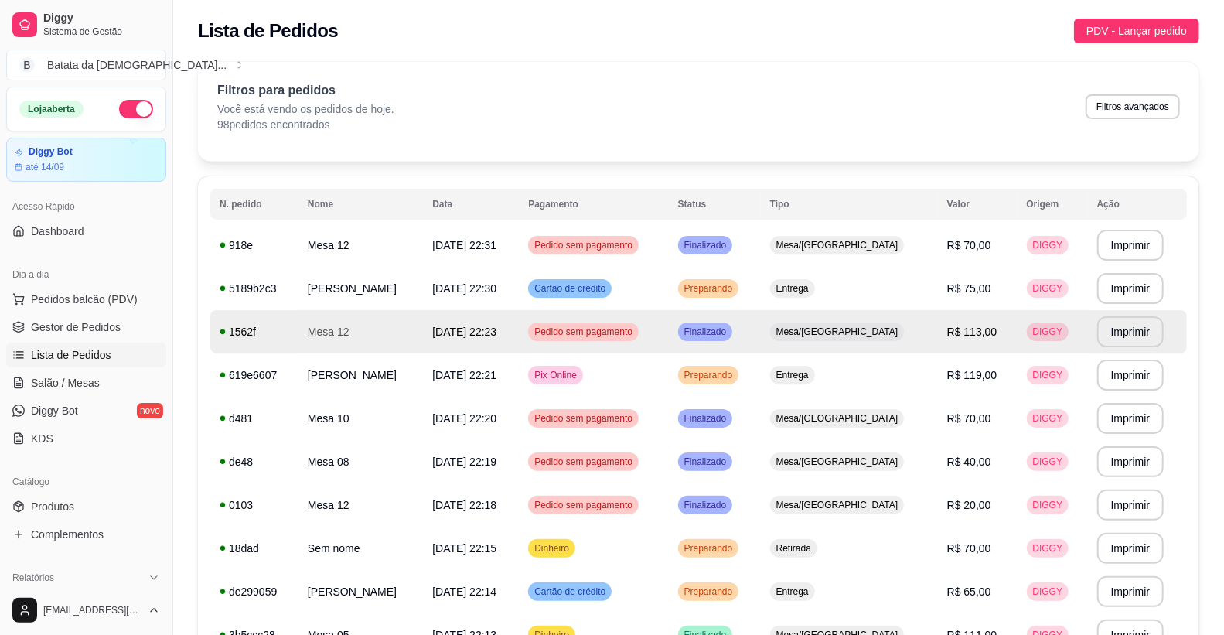
click at [452, 36] on div "Lista de Pedidos PDV - Lançar pedido" at bounding box center [699, 31] width 1002 height 25
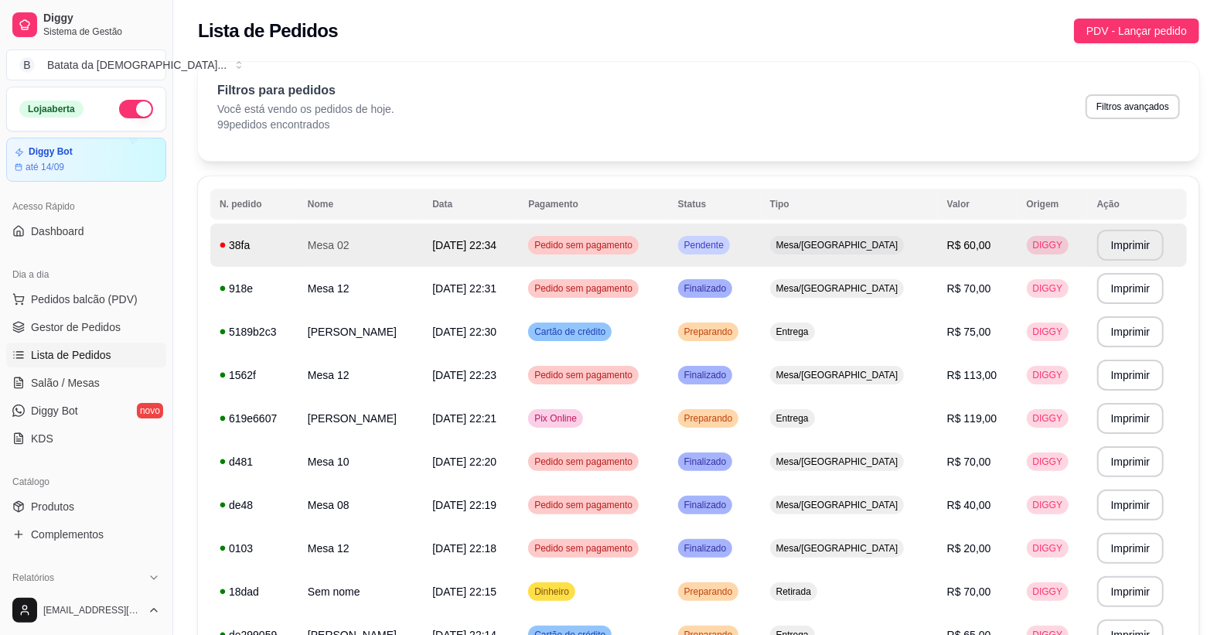
click at [414, 249] on td "Mesa 02" at bounding box center [361, 245] width 125 height 43
click at [490, 251] on td "[DATE] 22:34" at bounding box center [471, 245] width 96 height 43
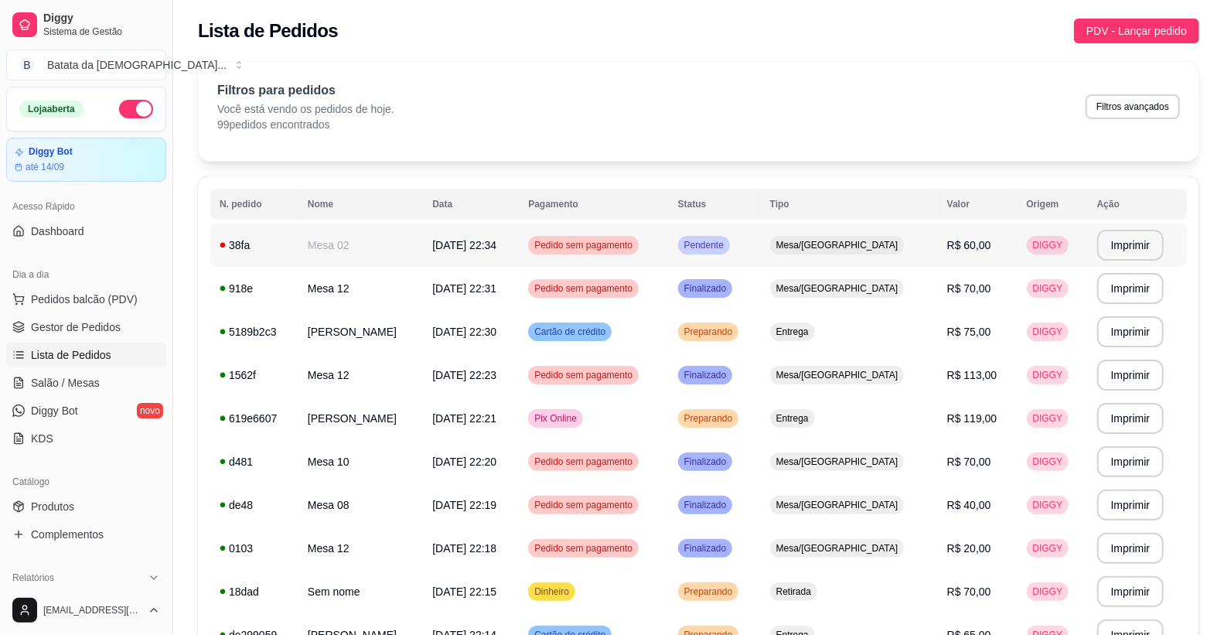
click at [331, 224] on td "Mesa 02" at bounding box center [361, 245] width 125 height 43
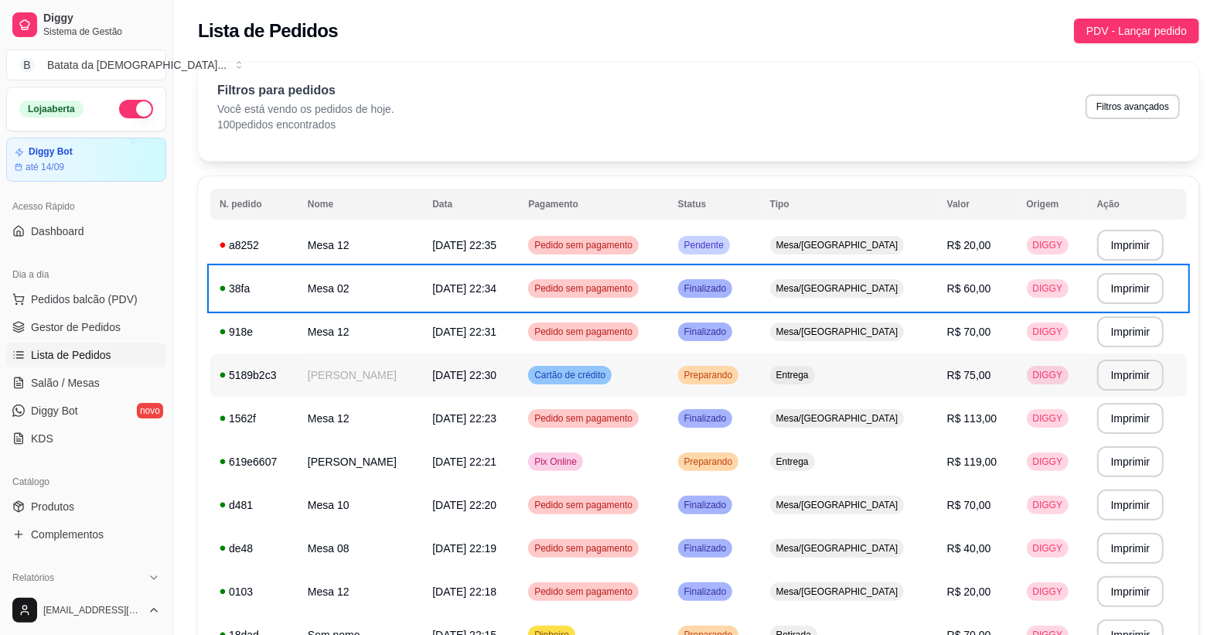
drag, startPoint x: 1179, startPoint y: 377, endPoint x: 585, endPoint y: 39, distance: 682.7
click at [588, 112] on div "Filtros para pedidos Você está vendo os pedidos de hoje. 100 pedidos encontrado…" at bounding box center [698, 106] width 963 height 51
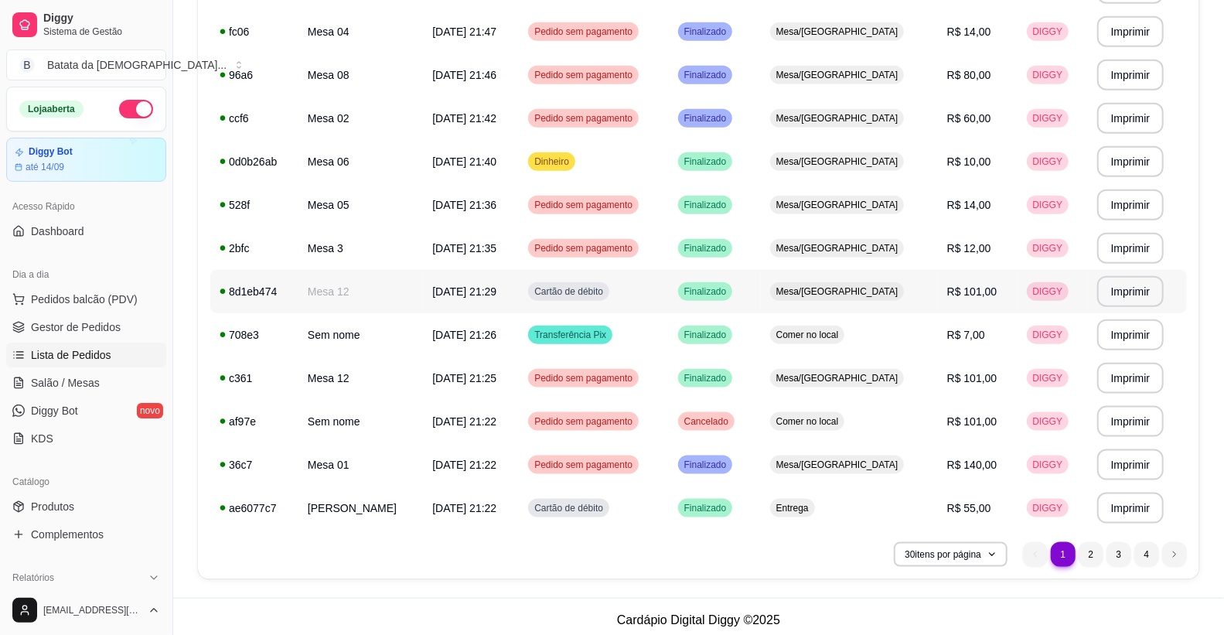
scroll to position [999, 0]
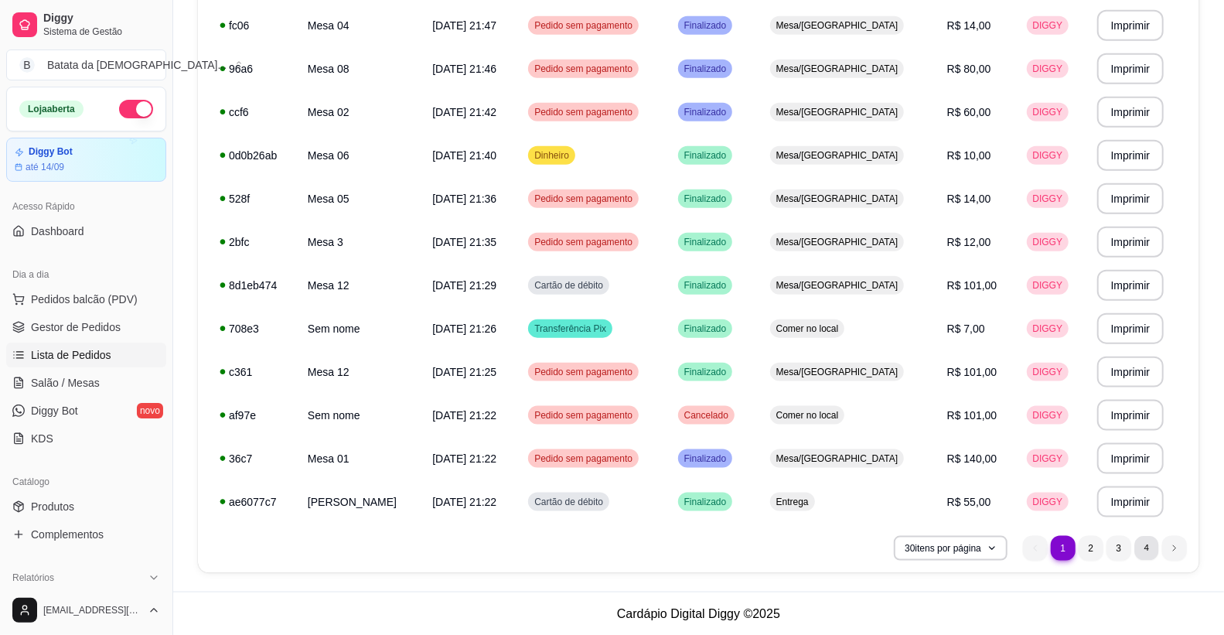
click at [1140, 545] on li "4" at bounding box center [1147, 548] width 24 height 24
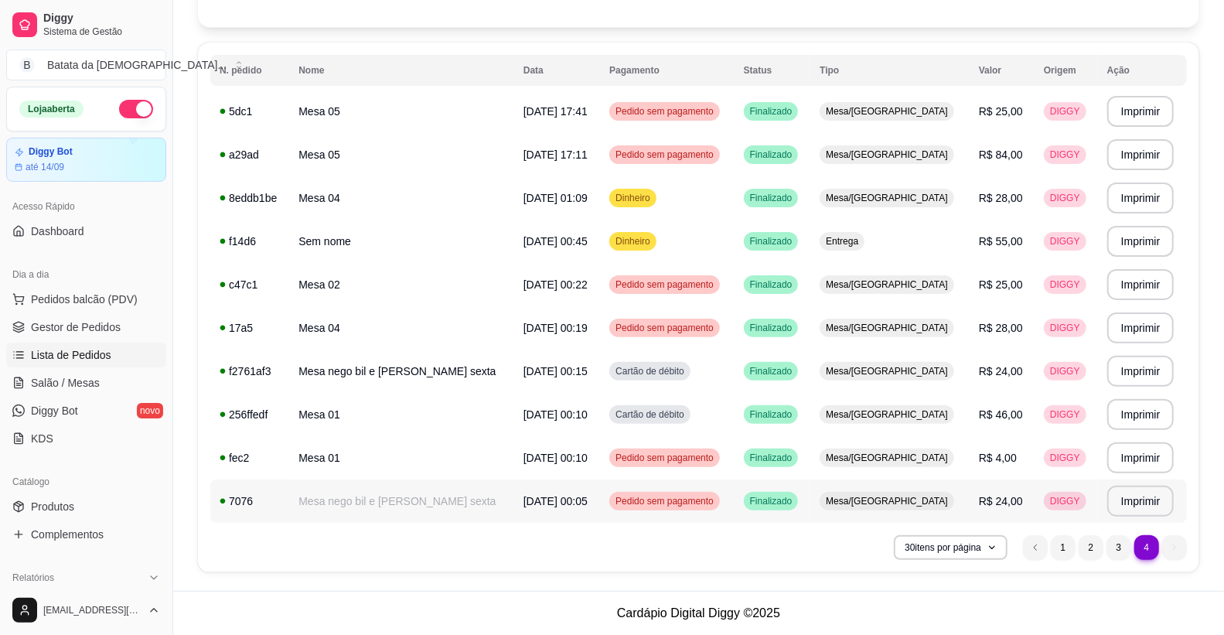
scroll to position [134, 0]
click at [1061, 557] on li "1" at bounding box center [1063, 547] width 24 height 24
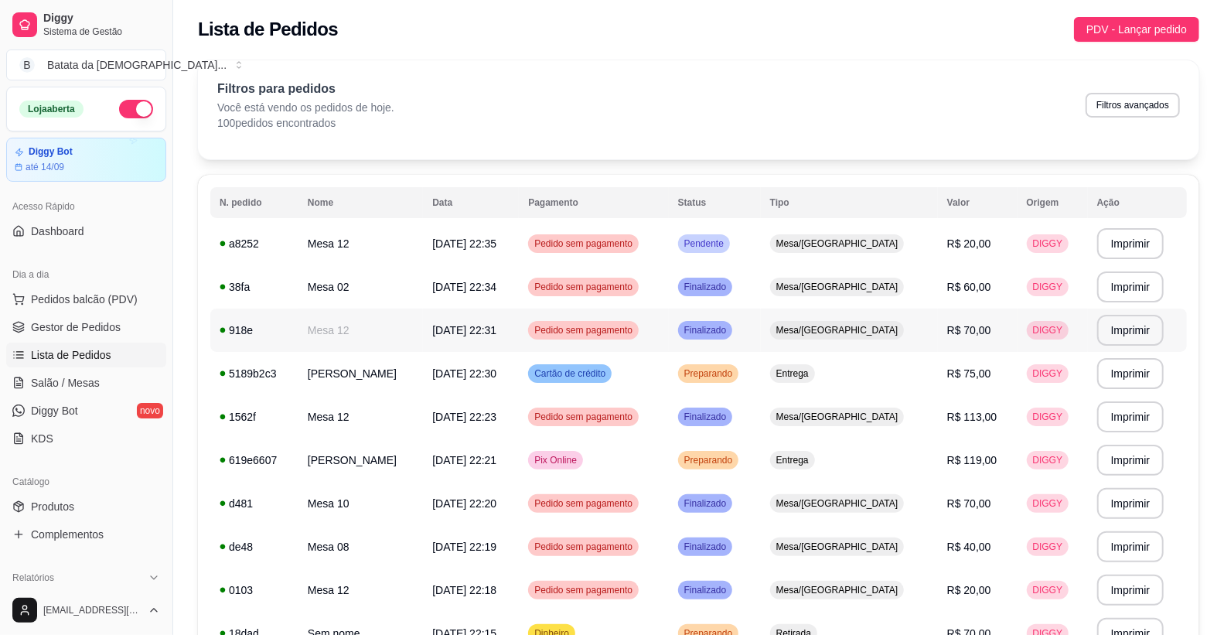
scroll to position [0, 0]
